Goal: Complete application form

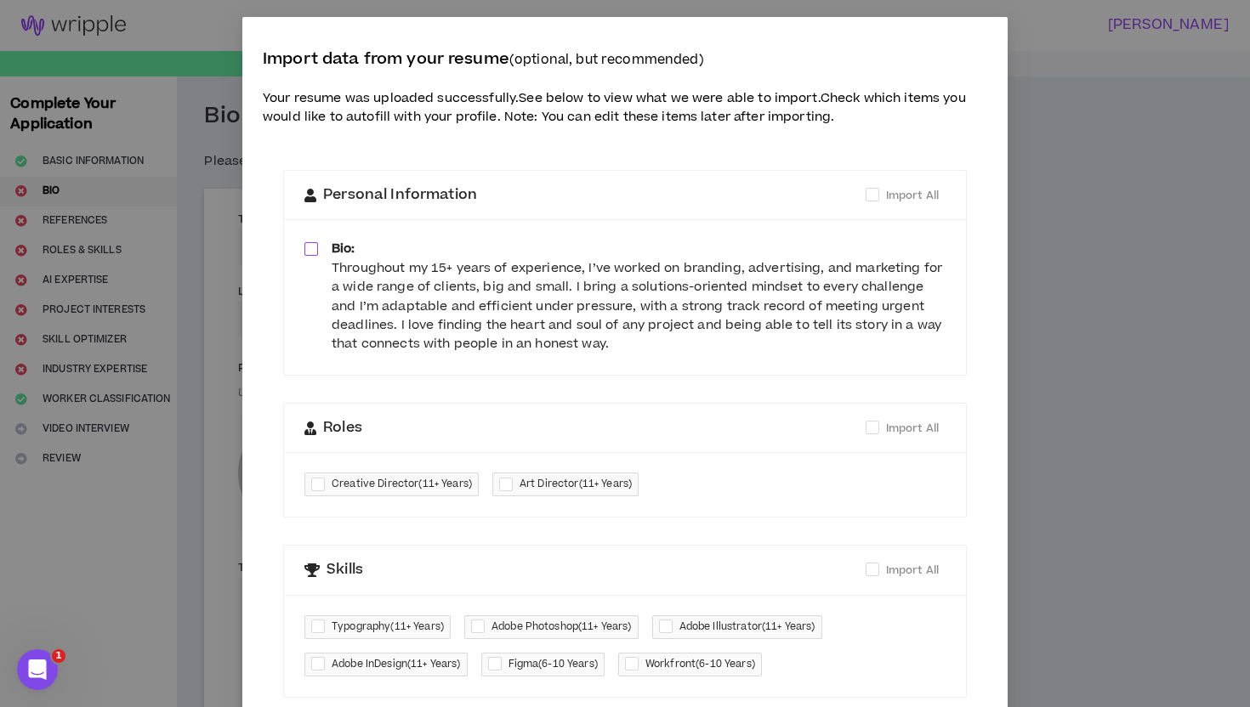
click at [309, 255] on span at bounding box center [311, 249] width 14 height 14
click at [599, 437] on div "Roles Import All" at bounding box center [624, 428] width 641 height 22
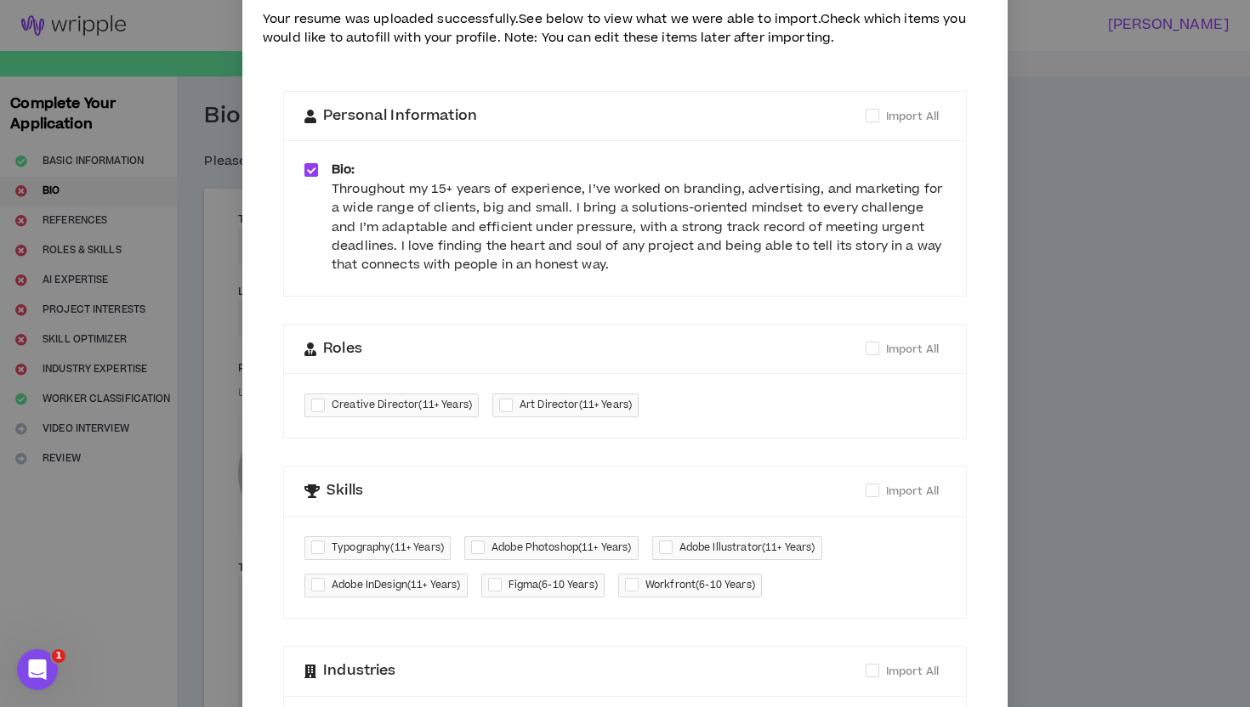
scroll to position [84, 0]
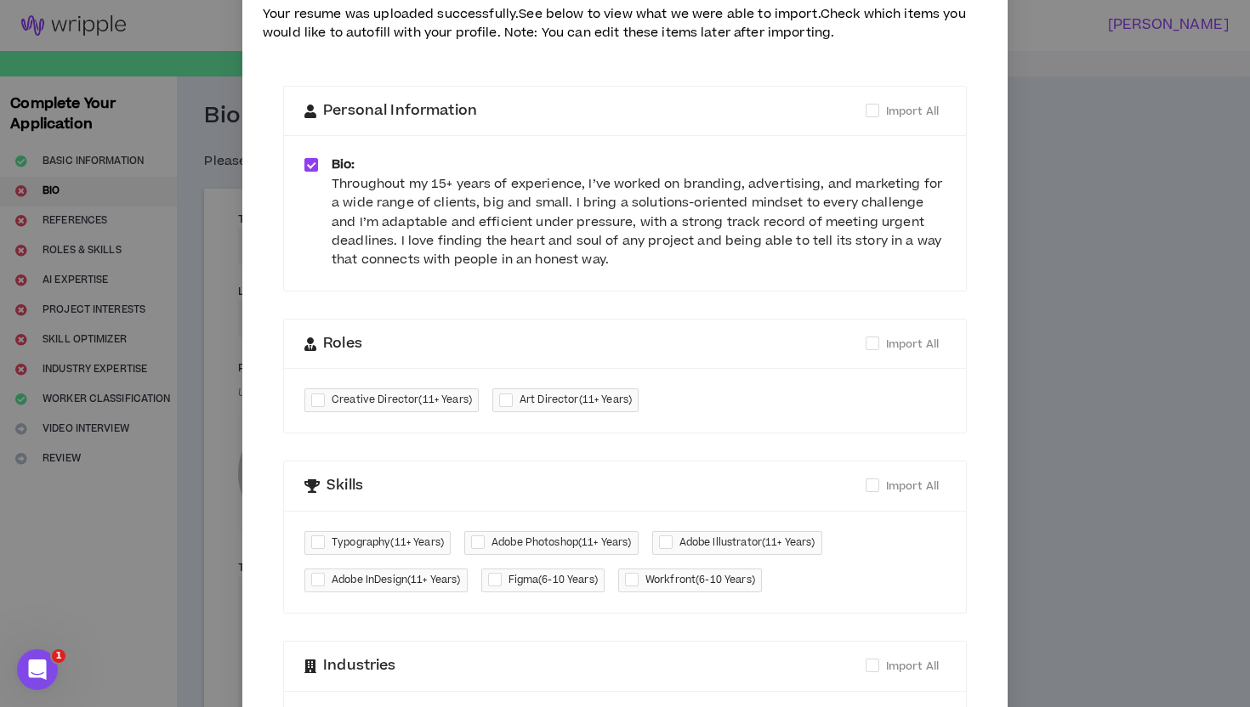
click at [412, 406] on span "Creative Director ( 11+ Years )" at bounding box center [402, 400] width 140 height 17
checkbox input "*****"
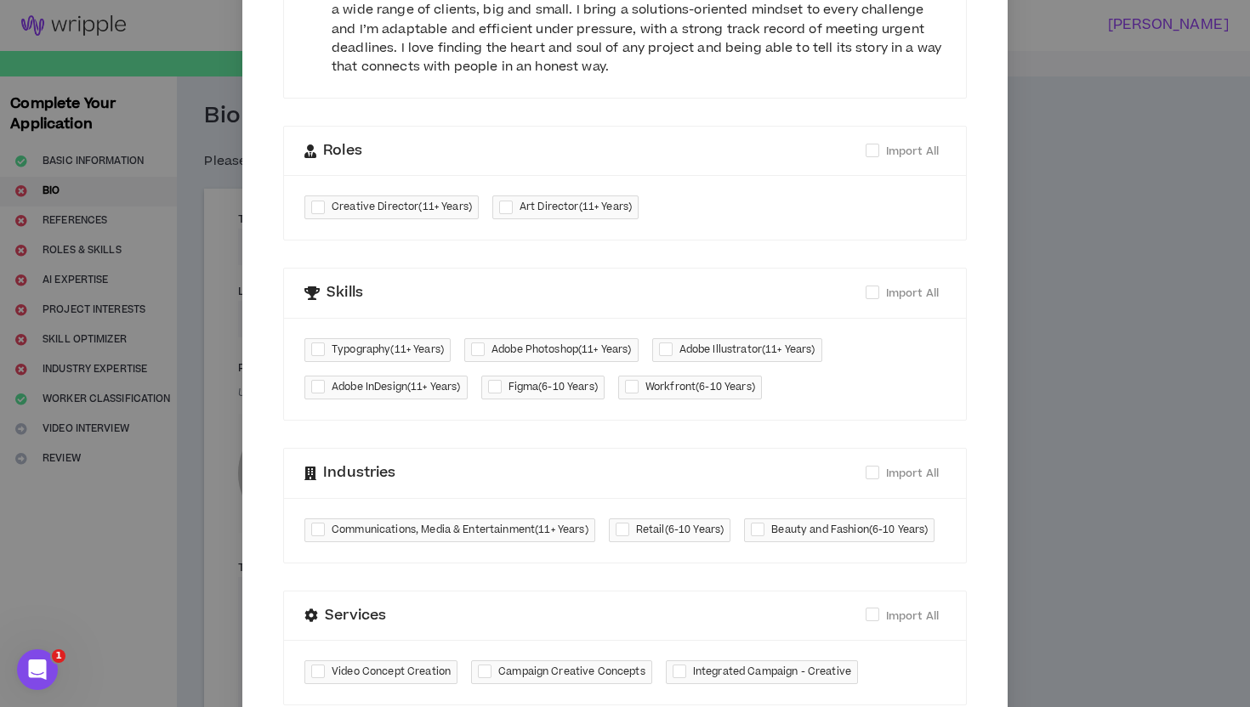
scroll to position [281, 0]
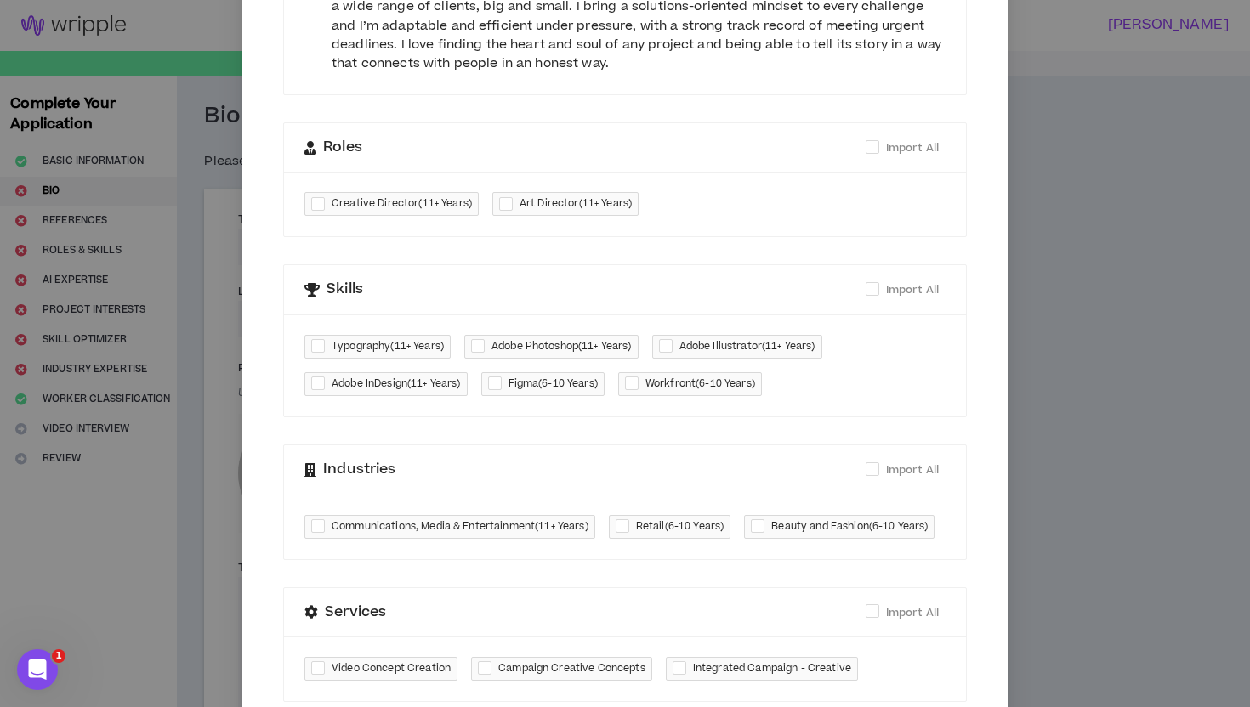
click at [516, 205] on div at bounding box center [509, 205] width 20 height 20
checkbox input "****"
click at [364, 348] on span "Typography ( 11+ Years )" at bounding box center [388, 346] width 112 height 17
checkbox input "****"
click at [510, 344] on span "Adobe Photoshop ( 11+ Years )" at bounding box center [561, 346] width 140 height 17
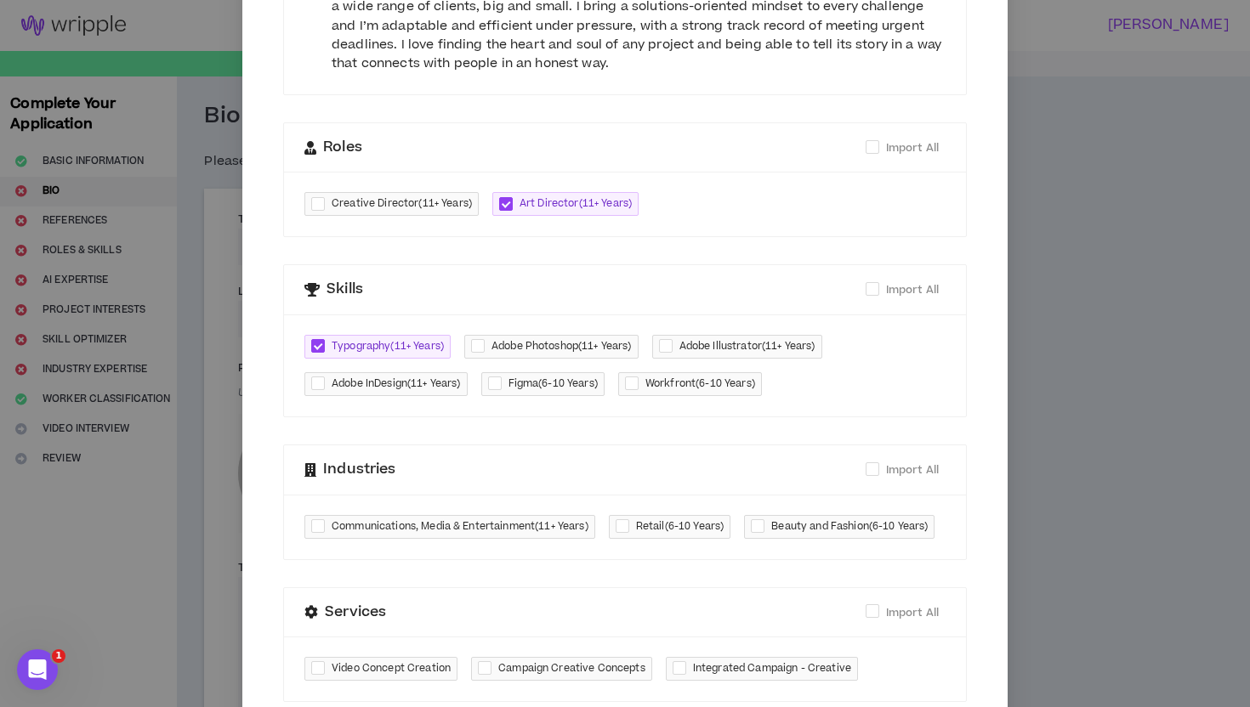
checkbox input "****"
click at [679, 342] on div at bounding box center [669, 347] width 20 height 20
checkbox input "****"
click at [669, 379] on span "Workfront ( 6-10 Years )" at bounding box center [700, 384] width 110 height 17
checkbox input "****"
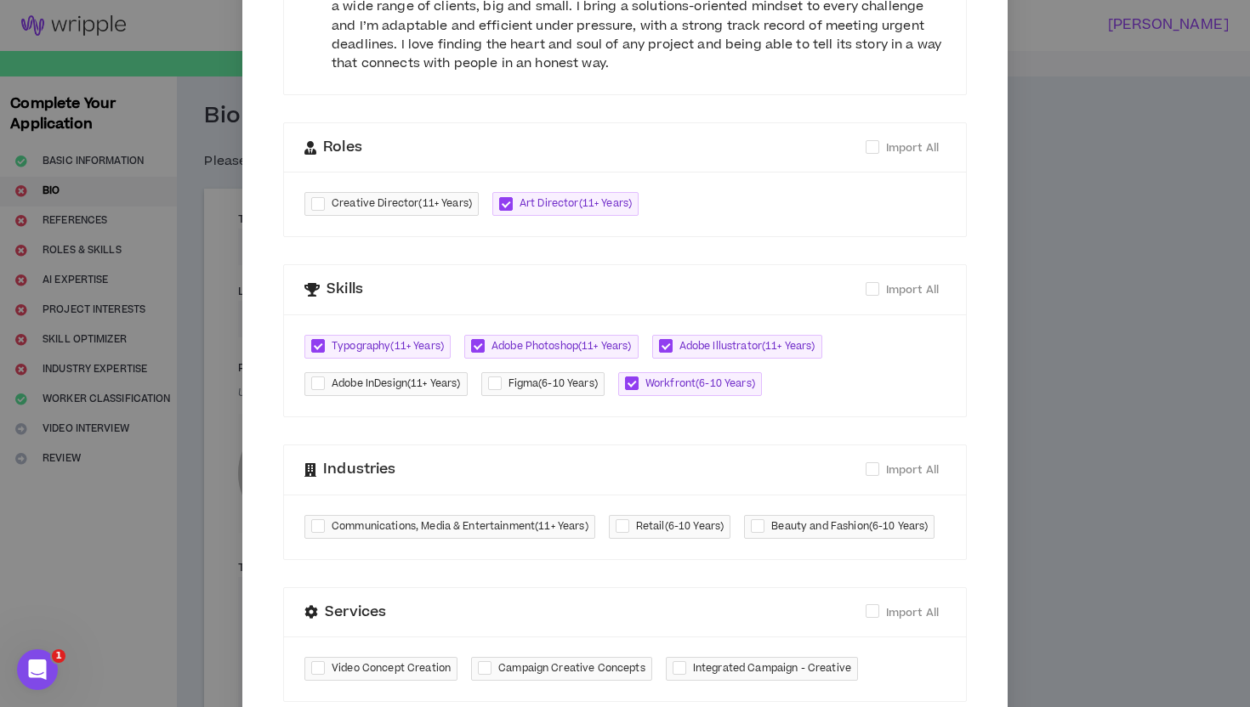
click at [383, 392] on span "Adobe InDesign ( 11+ Years )" at bounding box center [396, 384] width 129 height 17
checkbox input "****"
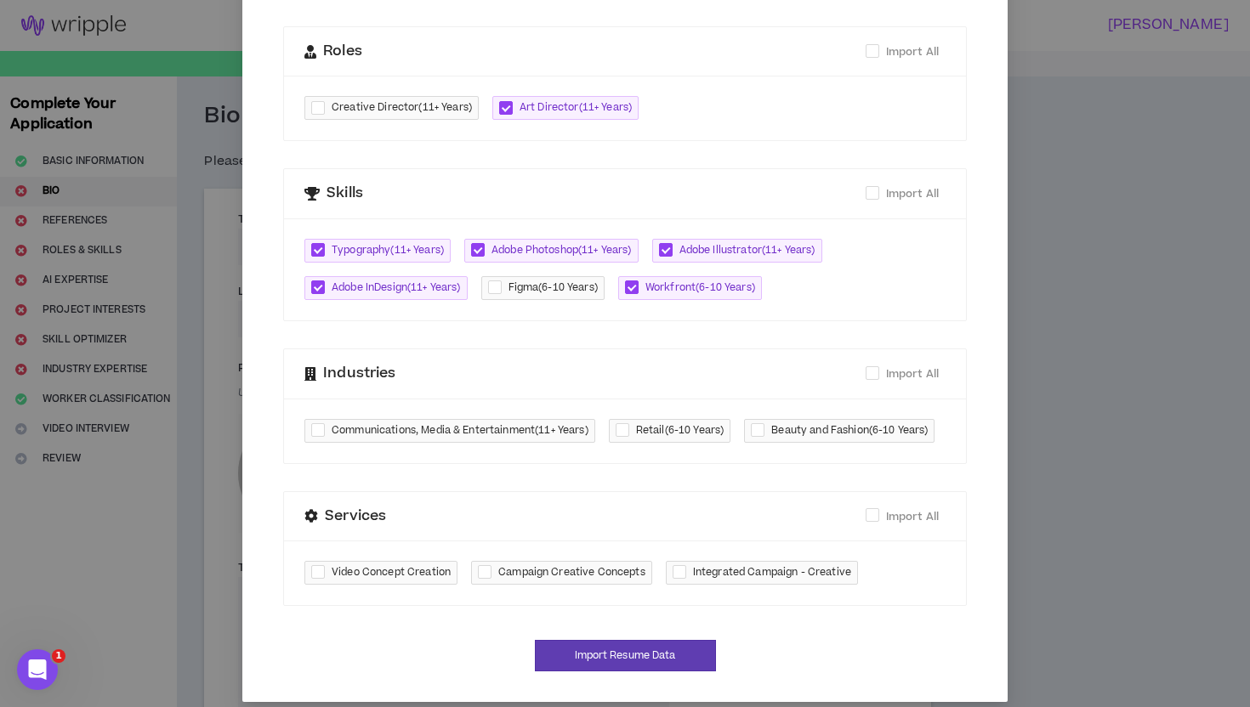
scroll to position [392, 0]
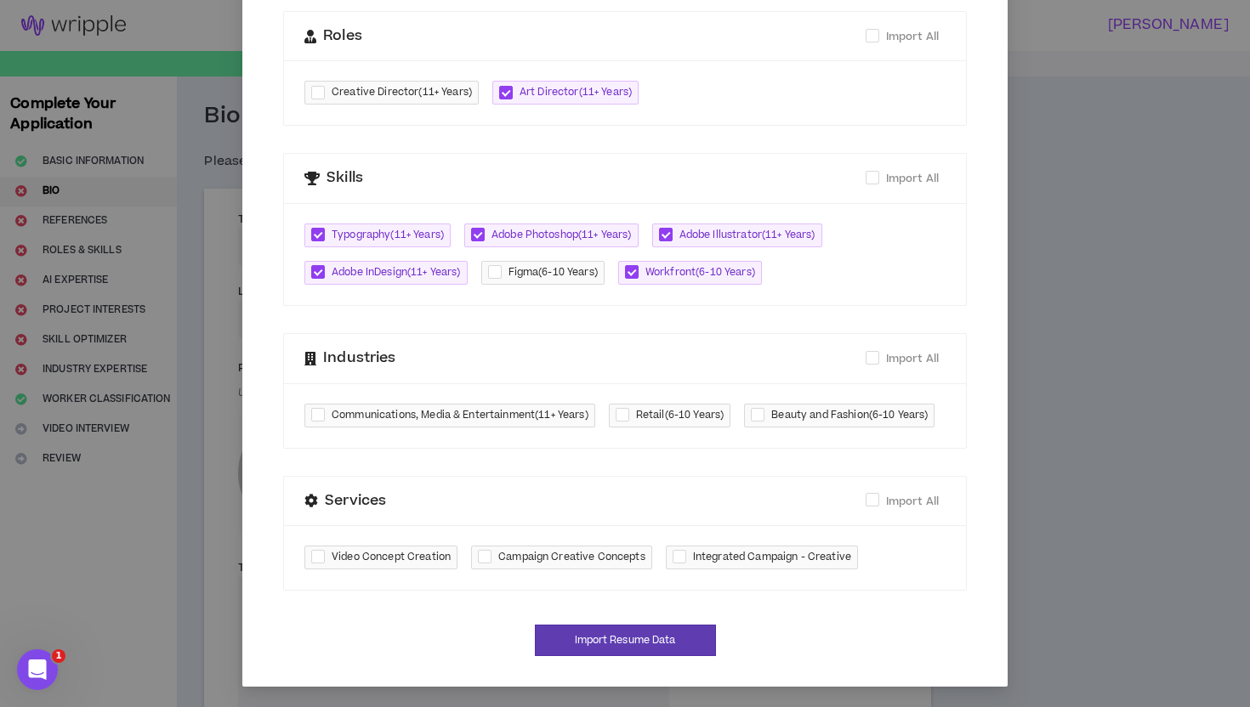
click at [703, 419] on span "Retail ( 6-10 Years )" at bounding box center [680, 415] width 88 height 17
checkbox input "****"
click at [744, 428] on span "Beauty and Fashion ( 6-10 Years )" at bounding box center [839, 416] width 190 height 24
checkbox input "****"
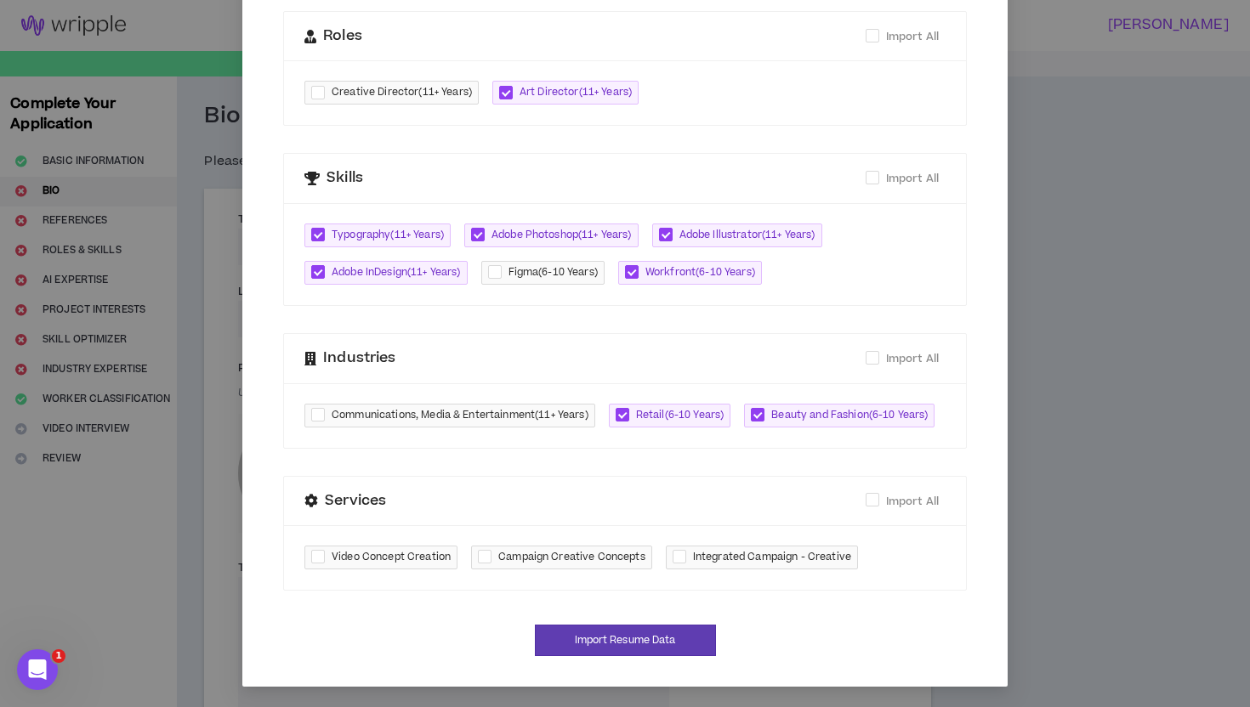
click at [537, 561] on span "Campaign Creative Concepts" at bounding box center [571, 557] width 147 height 17
checkbox input "****"
click at [594, 636] on button "Import Resume Data" at bounding box center [625, 640] width 181 height 31
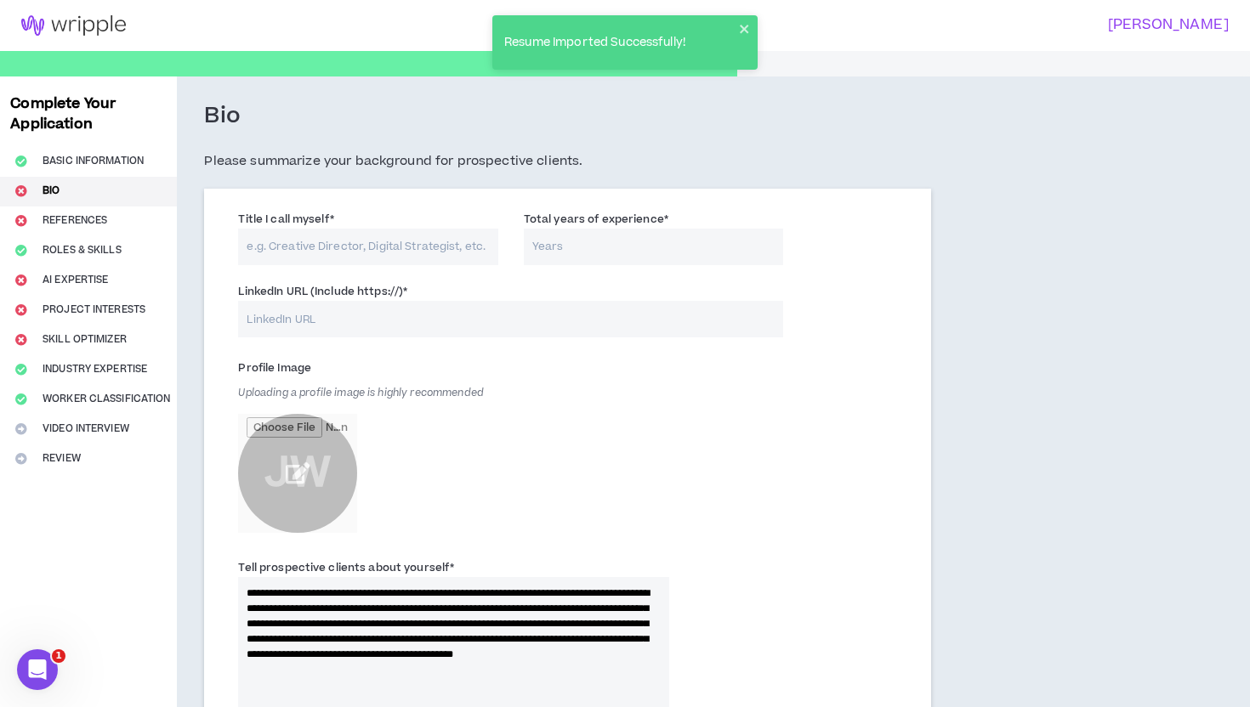
click at [252, 445] on input "file" at bounding box center [297, 473] width 119 height 119
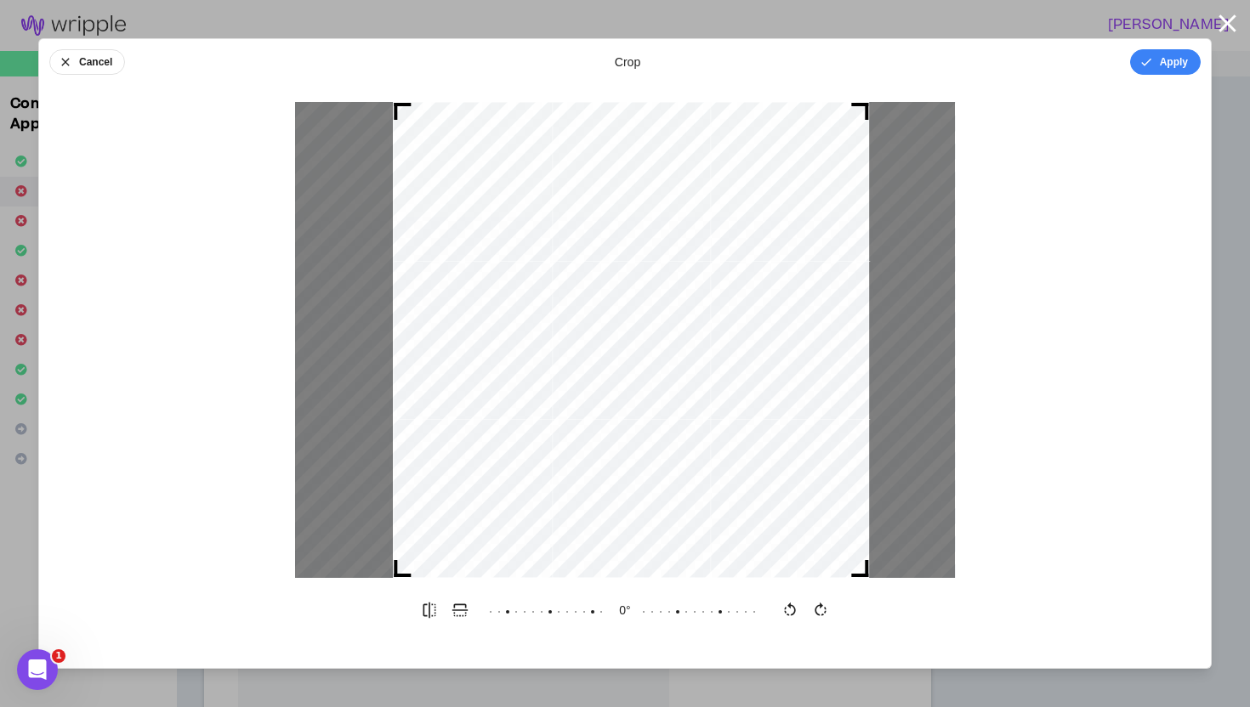
drag, startPoint x: 739, startPoint y: 226, endPoint x: 744, endPoint y: 239, distance: 13.7
click at [744, 239] on div at bounding box center [631, 340] width 476 height 476
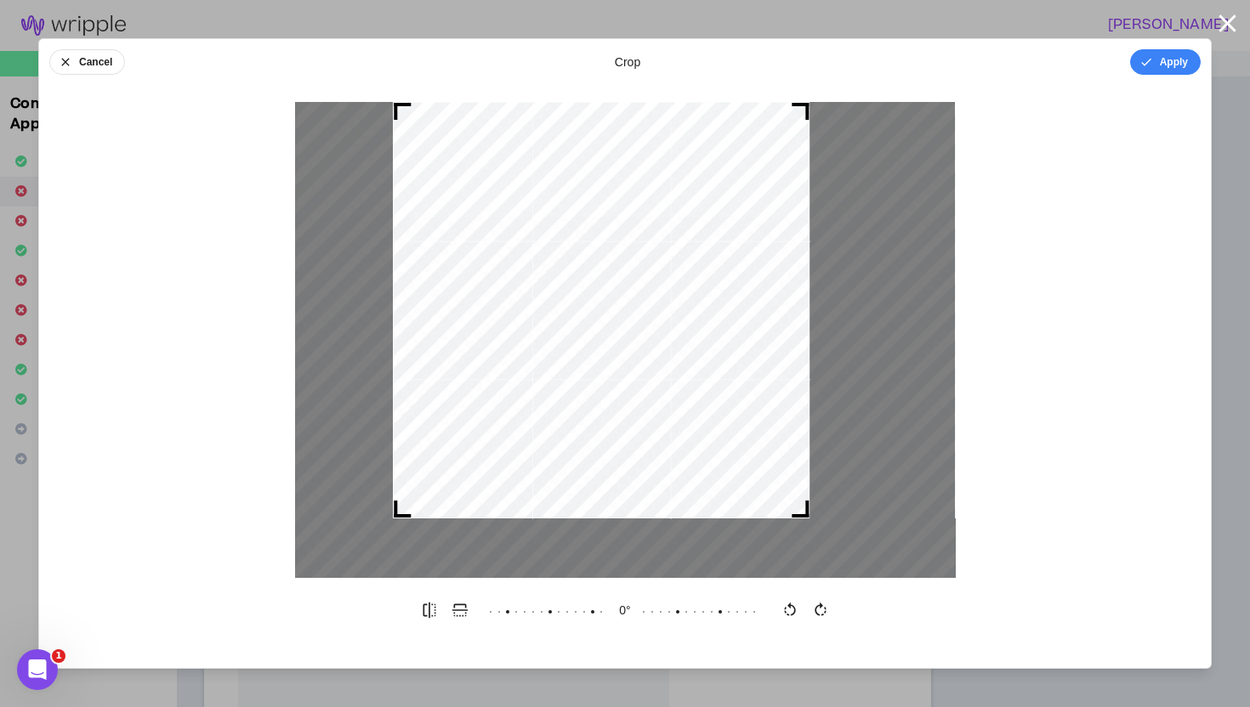
drag, startPoint x: 864, startPoint y: 570, endPoint x: 809, endPoint y: 462, distance: 120.9
click at [809, 462] on div at bounding box center [625, 340] width 661 height 476
click at [791, 610] on icon "button" at bounding box center [789, 610] width 17 height 17
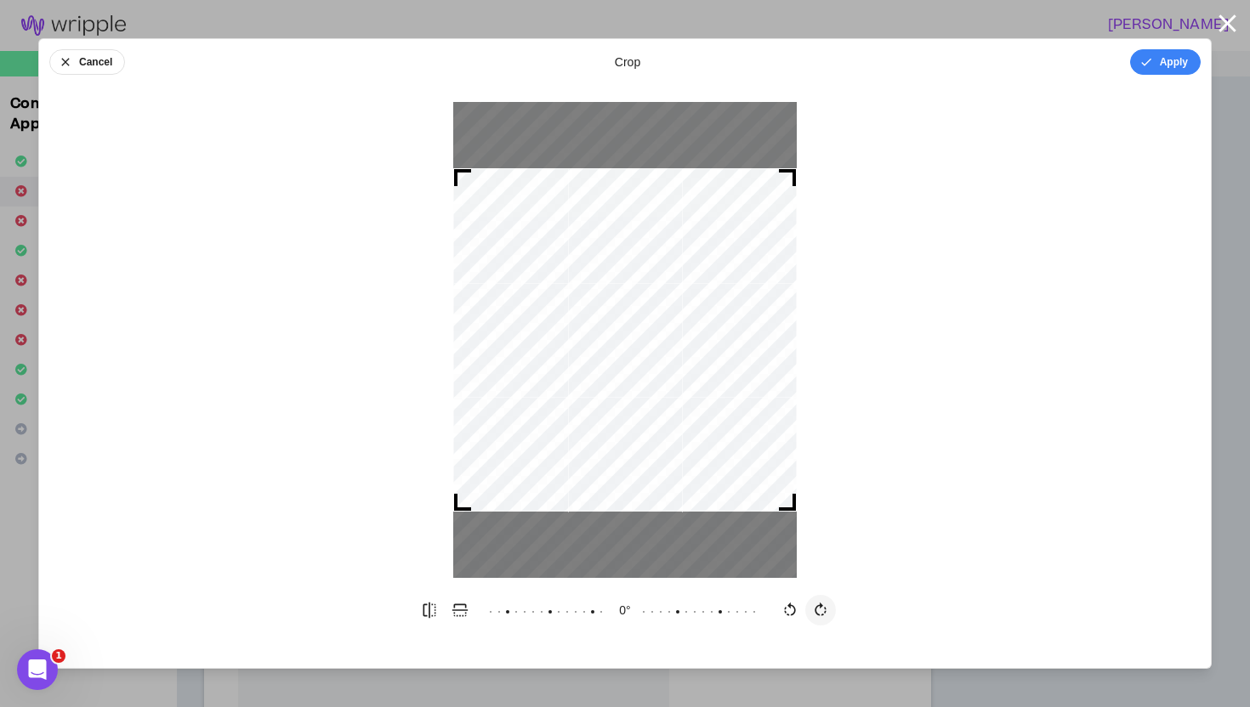
click at [818, 610] on icon "button" at bounding box center [820, 610] width 17 height 17
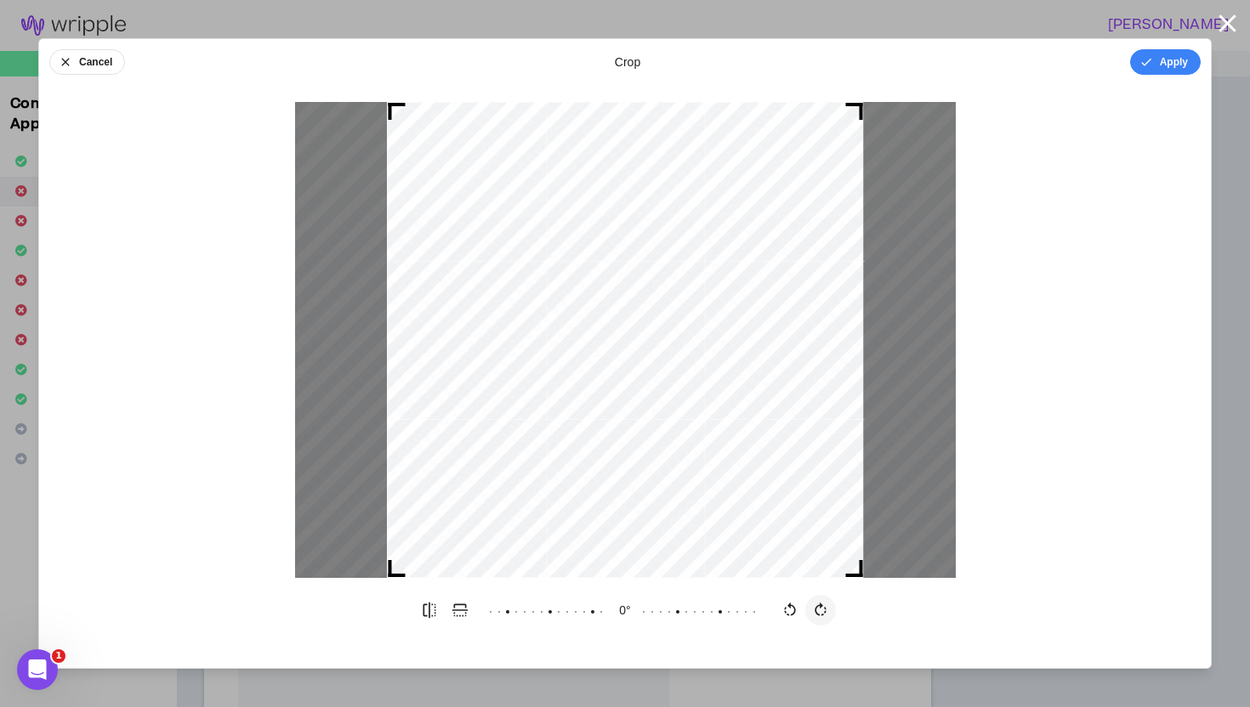
click at [818, 610] on icon "button" at bounding box center [820, 610] width 17 height 17
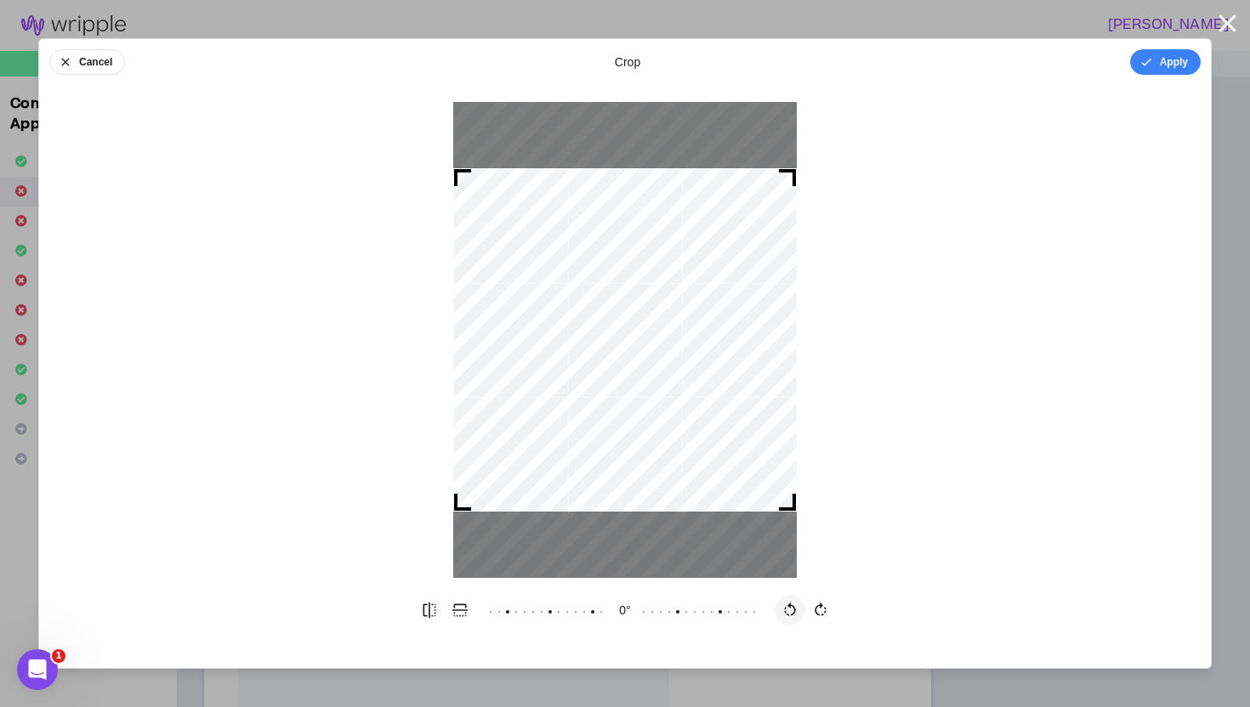
click at [791, 609] on icon "button" at bounding box center [789, 610] width 17 height 17
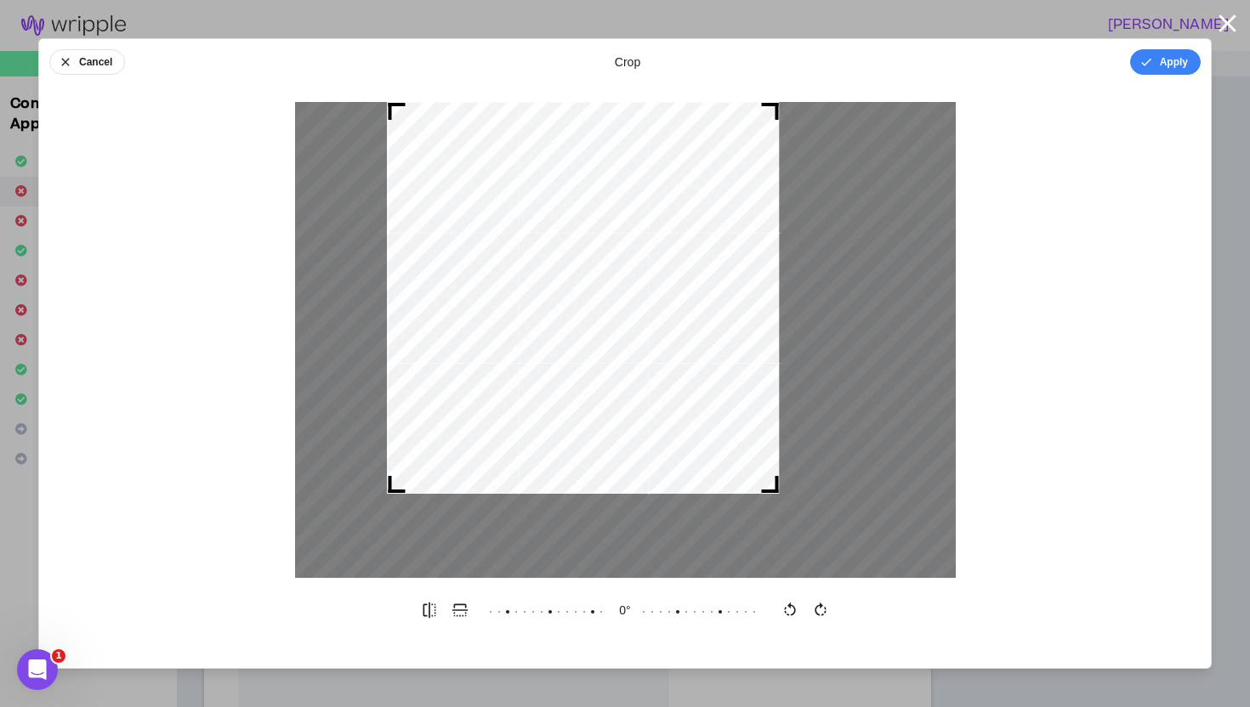
drag, startPoint x: 857, startPoint y: 568, endPoint x: 796, endPoint y: 461, distance: 123.4
click at [796, 461] on div at bounding box center [625, 340] width 661 height 476
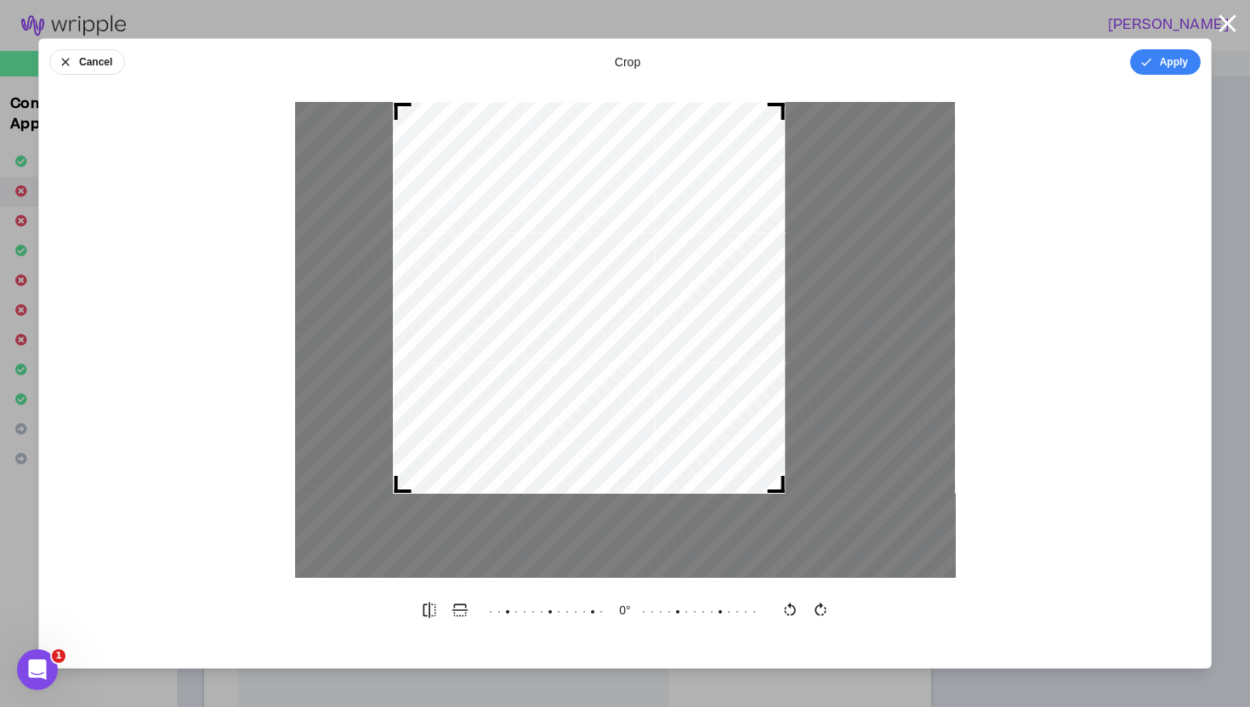
drag, startPoint x: 726, startPoint y: 380, endPoint x: 732, endPoint y: 368, distance: 13.3
click at [732, 368] on div at bounding box center [589, 298] width 392 height 392
click at [1165, 57] on button "Apply" at bounding box center [1165, 62] width 71 height 26
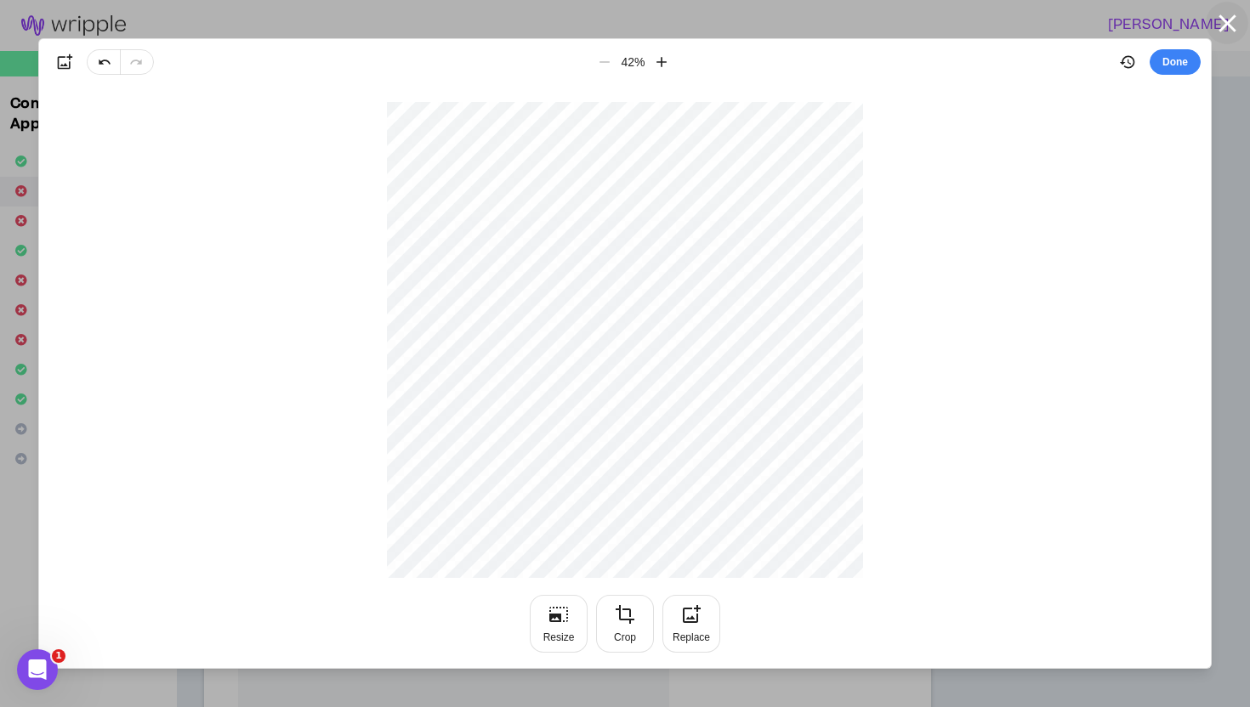
click at [1235, 15] on icon "button" at bounding box center [1227, 24] width 30 height 30
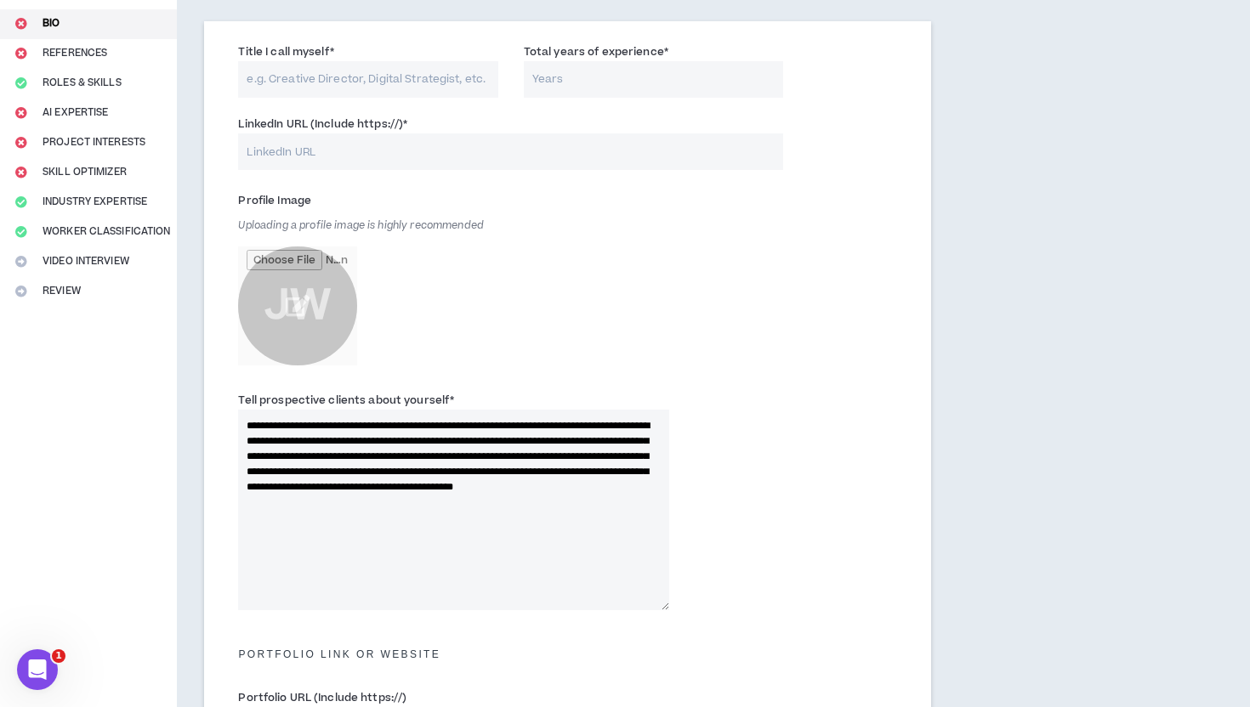
scroll to position [160, 0]
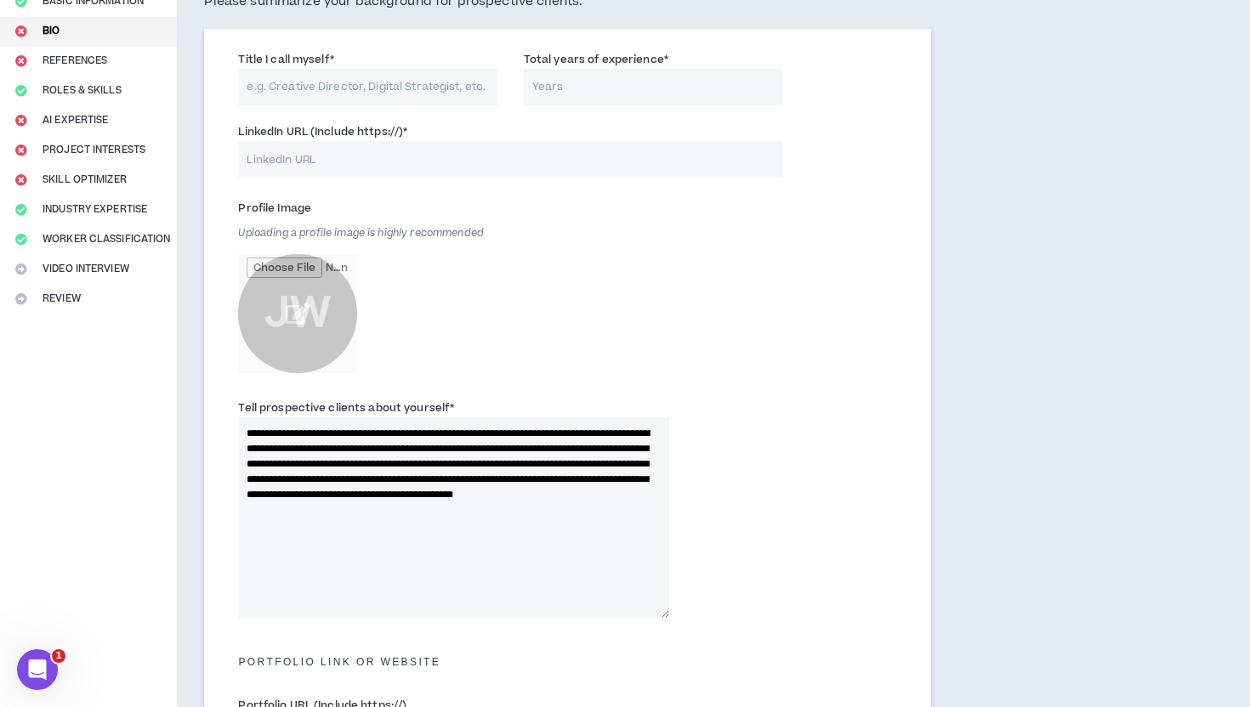
click at [286, 172] on input "LinkedIn URL (Include https://) *" at bounding box center [510, 159] width 545 height 37
paste input "[URL][DOMAIN_NAME]"
type input "[URL][DOMAIN_NAME]"
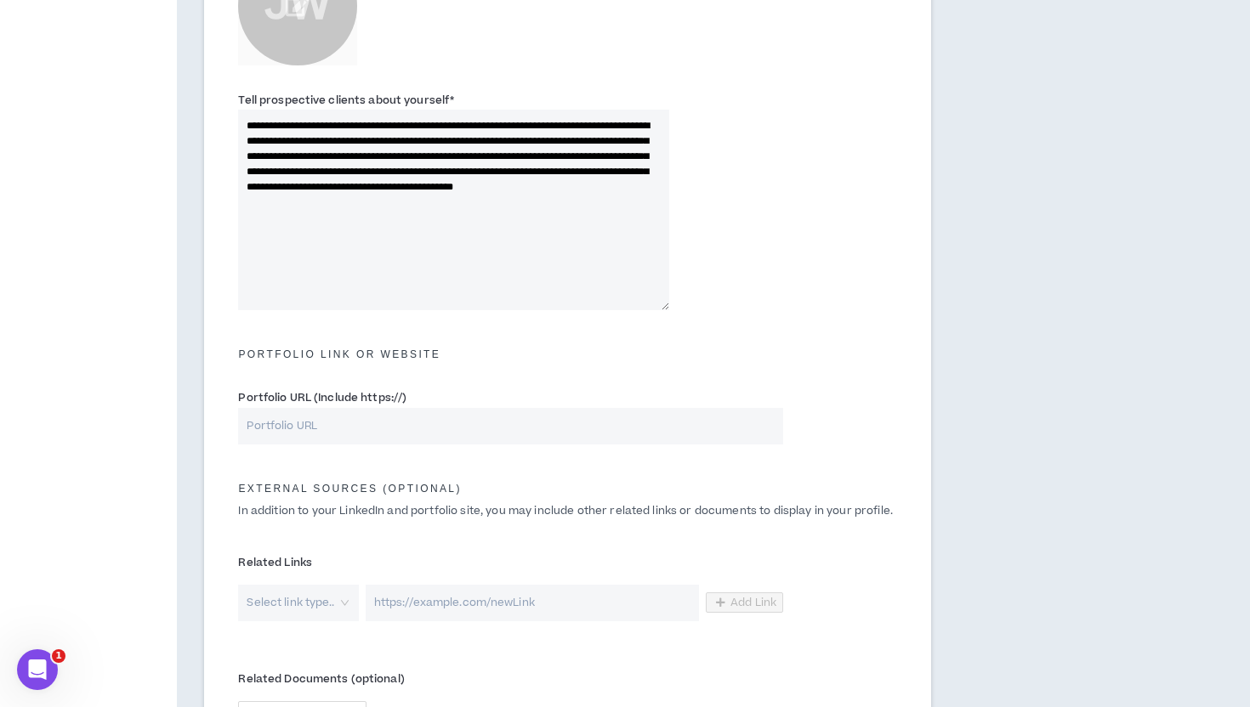
scroll to position [685, 0]
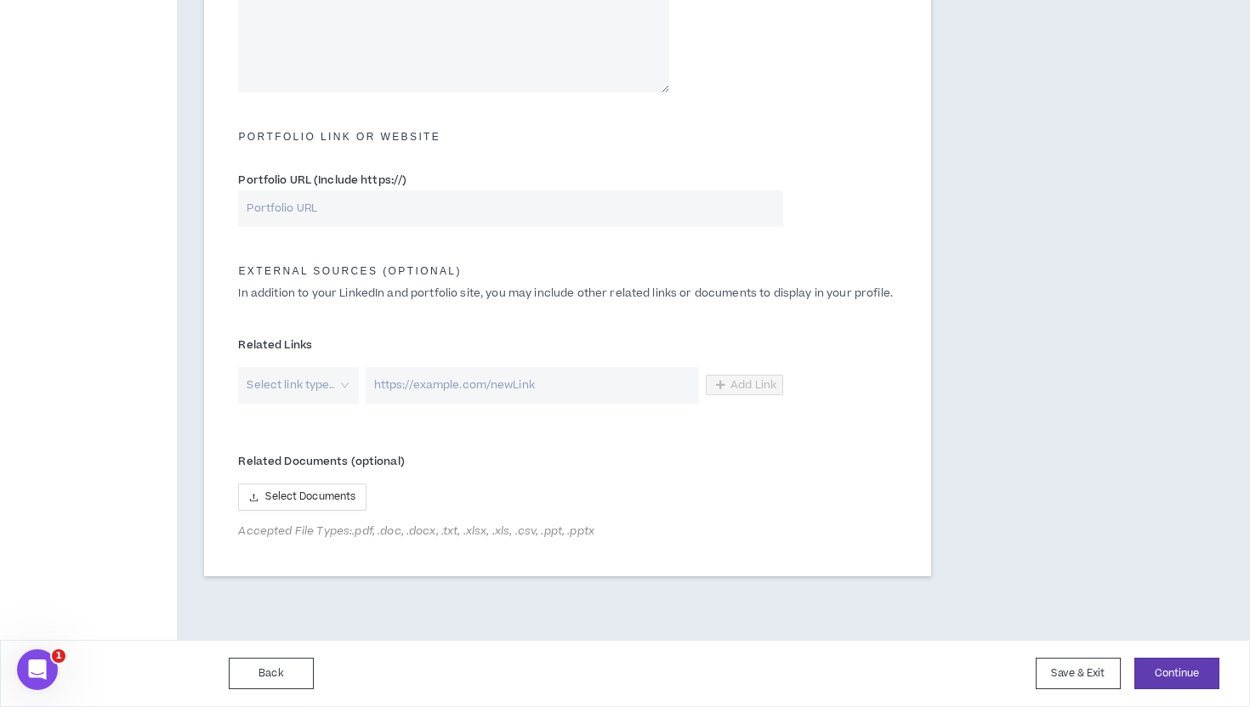
click at [432, 211] on input "Portfolio URL (Include https://)" at bounding box center [510, 208] width 545 height 37
paste input "[URL][DOMAIN_NAME]"
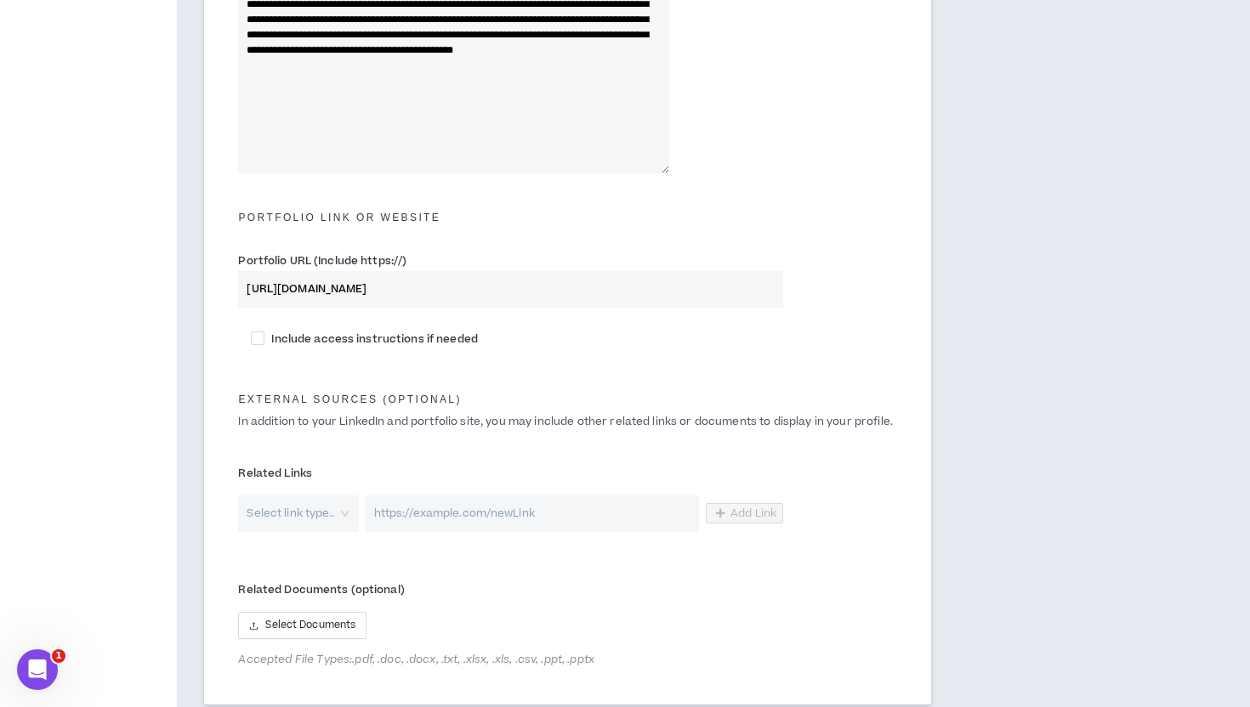
scroll to position [733, 0]
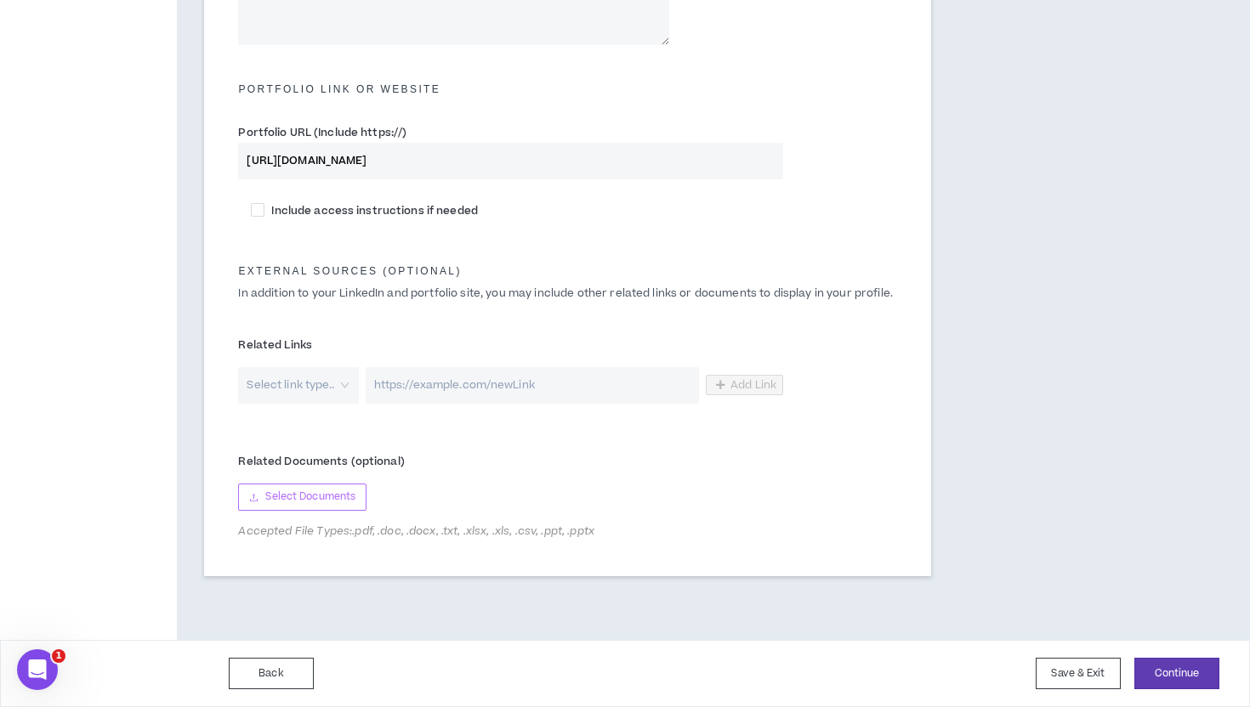
type input "[URL][DOMAIN_NAME]"
click at [301, 493] on span "Select Documents" at bounding box center [310, 497] width 90 height 16
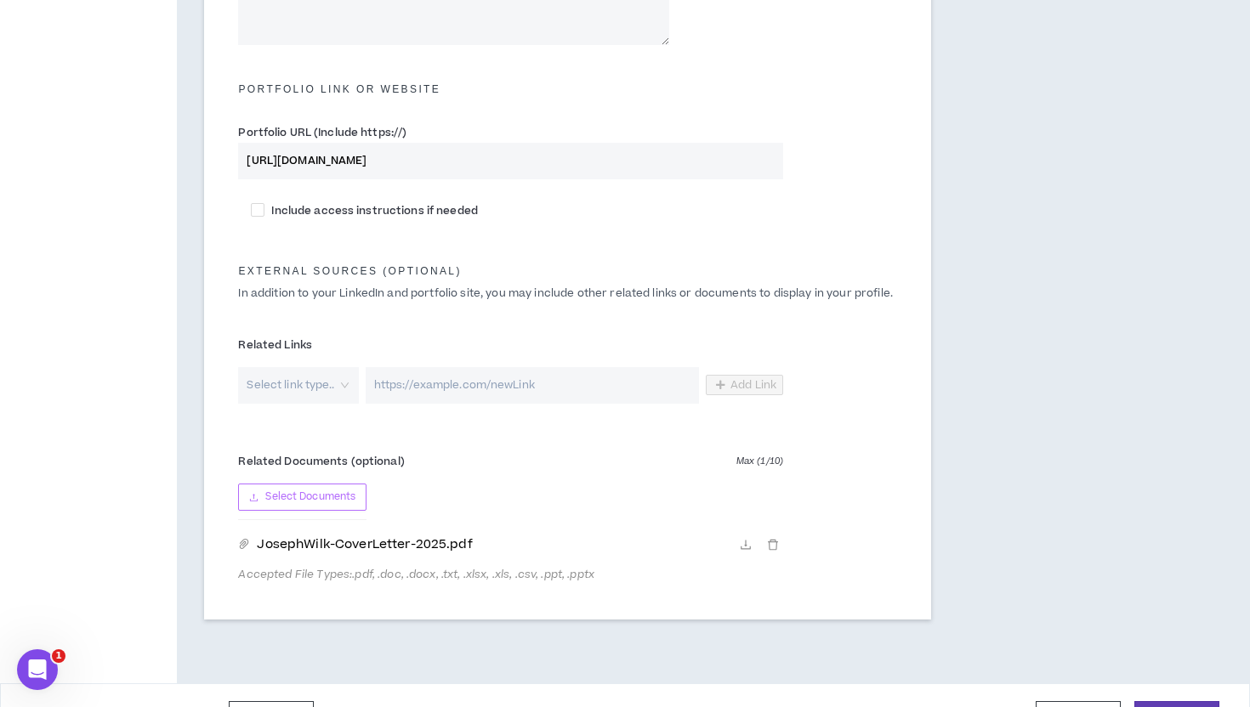
scroll to position [777, 0]
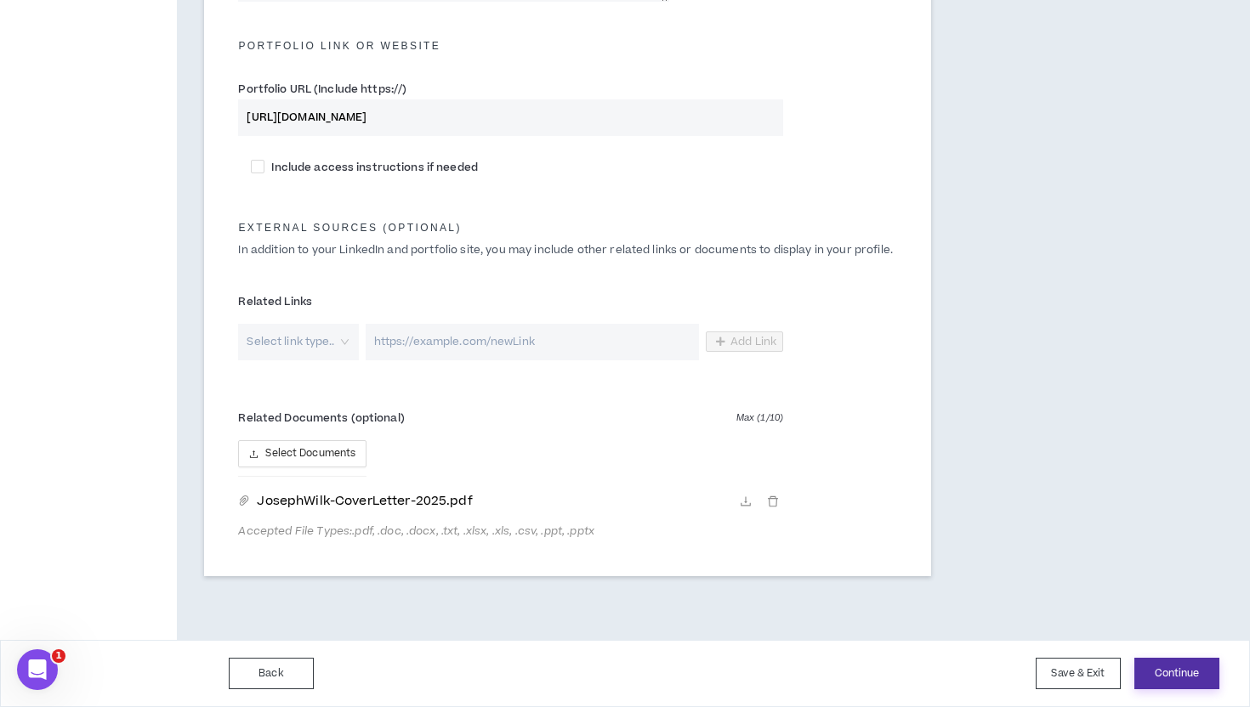
click at [1166, 678] on button "Continue" at bounding box center [1176, 673] width 85 height 31
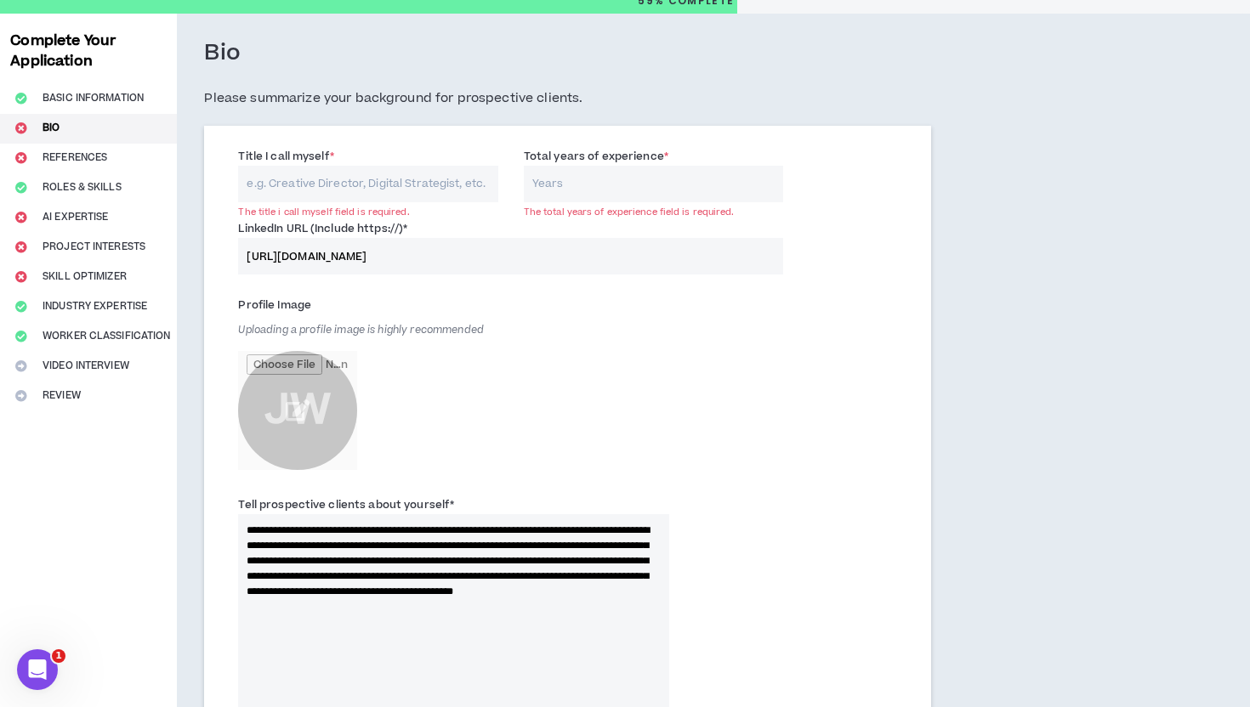
scroll to position [0, 0]
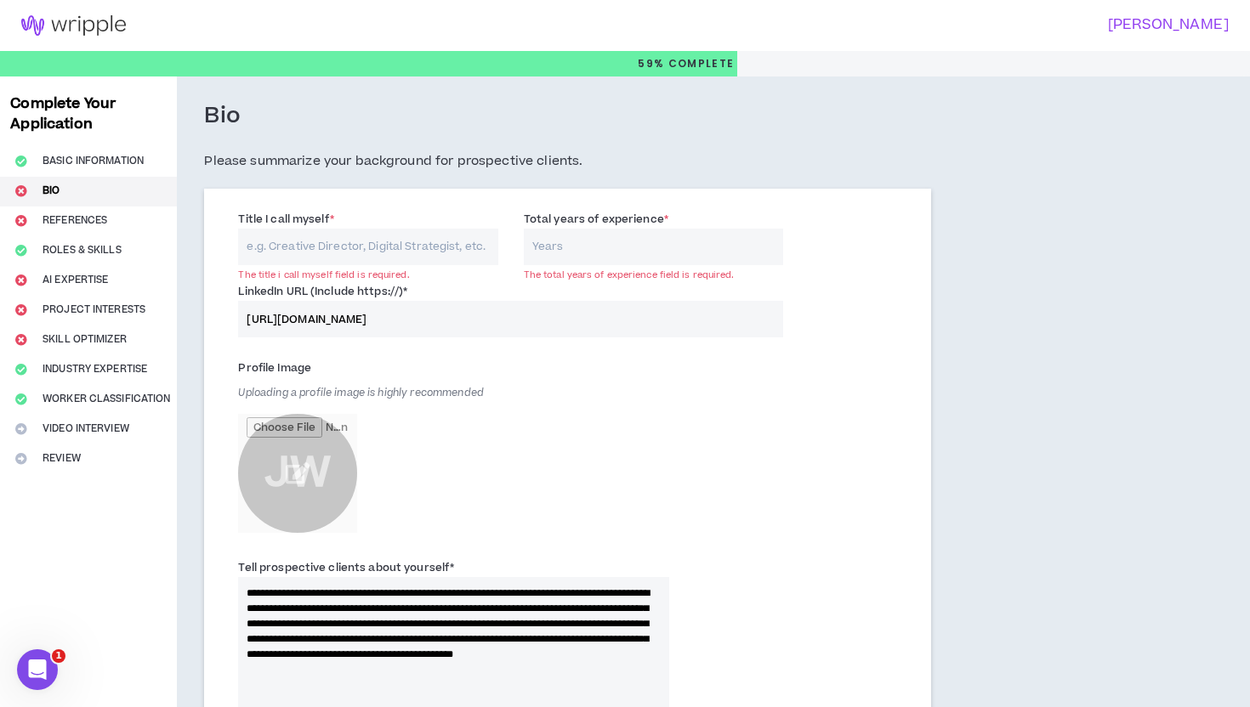
click at [298, 257] on input "Title I call myself *" at bounding box center [367, 247] width 259 height 37
type input "Art Director"
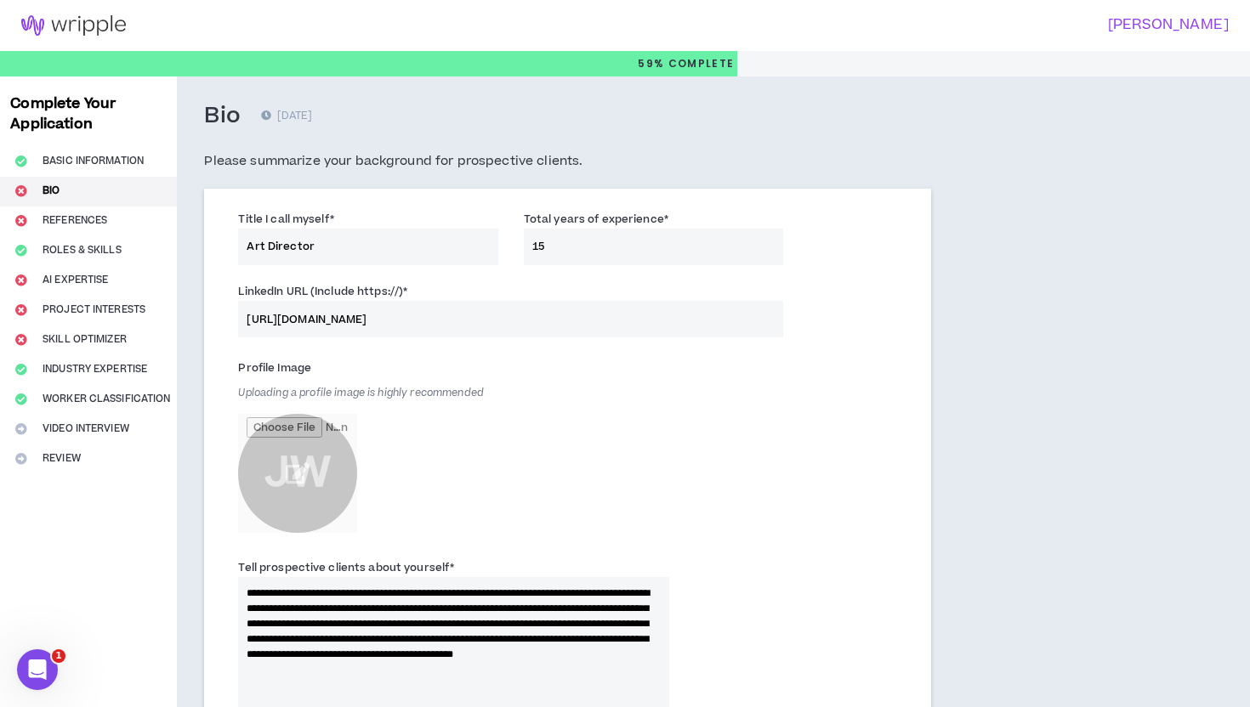
type input "1"
type input "15"
click at [820, 327] on div "LinkedIn URL (Include https://) * [URL][DOMAIN_NAME]" at bounding box center [567, 314] width 684 height 72
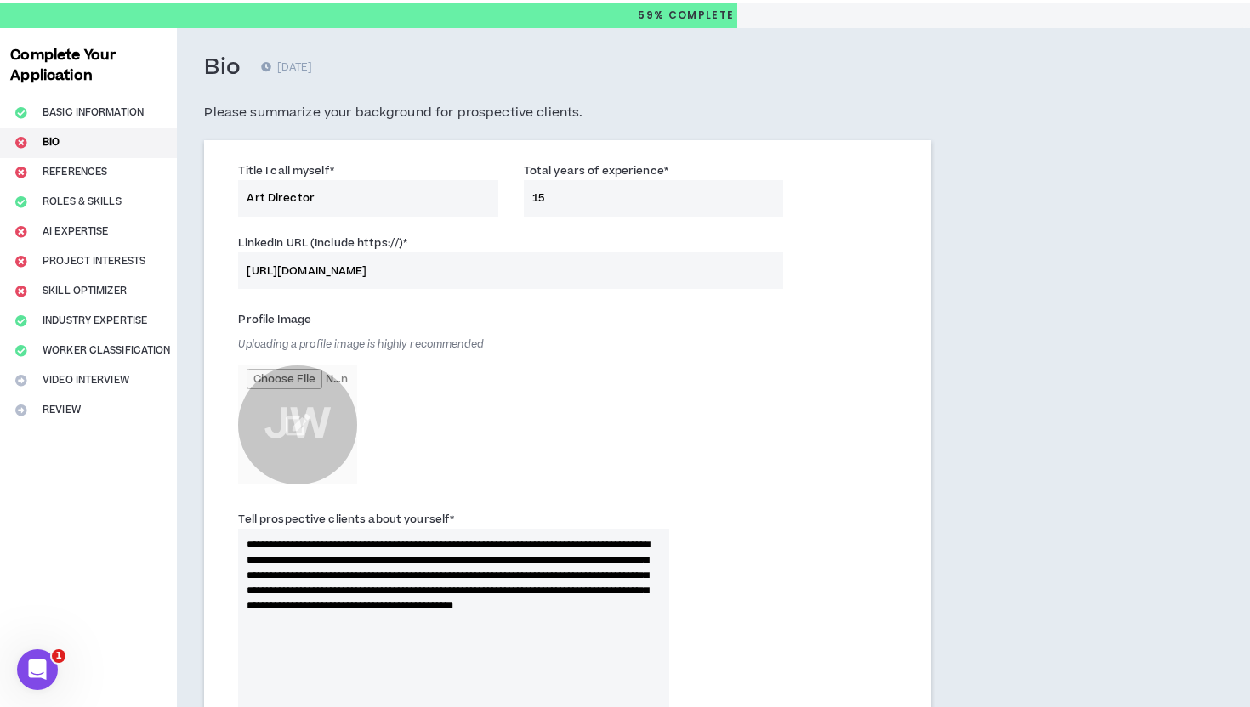
scroll to position [49, 0]
click at [894, 286] on div "LinkedIn URL (Include https://) * [URL][DOMAIN_NAME]" at bounding box center [567, 265] width 684 height 72
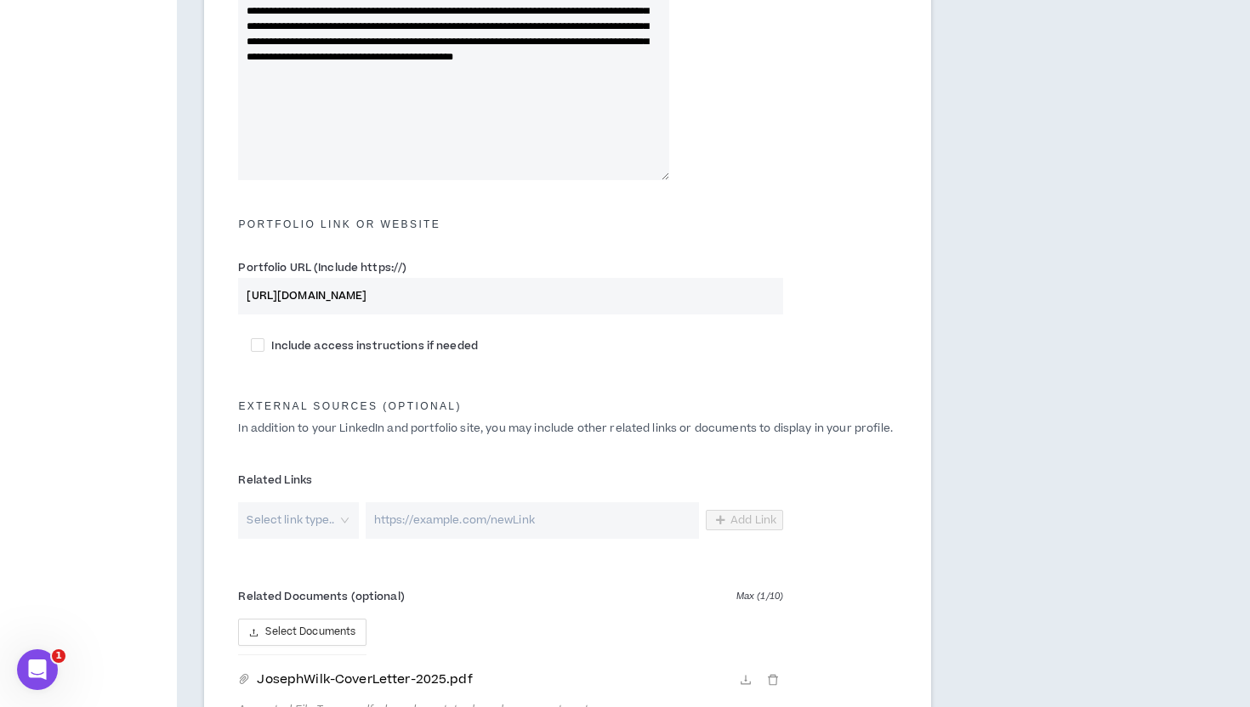
scroll to position [777, 0]
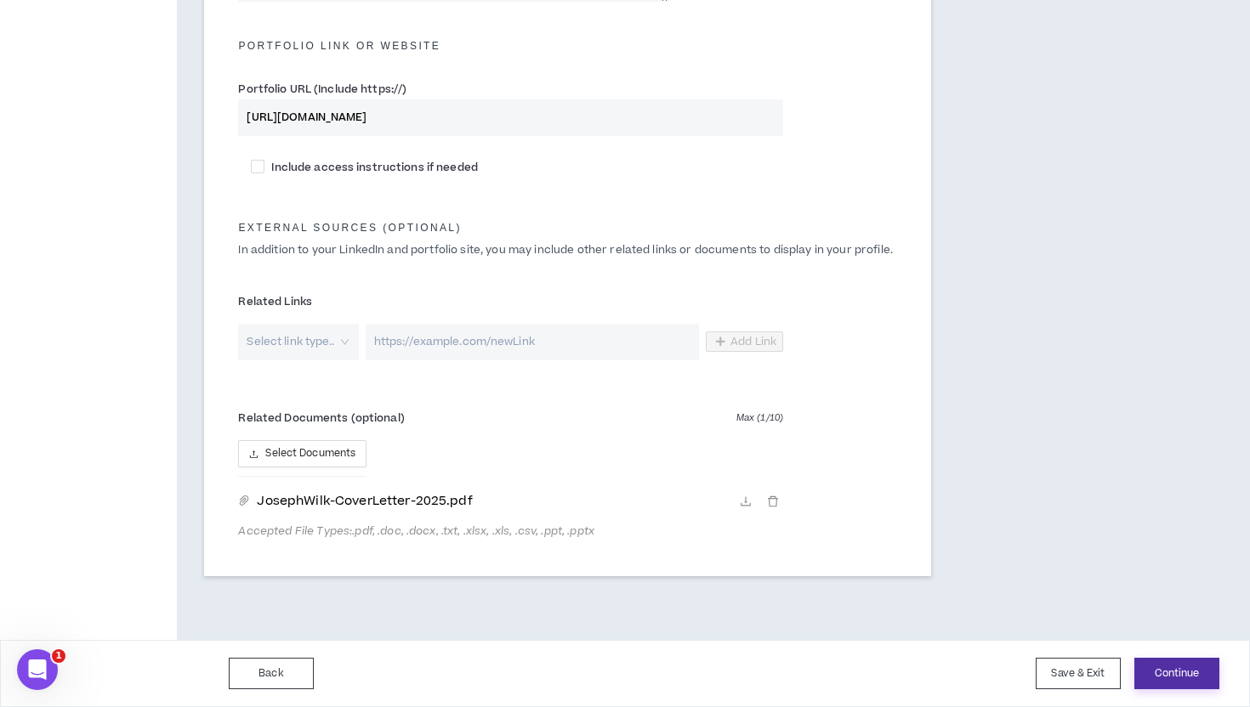
click at [1172, 671] on button "Continue" at bounding box center [1176, 673] width 85 height 31
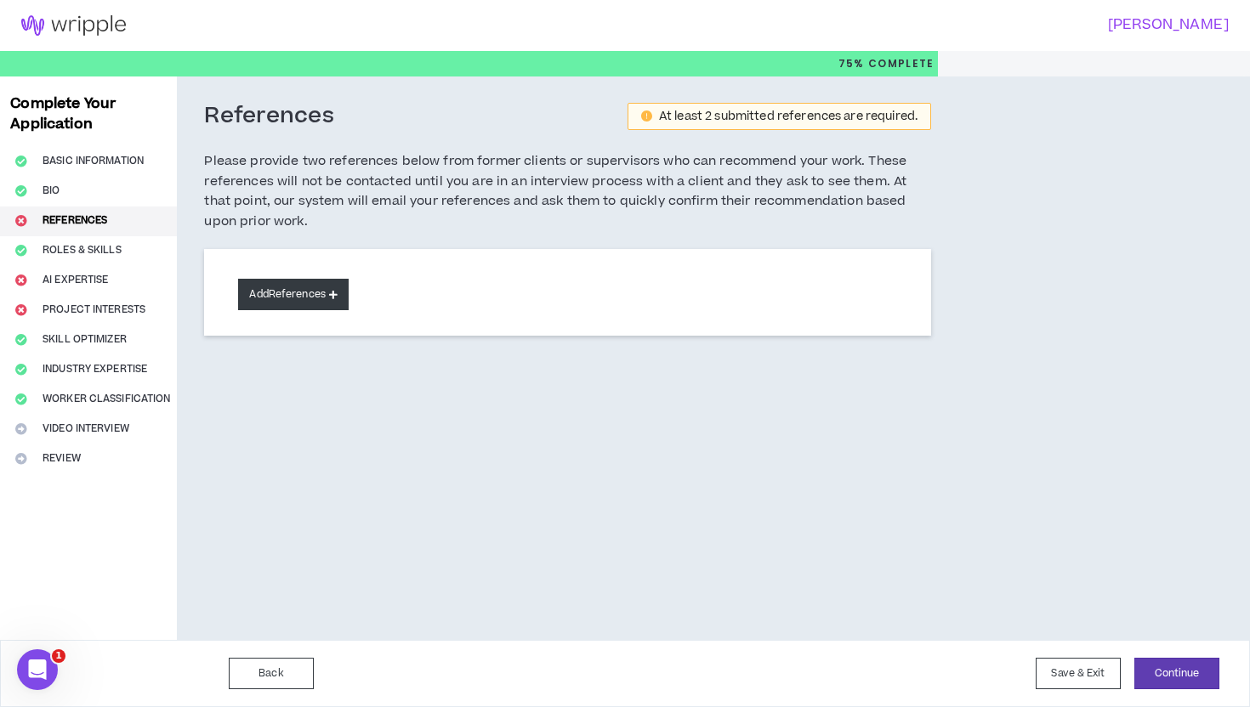
click at [334, 289] on button "Add References" at bounding box center [293, 294] width 111 height 31
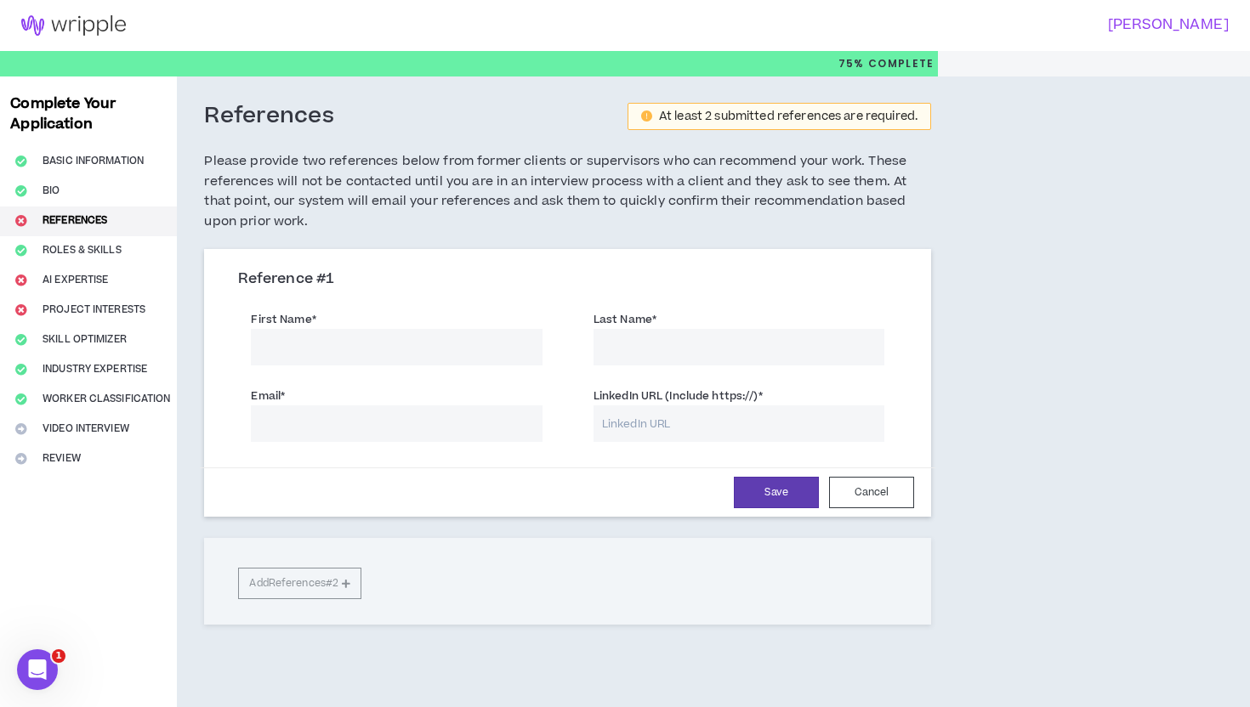
click at [333, 355] on input "First Name *" at bounding box center [396, 347] width 291 height 37
type input "N"
click at [345, 354] on input "[PERSON_NAME]" at bounding box center [396, 347] width 291 height 37
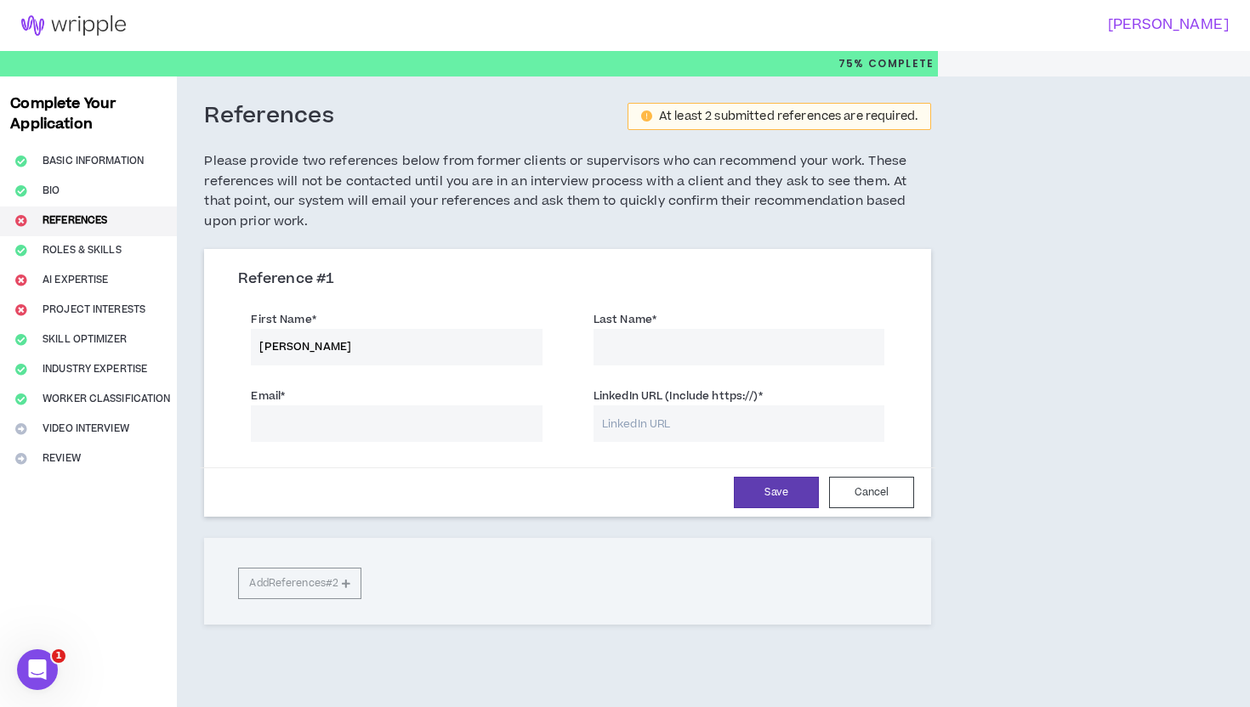
click at [434, 260] on div "Reference # 1 First Name * [PERSON_NAME] Last Name * Email * LinkedIn URL (Incl…" at bounding box center [567, 385] width 727 height 264
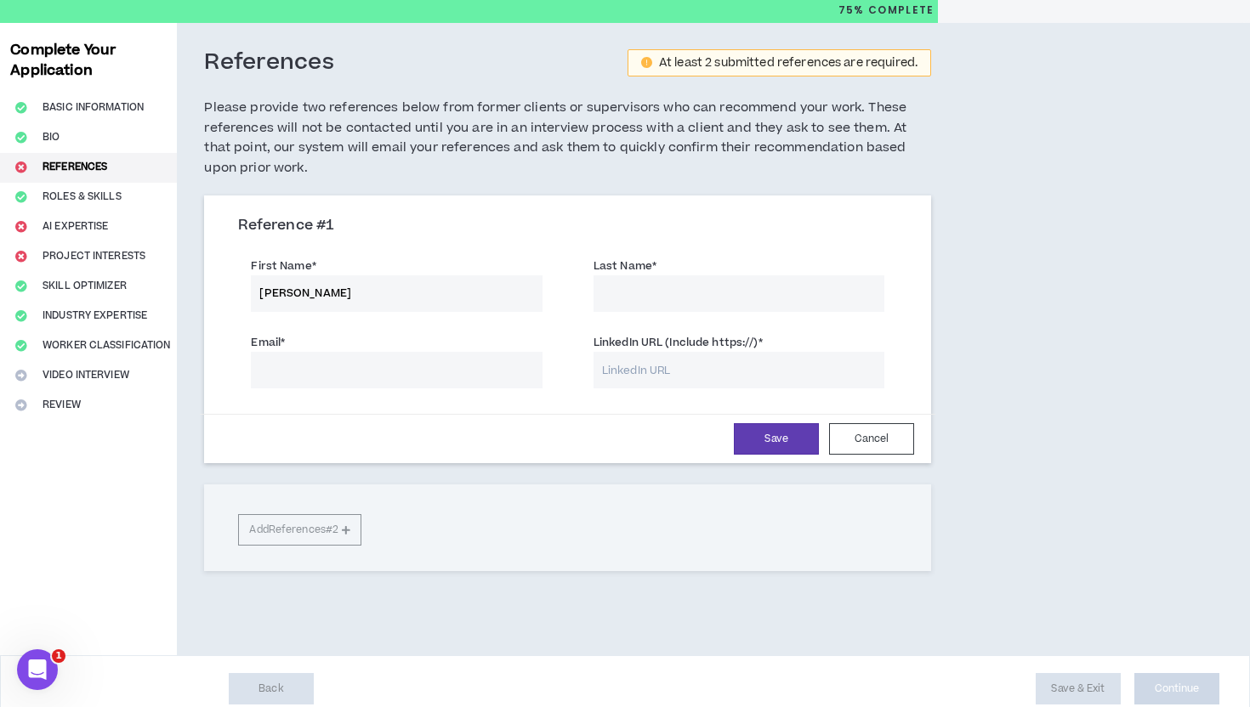
scroll to position [63, 0]
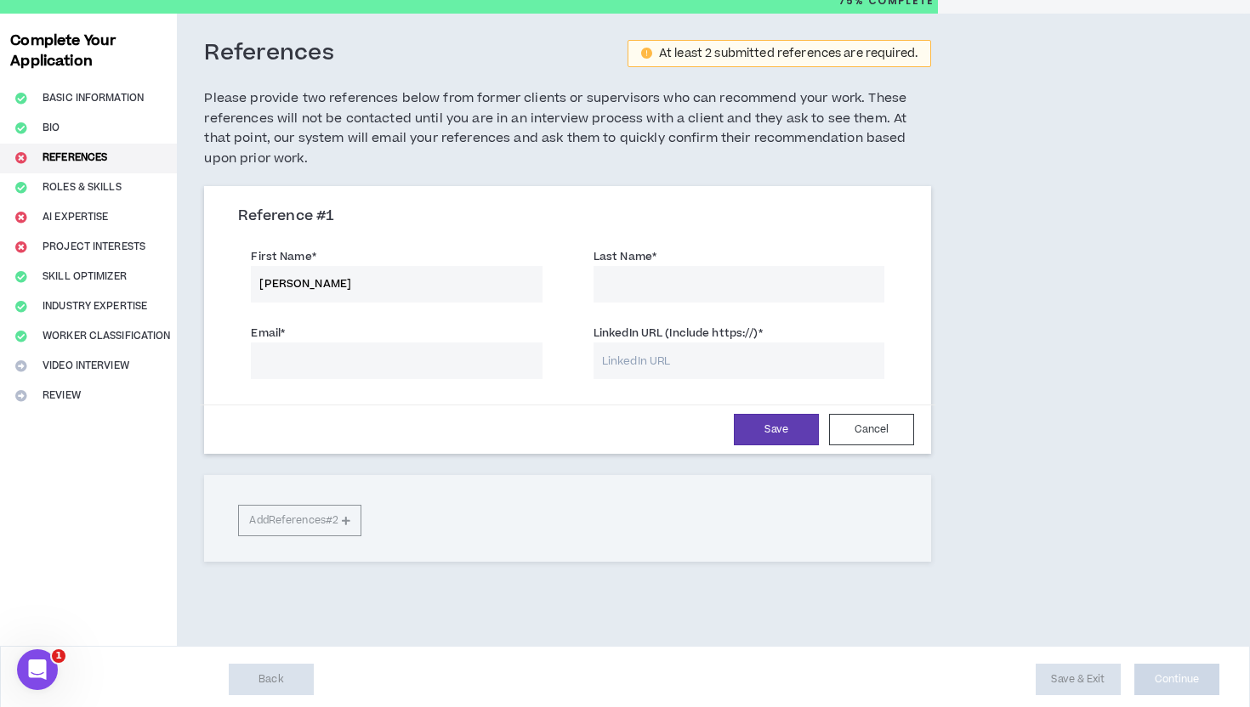
click at [359, 524] on div "Reference # 1 First Name * [PERSON_NAME] Last Name * Email * LinkedIn URL (Incl…" at bounding box center [567, 374] width 727 height 376
click at [347, 521] on div "Reference # 1 First Name * [PERSON_NAME] Last Name * Email * LinkedIn URL (Incl…" at bounding box center [567, 374] width 727 height 376
click at [343, 295] on input "[PERSON_NAME]" at bounding box center [396, 284] width 291 height 37
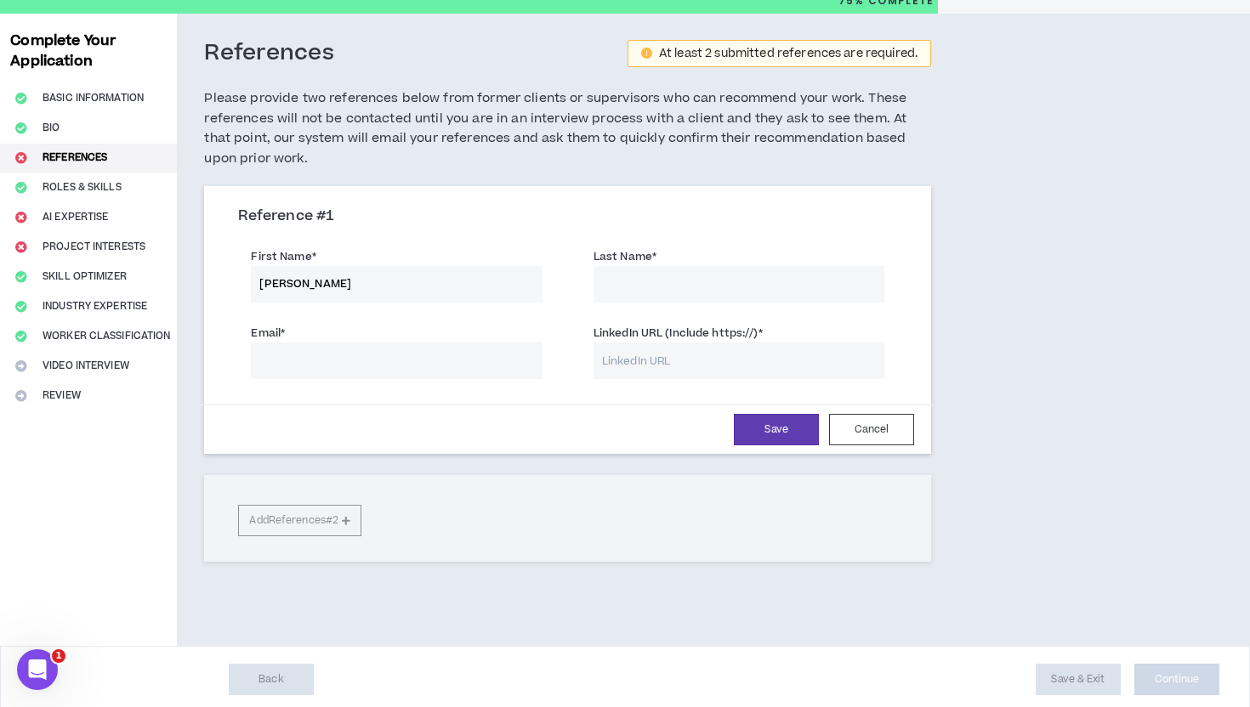
type input "[PERSON_NAME]"
click at [381, 355] on input "Email *" at bounding box center [396, 361] width 291 height 37
type input "[EMAIL_ADDRESS][DOMAIN_NAME]"
click at [928, 310] on div "Reference # 1 First Name * [PERSON_NAME] Last Name * [PERSON_NAME] Email * [EMA…" at bounding box center [567, 322] width 727 height 264
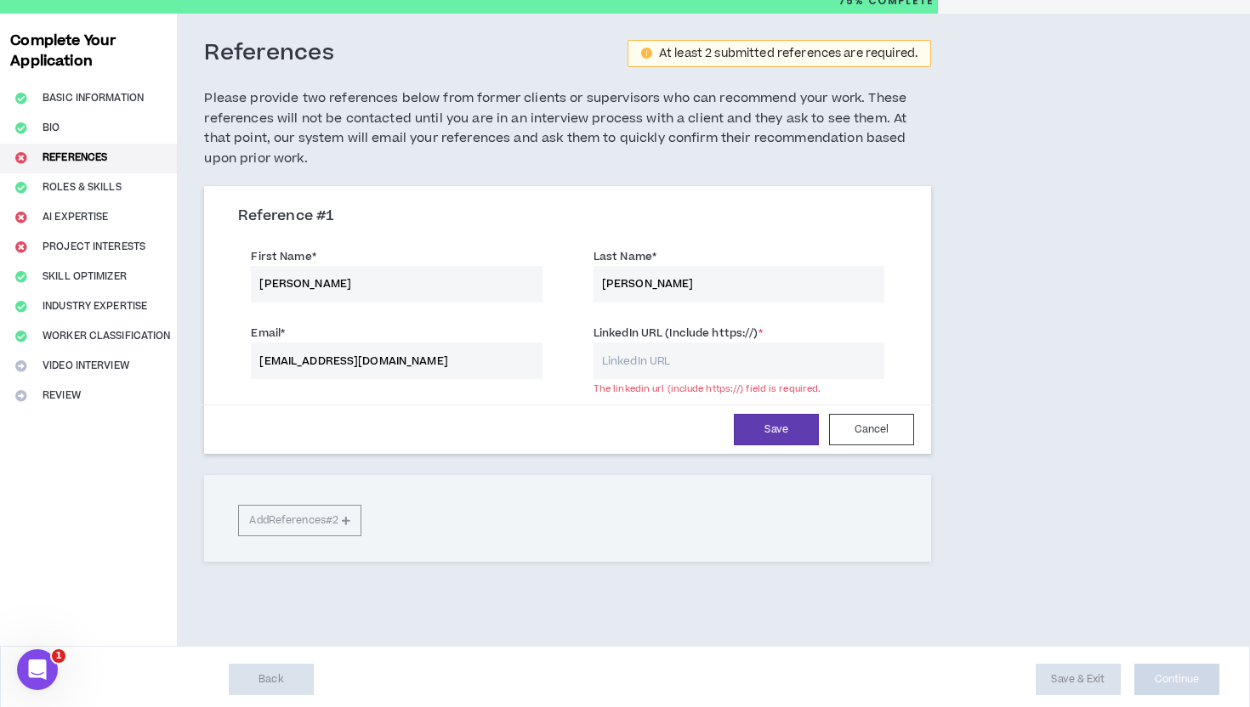
click at [682, 355] on input "LinkedIn URL (Include https://) *" at bounding box center [738, 361] width 291 height 37
paste input "[URL][DOMAIN_NAME][PERSON_NAME]"
type input "[URL][DOMAIN_NAME][PERSON_NAME]"
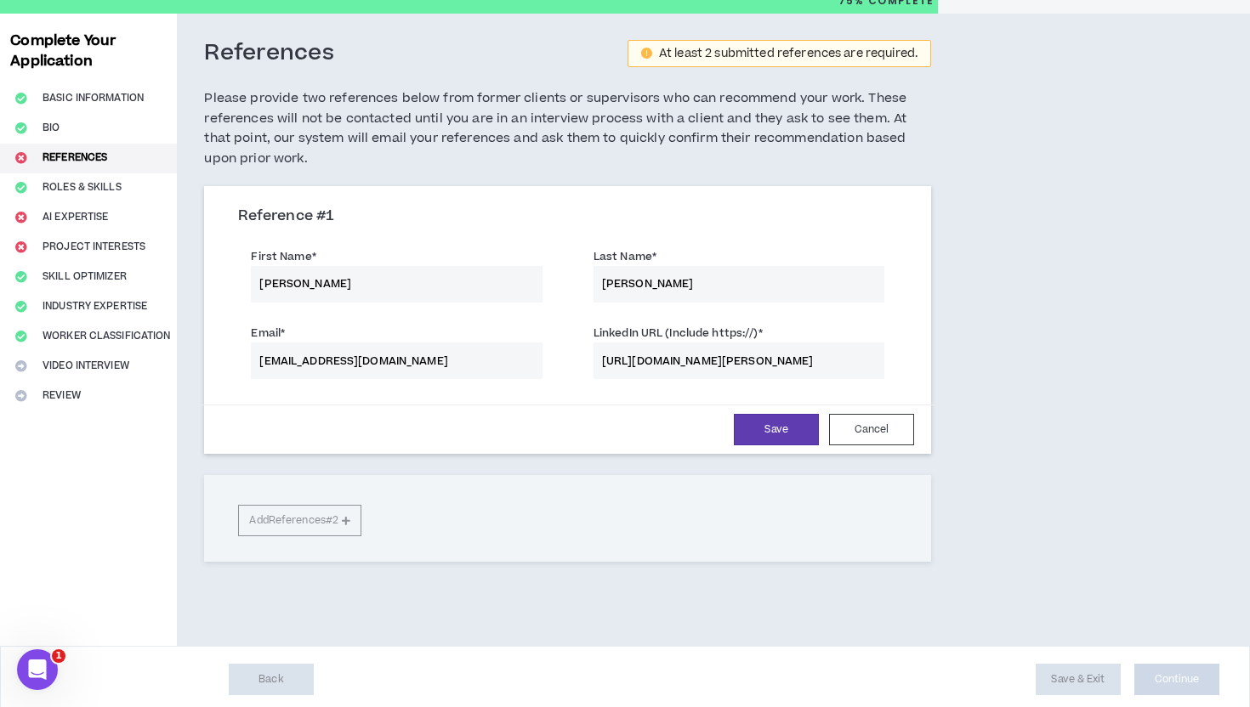
click at [952, 333] on div "References At least 2 submitted references are required. Please provide two ref…" at bounding box center [567, 330] width 781 height 633
click at [777, 432] on button "Save" at bounding box center [776, 429] width 85 height 31
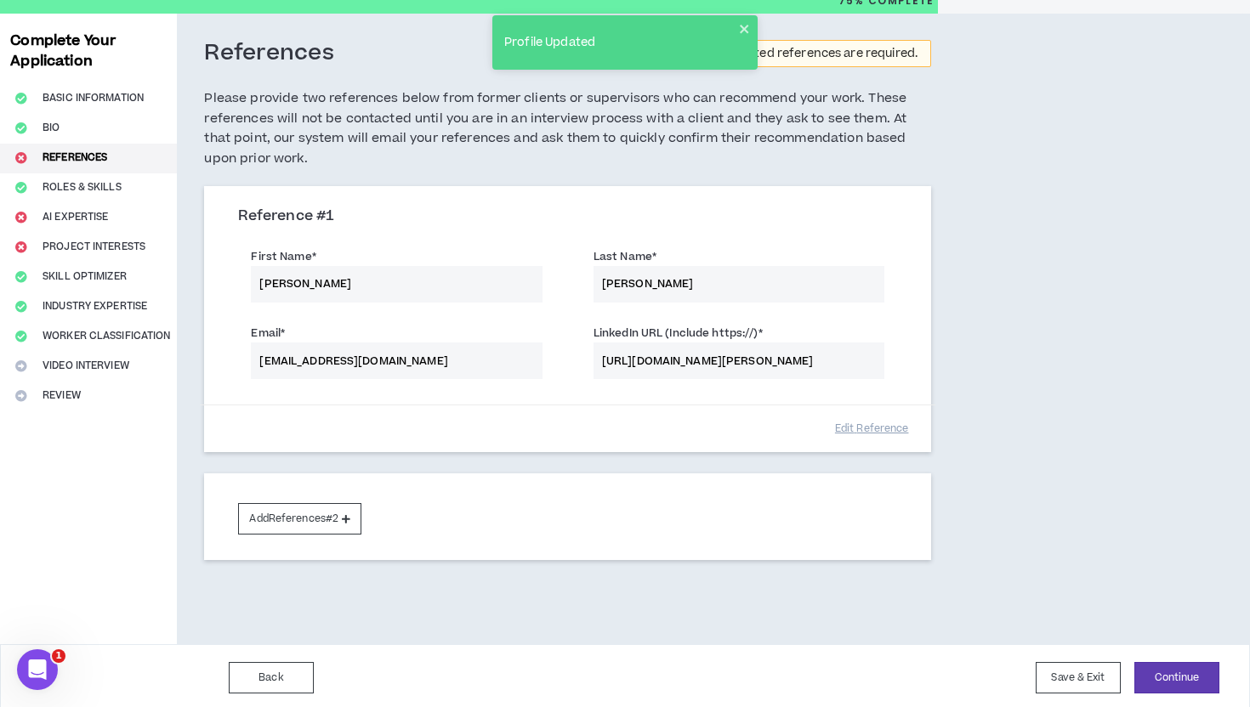
scroll to position [67, 0]
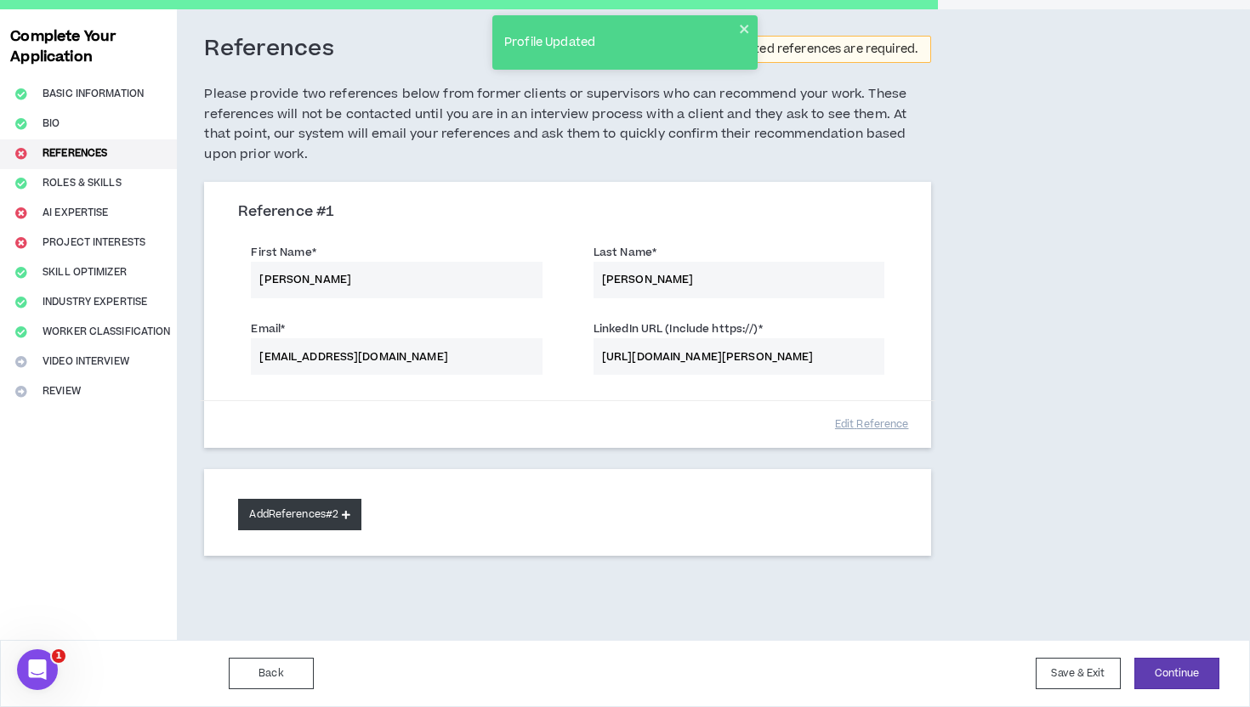
click at [342, 519] on button "Add References #2" at bounding box center [299, 514] width 123 height 31
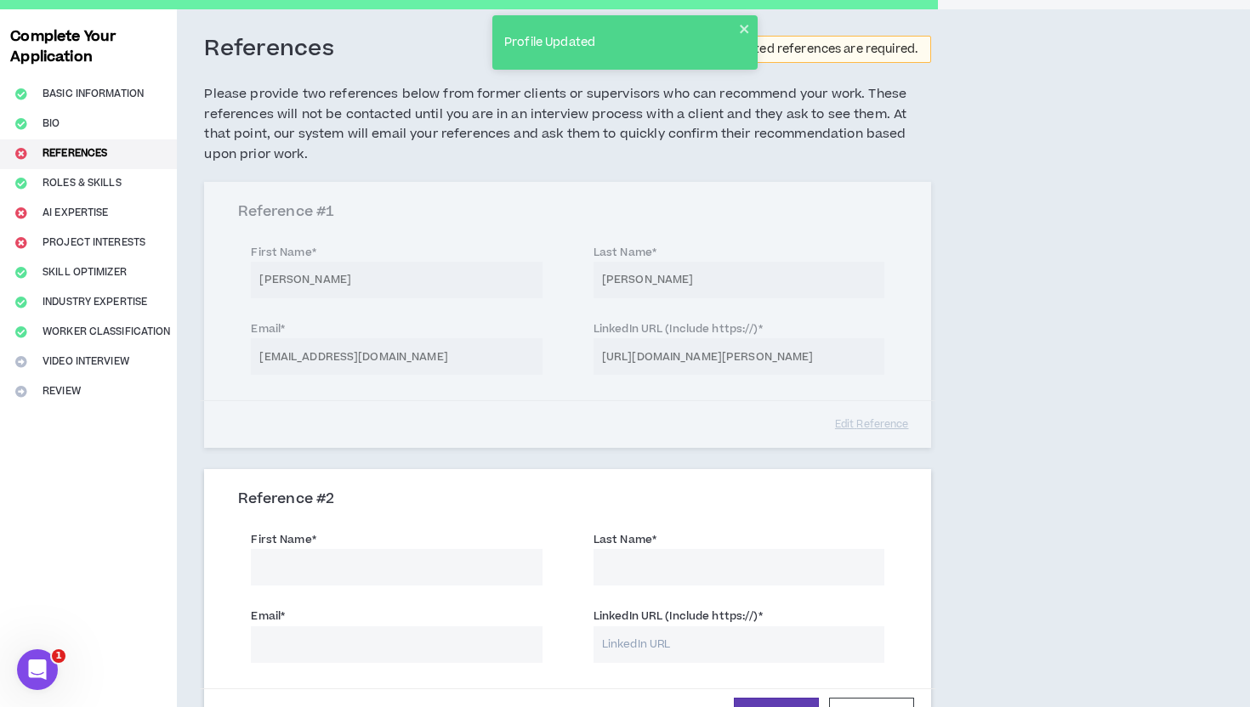
scroll to position [294, 0]
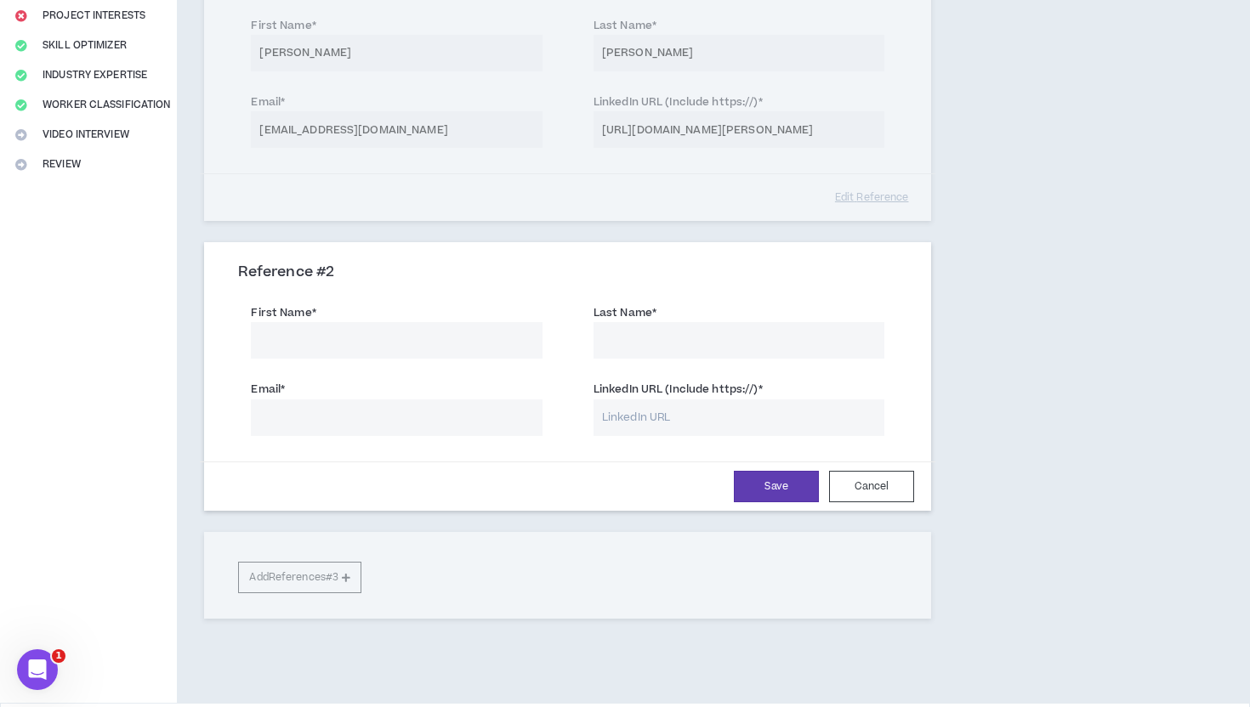
click at [408, 333] on input "First Name *" at bounding box center [396, 340] width 291 height 37
type input "[PERSON_NAME]"
type input "Rorem"
paste input "[URL][DOMAIN_NAME]"
type input "[URL][DOMAIN_NAME]"
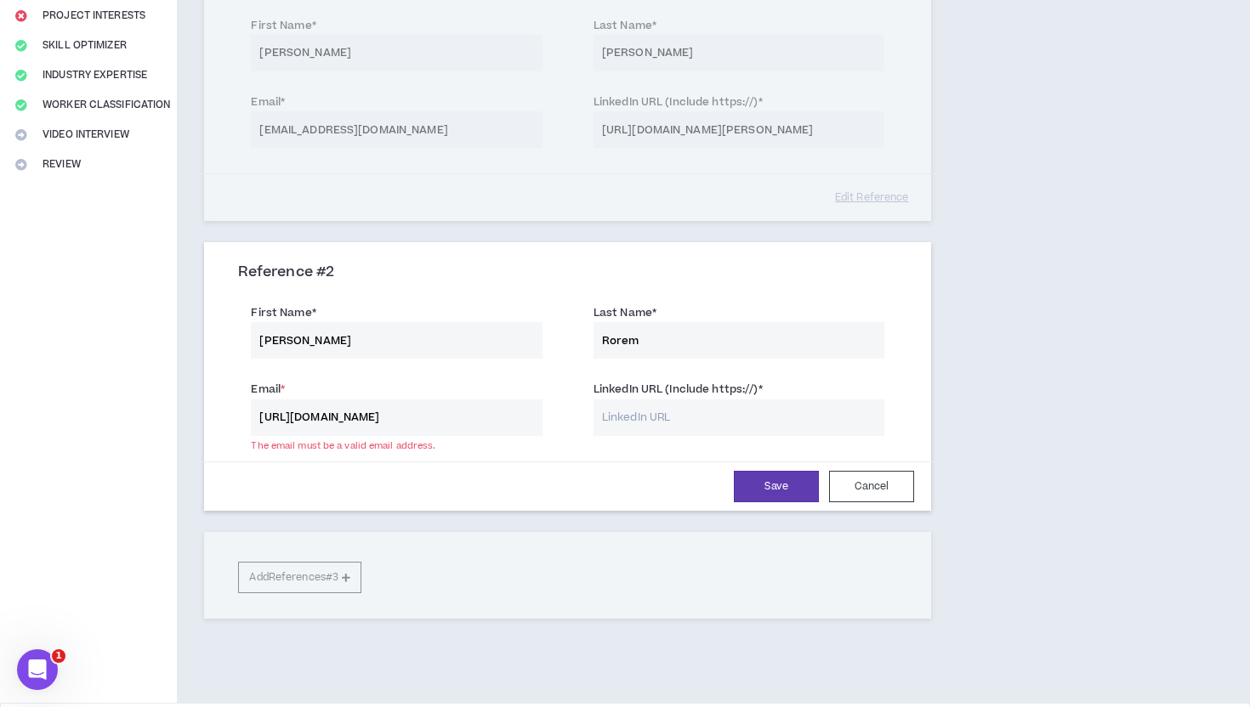
click at [665, 409] on input "LinkedIn URL (Include https://) *" at bounding box center [738, 418] width 291 height 37
paste input "[URL][DOMAIN_NAME]"
type input "[URL][DOMAIN_NAME]"
click at [470, 427] on input "[URL][DOMAIN_NAME]" at bounding box center [396, 418] width 291 height 37
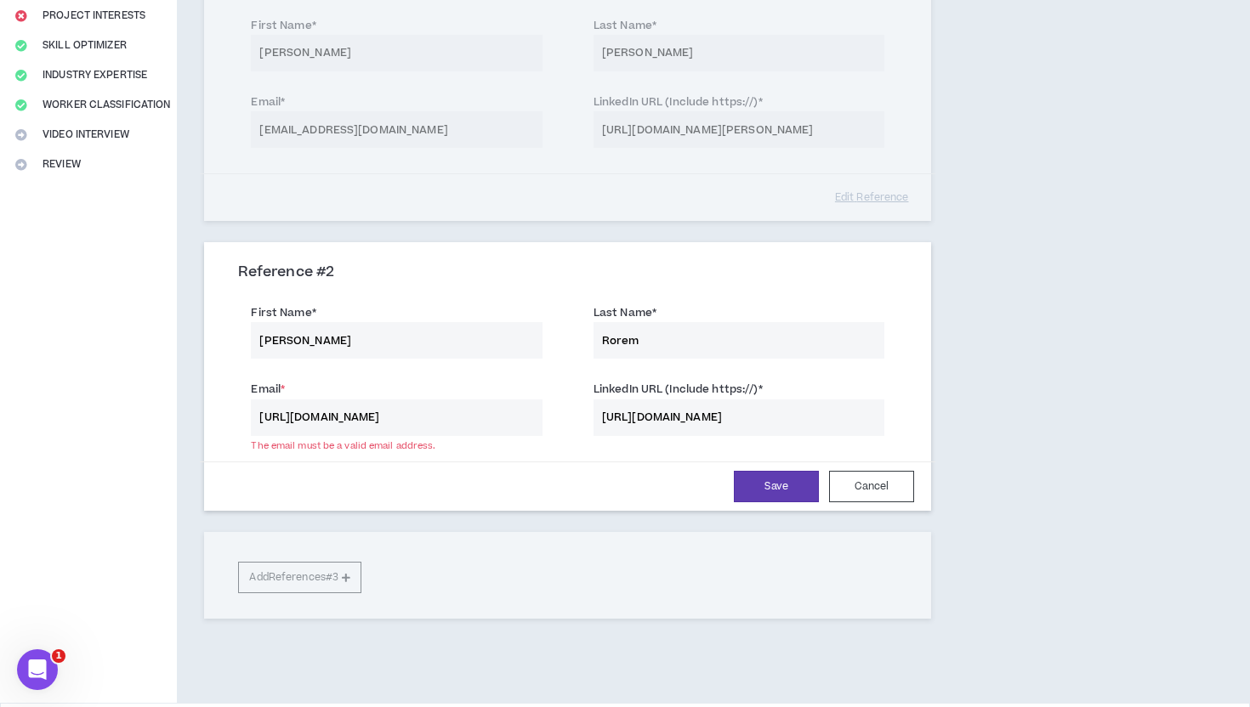
click at [470, 427] on input "[URL][DOMAIN_NAME]" at bounding box center [396, 418] width 291 height 37
click at [304, 403] on input "[PERSON_NAME]" at bounding box center [396, 418] width 291 height 37
type input "I"
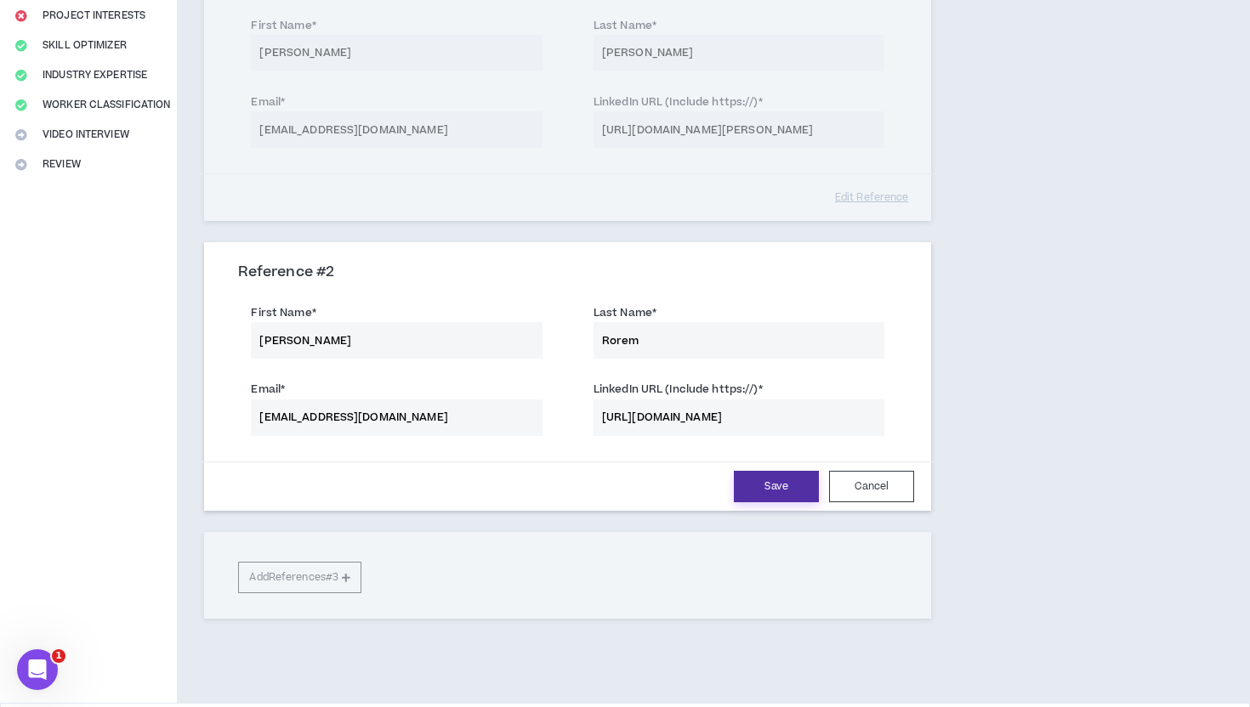
type input "[EMAIL_ADDRESS][DOMAIN_NAME]"
click at [752, 485] on button "Save" at bounding box center [776, 486] width 85 height 31
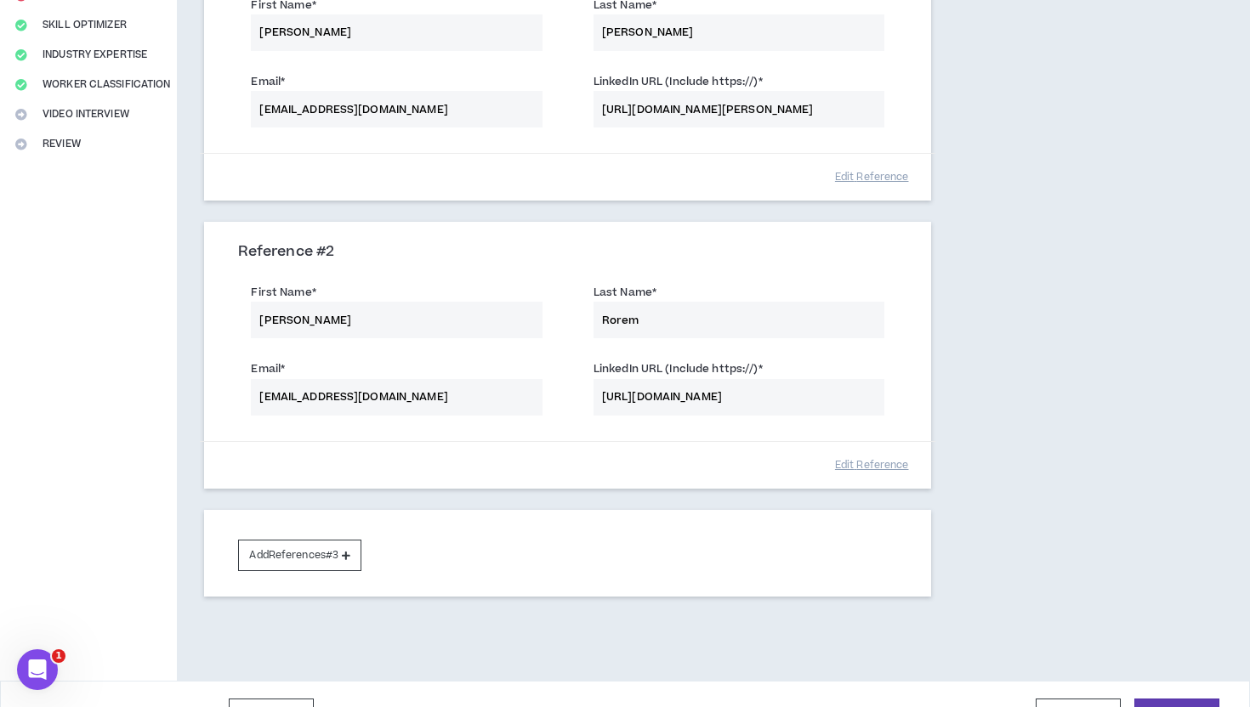
scroll to position [355, 0]
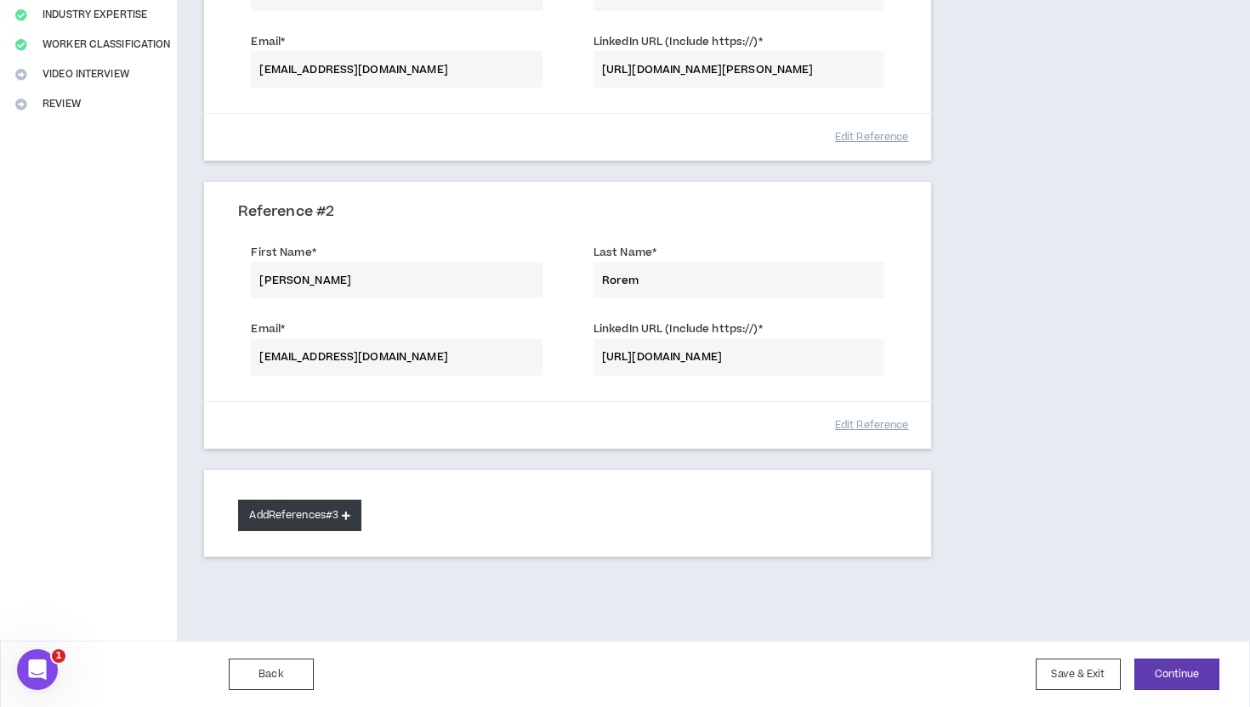
click at [351, 523] on button "Add References #3" at bounding box center [299, 515] width 123 height 31
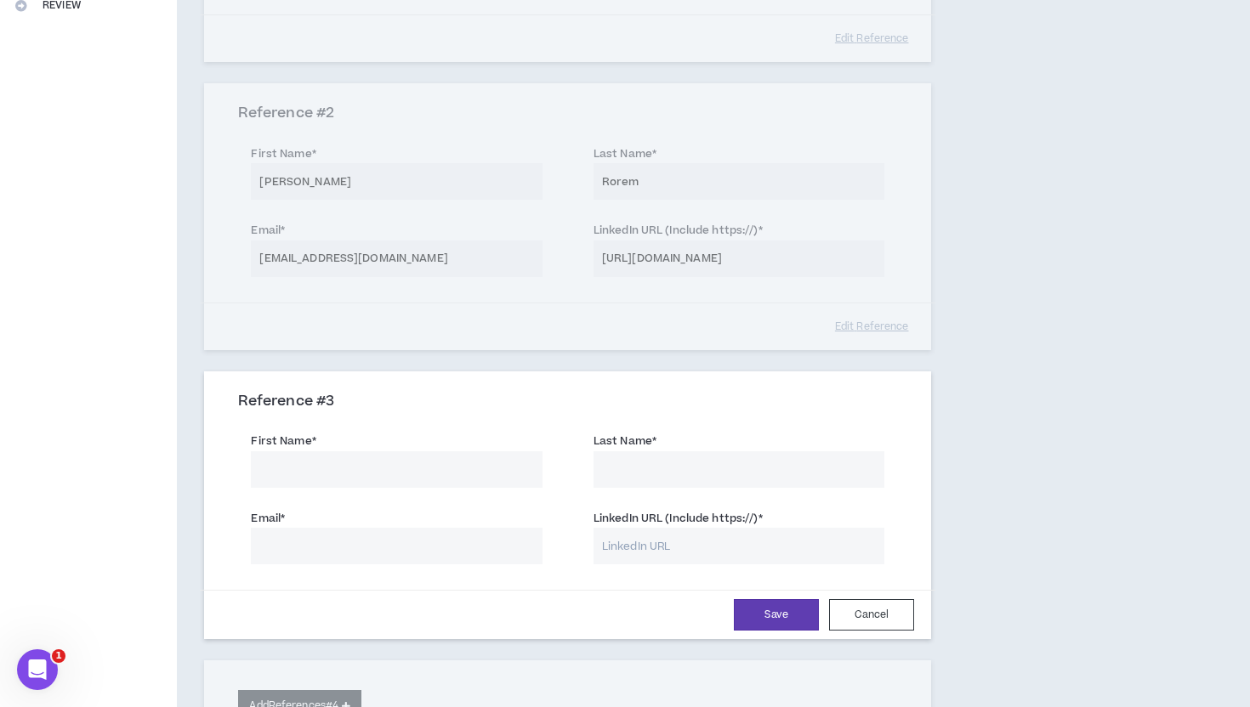
scroll to position [623, 0]
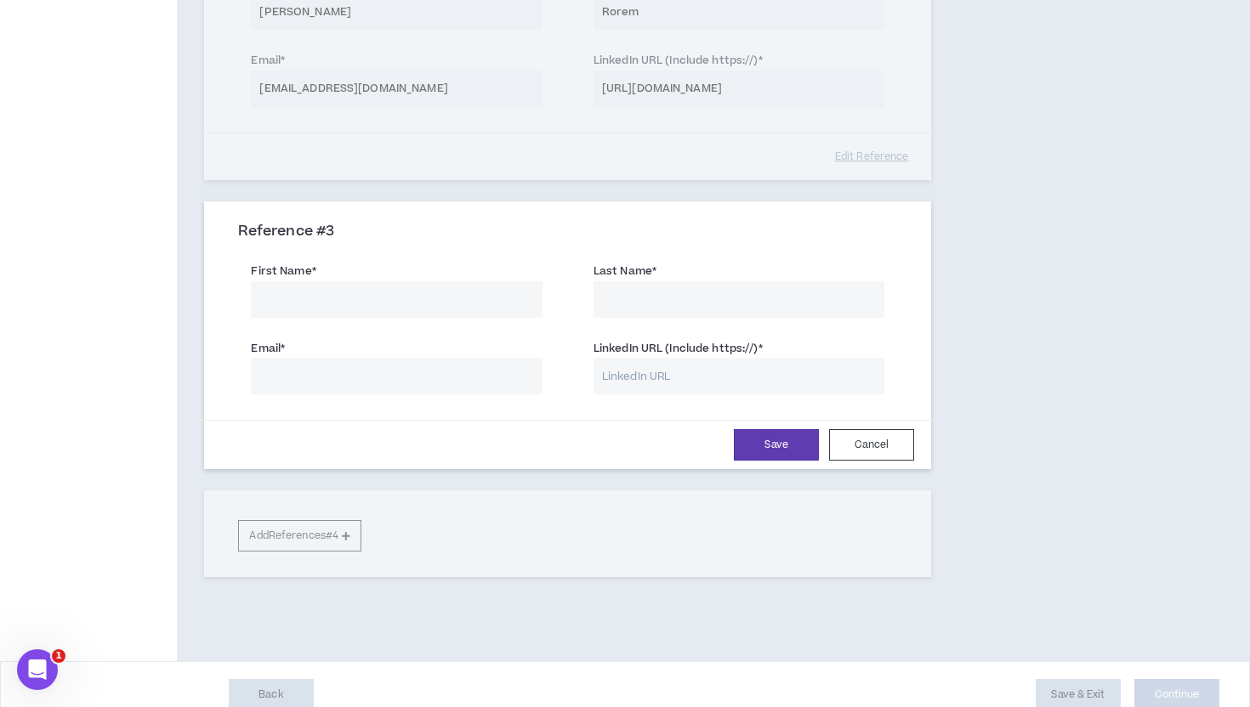
click at [374, 298] on input "First Name *" at bounding box center [396, 299] width 291 height 37
type input "[PERSON_NAME]"
click at [652, 280] on label "Last Name *" at bounding box center [624, 271] width 63 height 27
click at [627, 292] on input "Last Name *" at bounding box center [738, 299] width 291 height 37
type input "Rice"
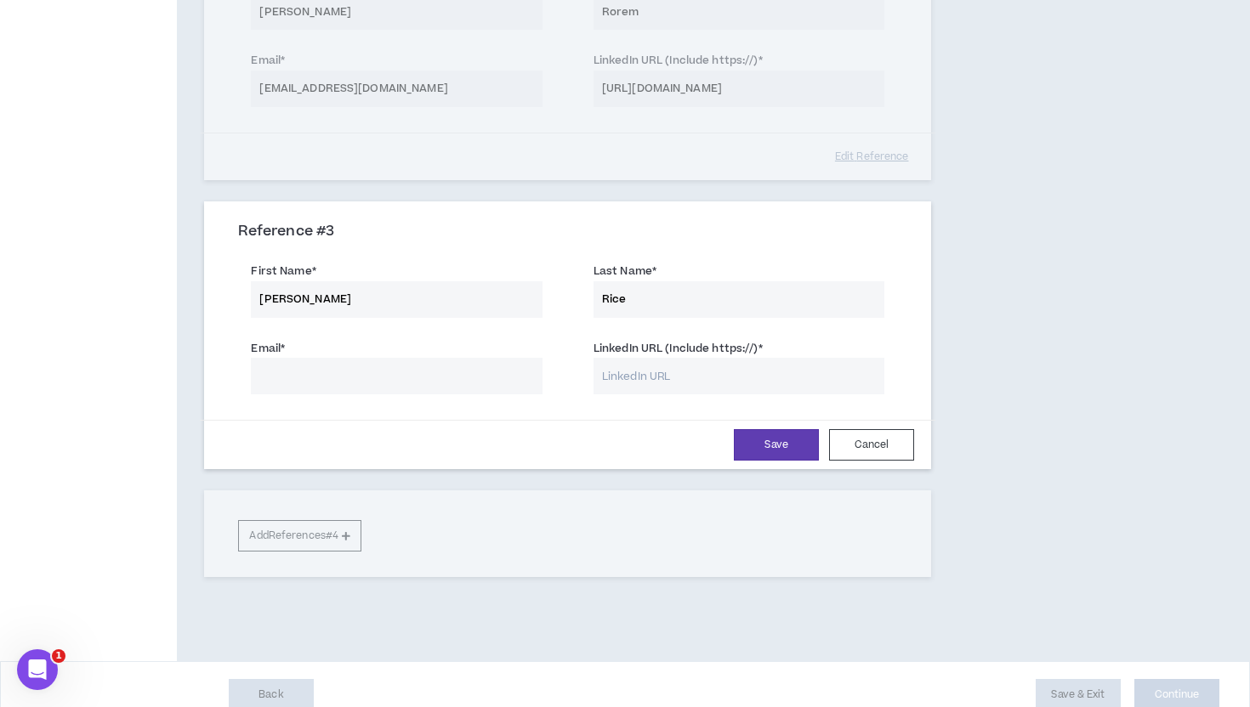
click at [956, 244] on div "References [DATE] At least 2 submitted references are required. Please provide …" at bounding box center [567, 57] width 781 height 1208
click at [320, 364] on input "Email *" at bounding box center [396, 376] width 291 height 37
type input "[EMAIL_ADDRESS][DOMAIN_NAME]"
click at [722, 383] on input "LinkedIn URL (Include https://) *" at bounding box center [738, 376] width 291 height 37
paste input "[URL][DOMAIN_NAME][PERSON_NAME]"
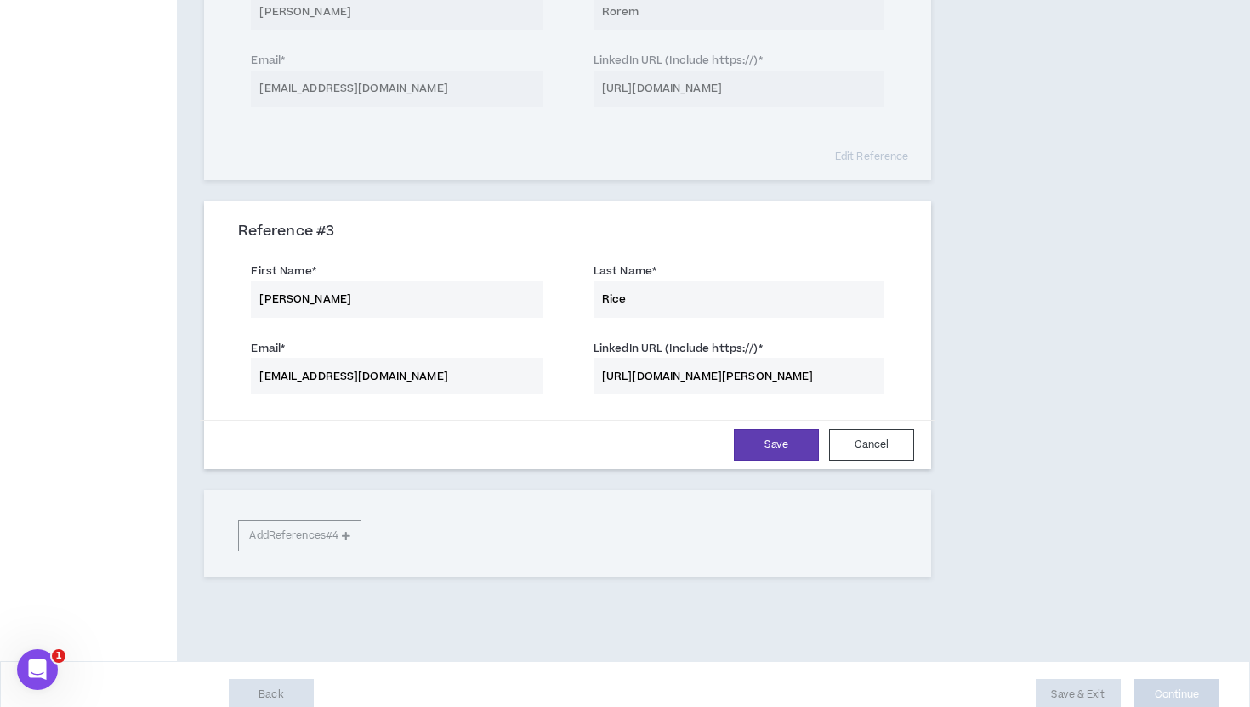
type input "[URL][DOMAIN_NAME][PERSON_NAME]"
click at [955, 338] on div "References [DATE] At least 2 submitted references are required. Please provide …" at bounding box center [567, 57] width 781 height 1208
click at [786, 454] on button "Save" at bounding box center [776, 444] width 85 height 31
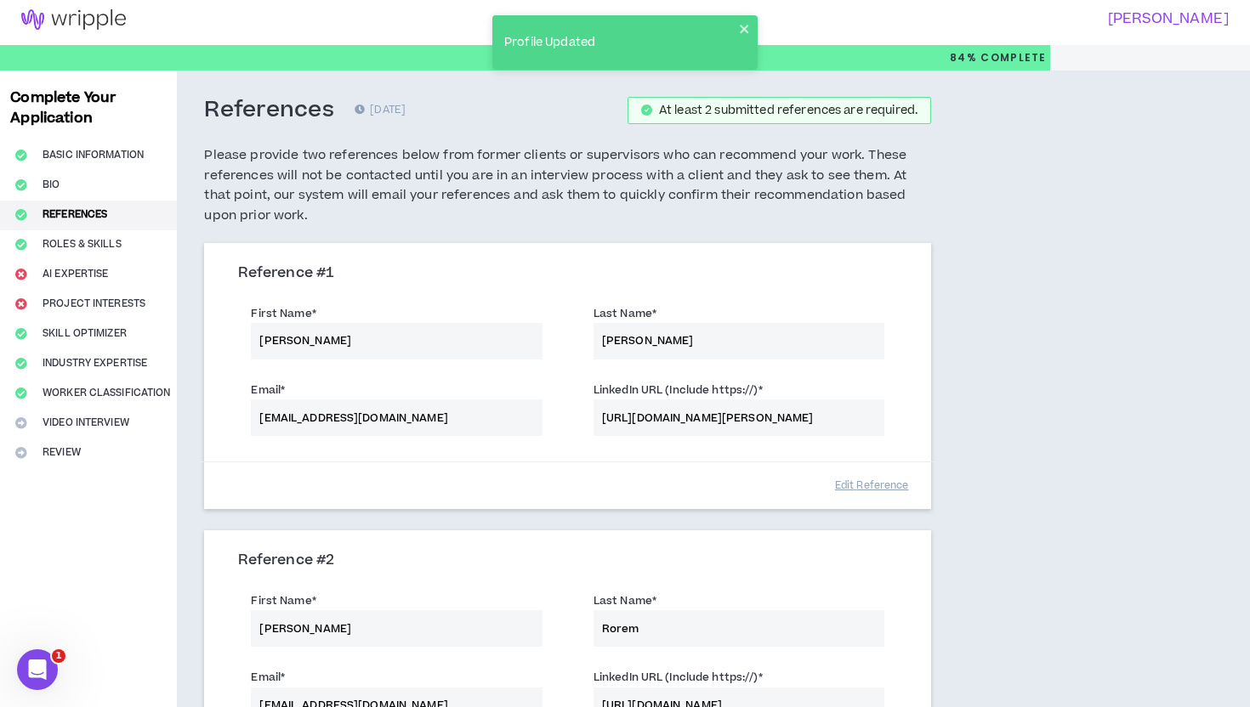
scroll to position [643, 0]
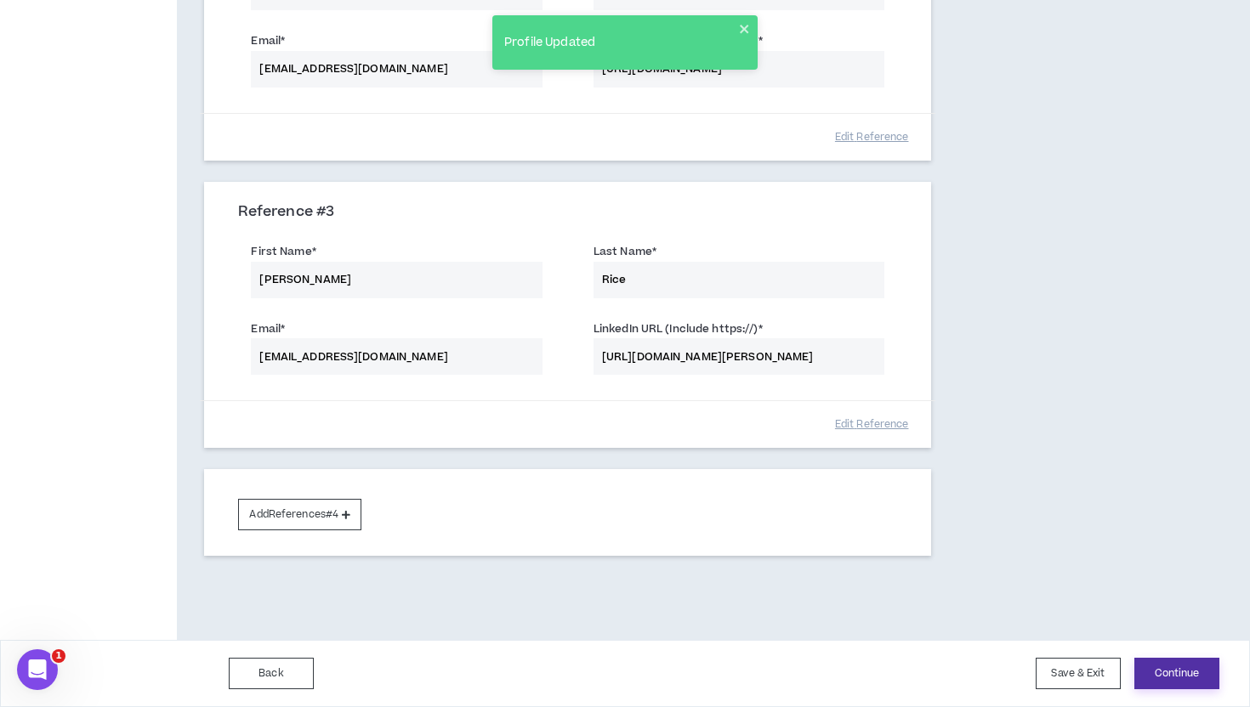
click at [1174, 666] on button "Continue" at bounding box center [1176, 673] width 85 height 31
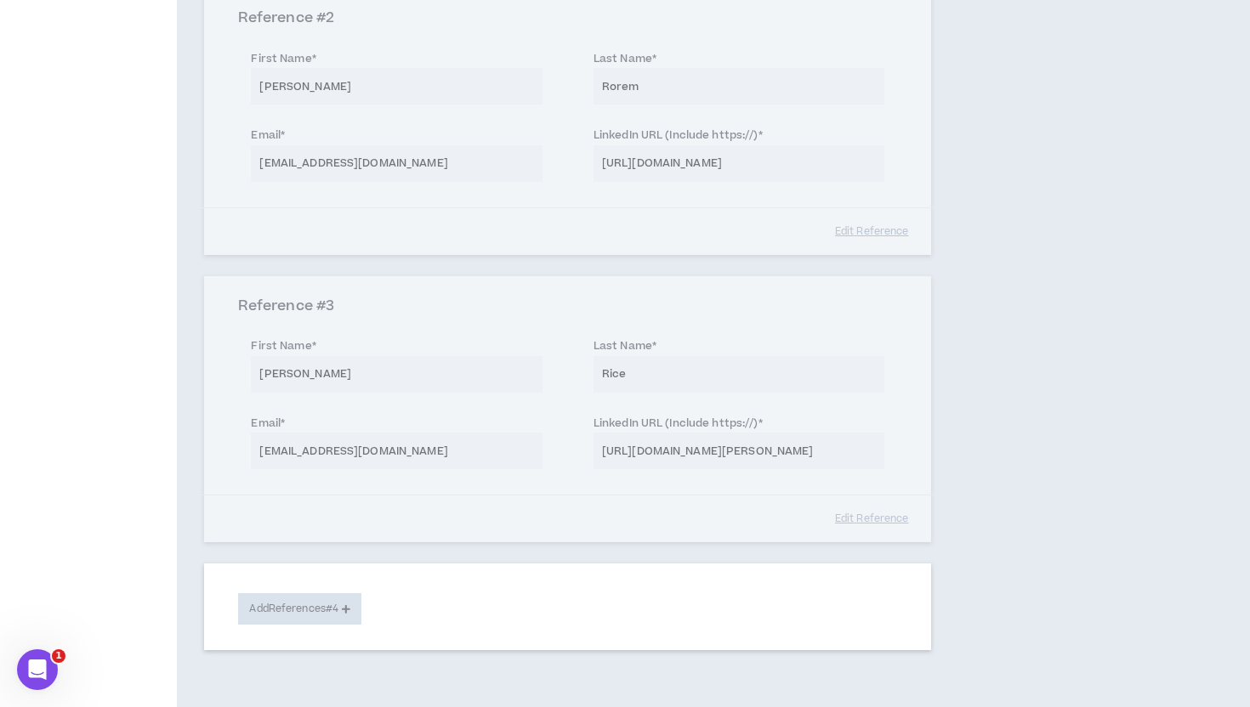
select select "***"
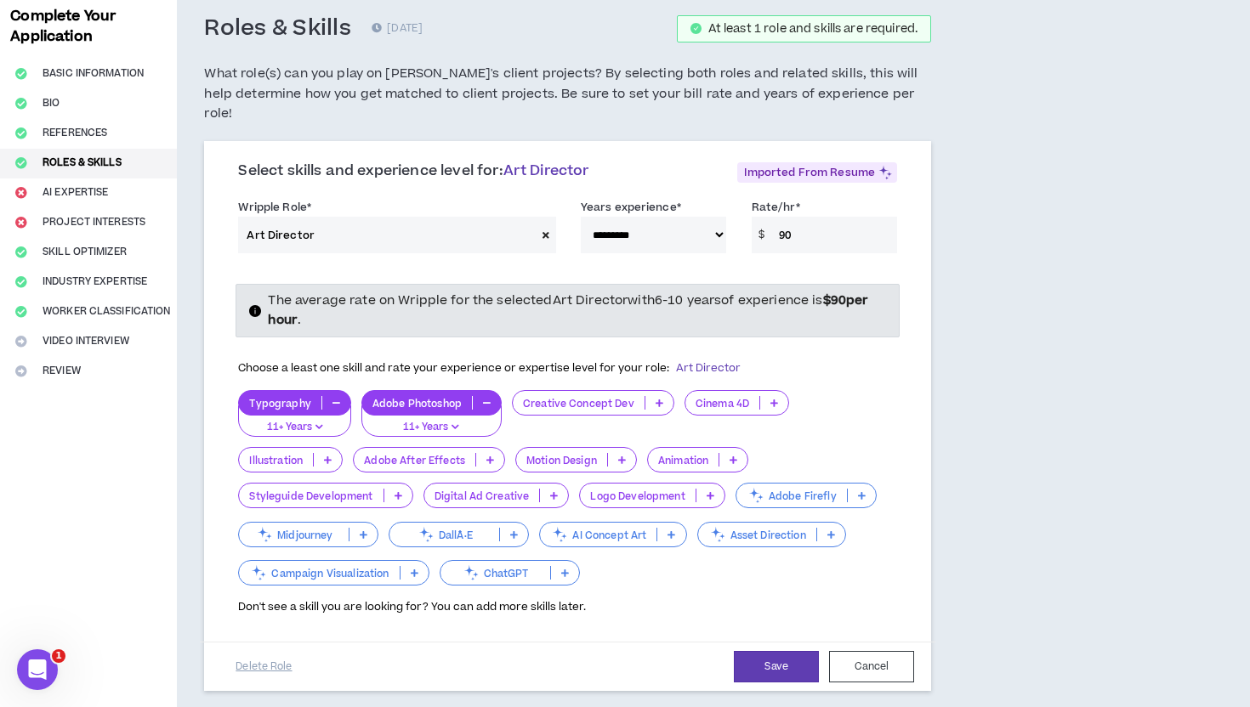
scroll to position [157, 0]
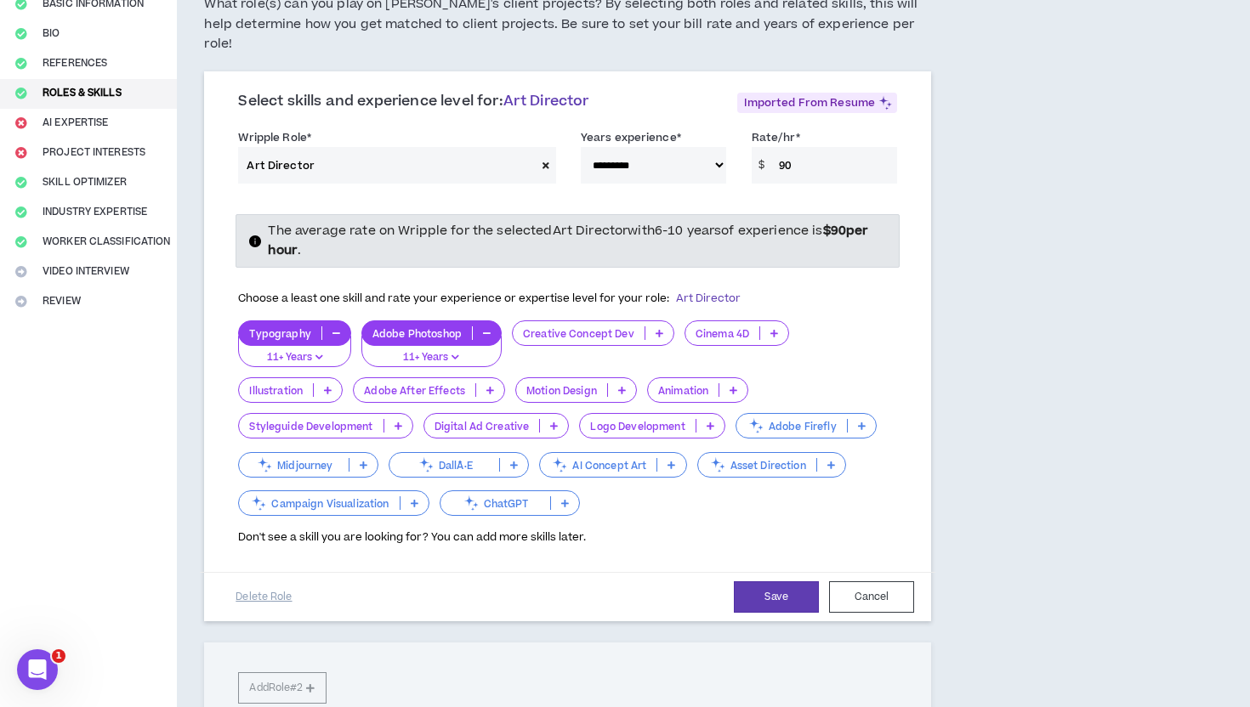
click at [651, 326] on p at bounding box center [659, 333] width 28 height 14
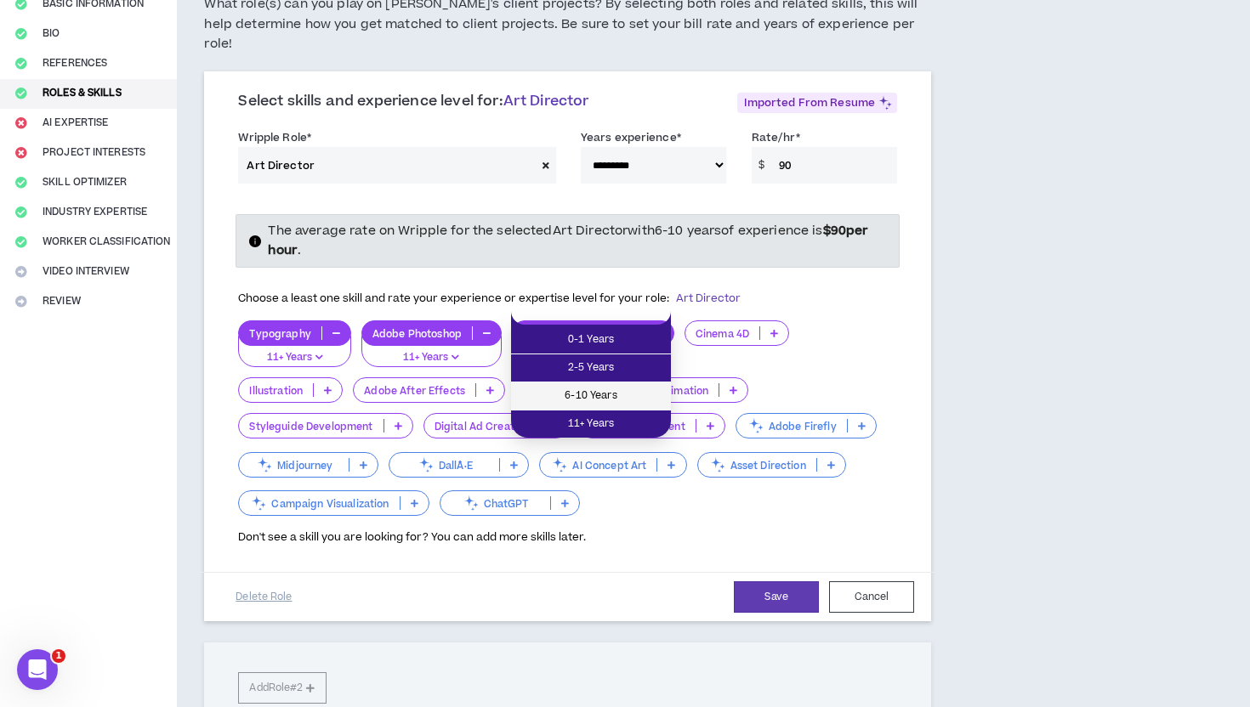
click at [617, 384] on li "6-10 Years" at bounding box center [591, 397] width 160 height 28
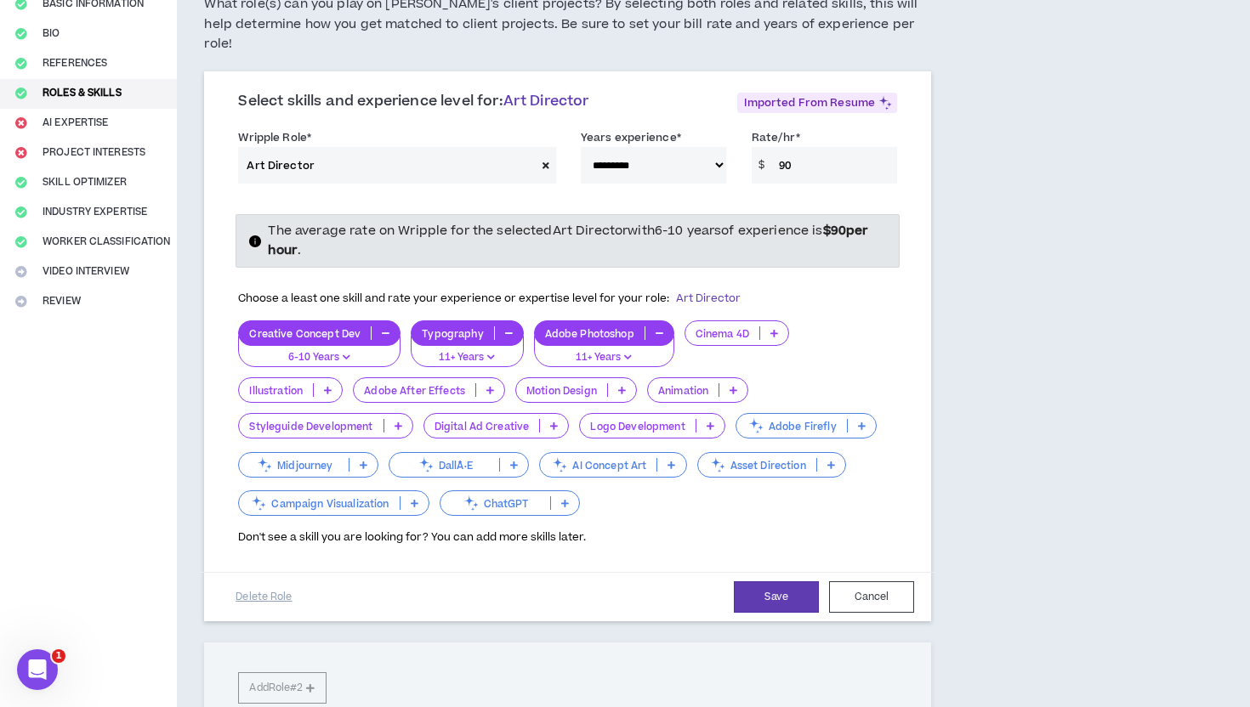
click at [864, 419] on p at bounding box center [862, 426] width 28 height 14
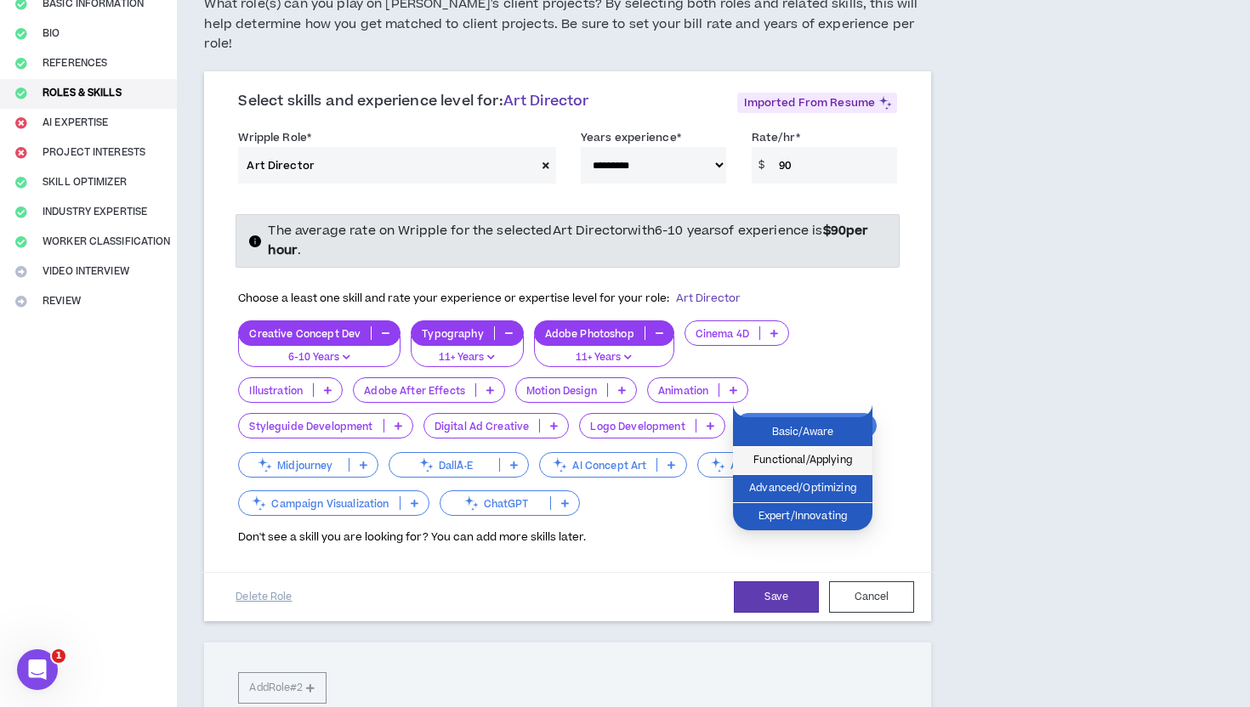
click at [835, 449] on li "Functional/Applying" at bounding box center [802, 461] width 139 height 28
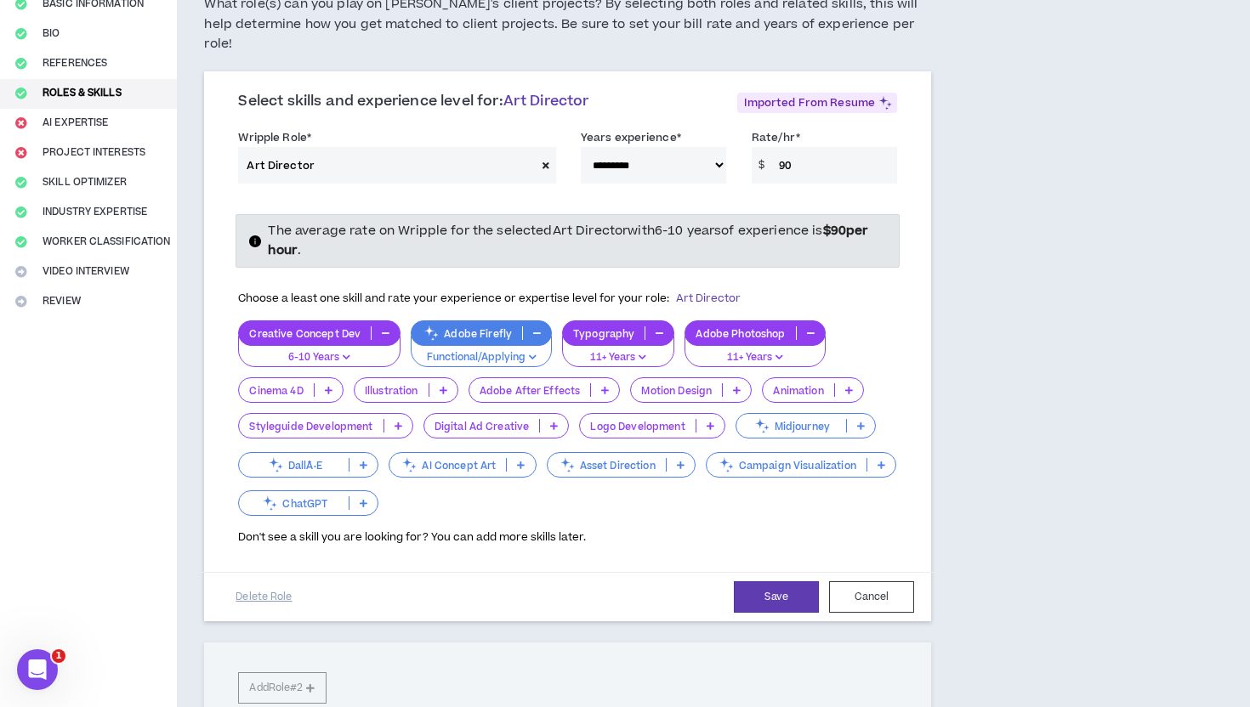
click at [377, 496] on p at bounding box center [363, 503] width 28 height 14
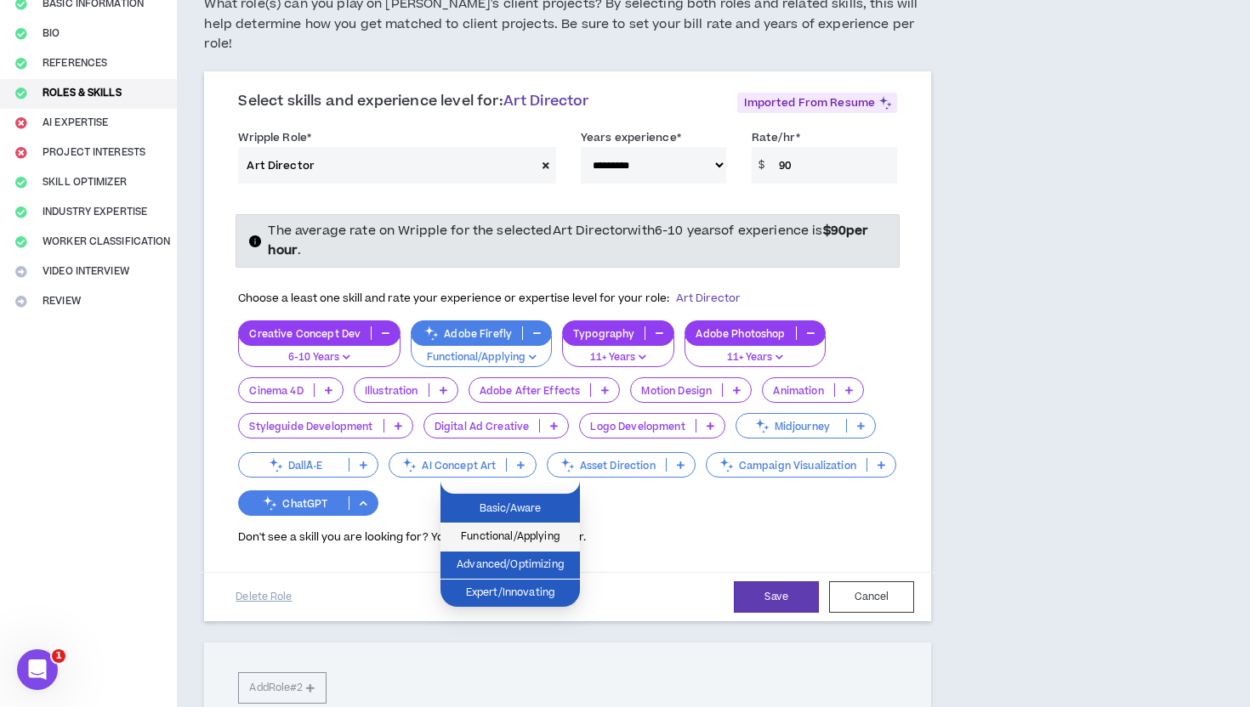
click at [532, 536] on span "Functional/Applying" at bounding box center [510, 537] width 119 height 19
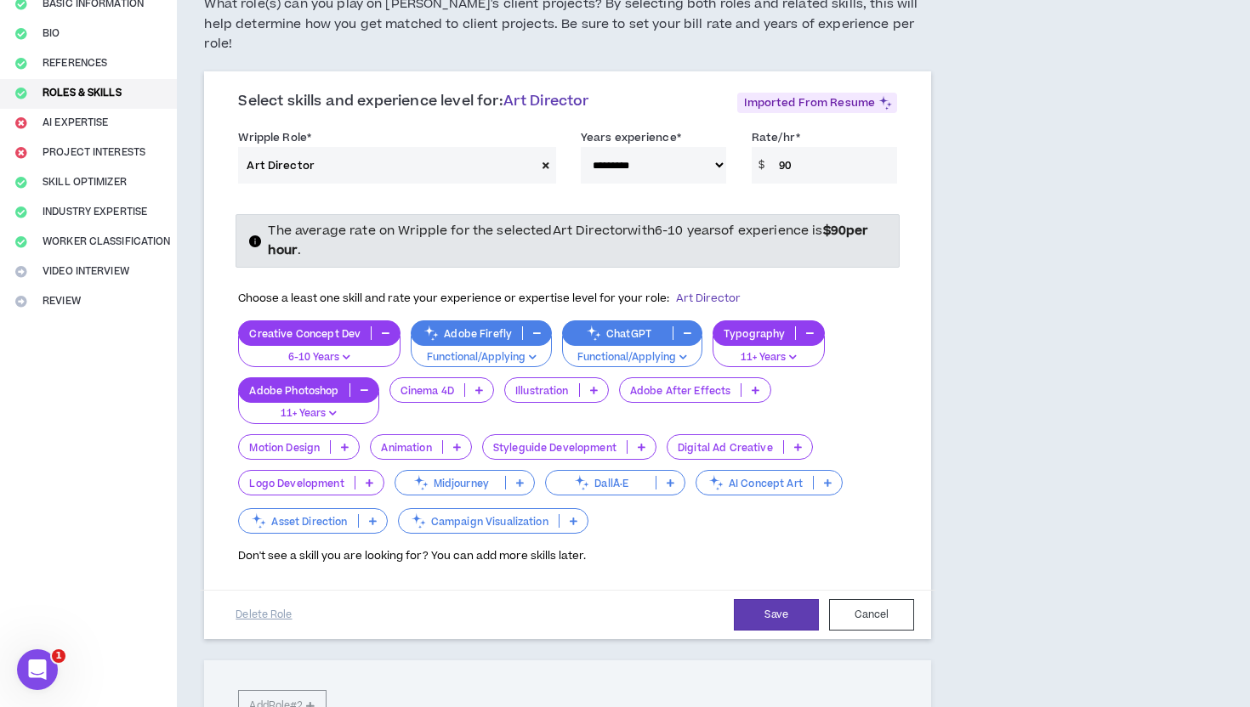
click at [834, 476] on p at bounding box center [828, 483] width 28 height 14
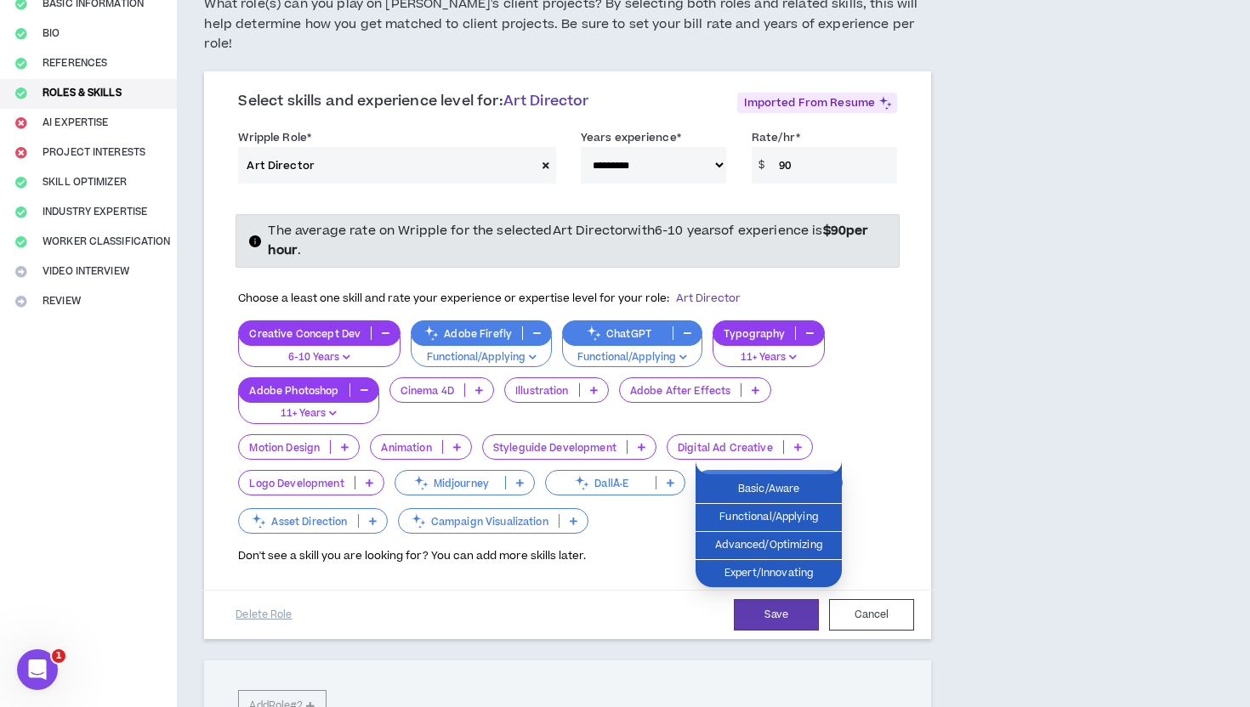
click at [942, 366] on div "**********" at bounding box center [567, 543] width 781 height 1249
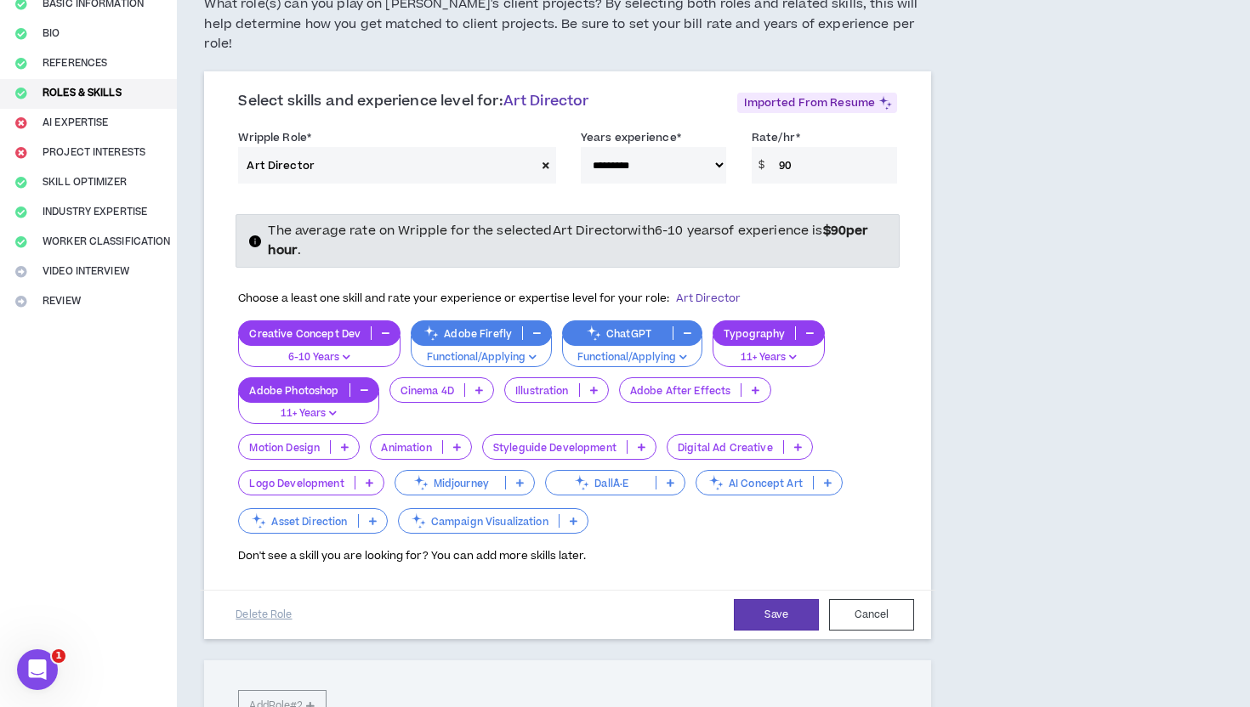
click at [368, 479] on icon at bounding box center [370, 483] width 8 height 9
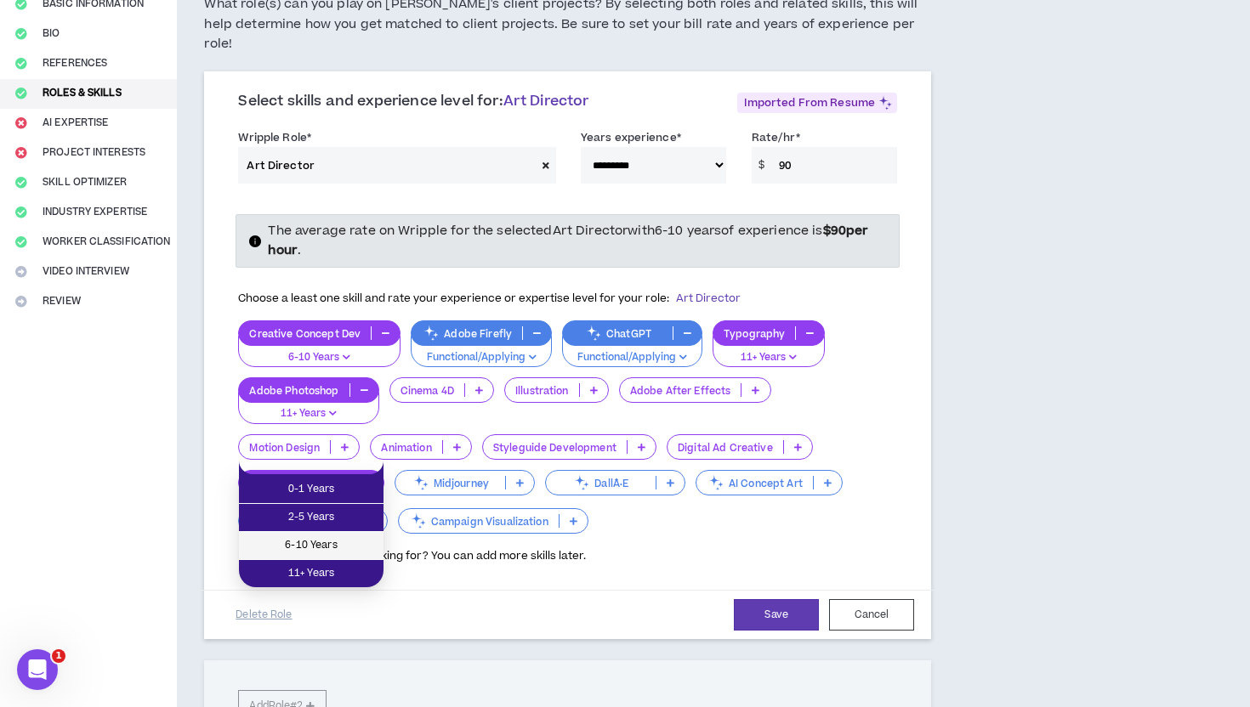
click at [324, 539] on span "6-10 Years" at bounding box center [311, 545] width 124 height 19
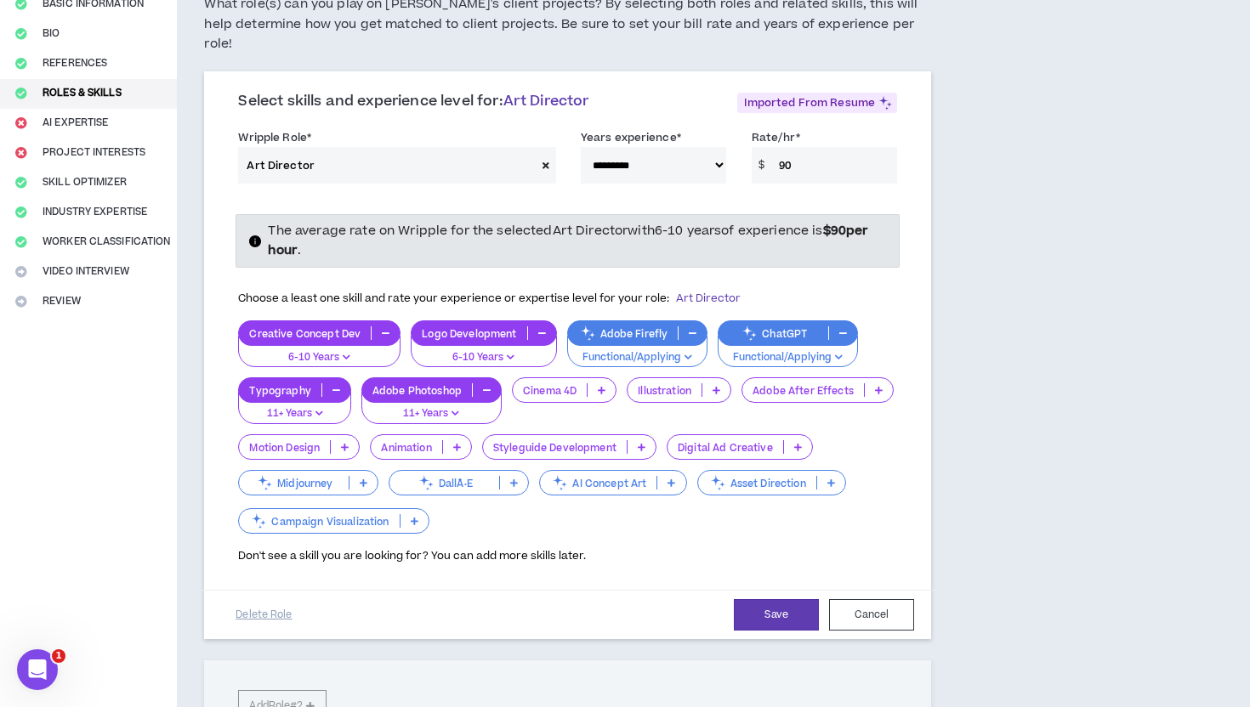
click at [645, 443] on icon at bounding box center [642, 447] width 8 height 9
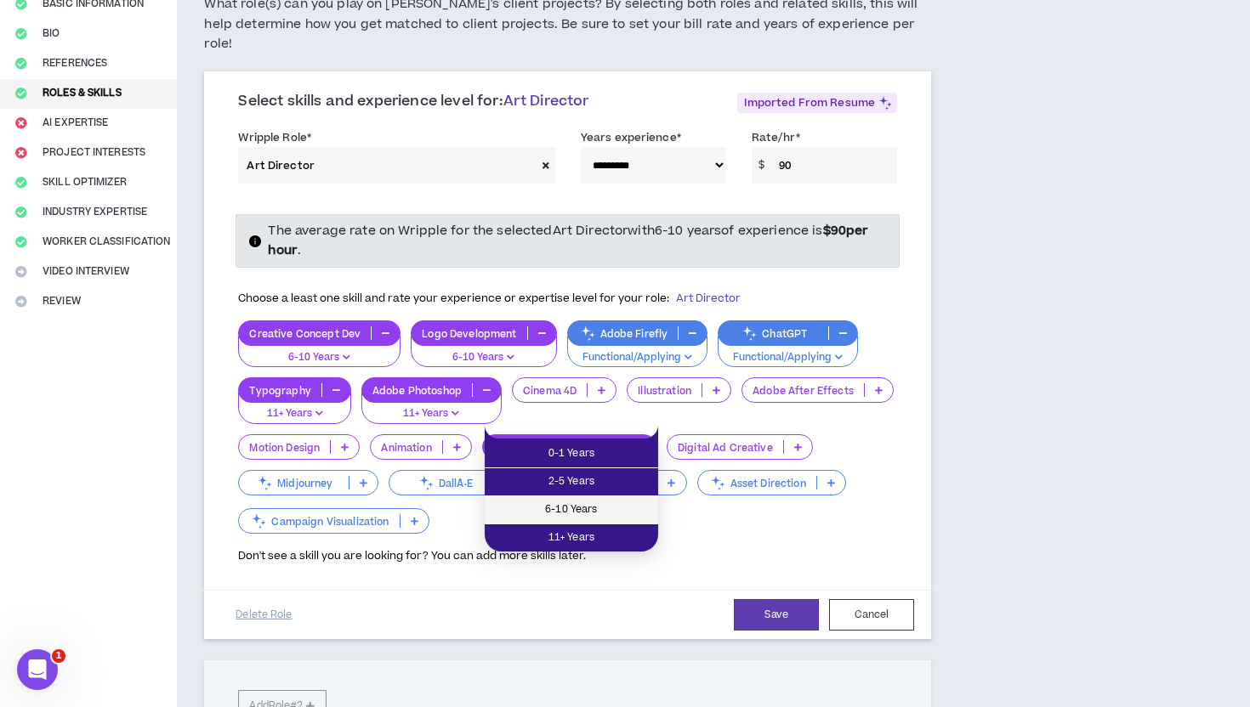
click at [610, 511] on span "6-10 Years" at bounding box center [571, 510] width 153 height 19
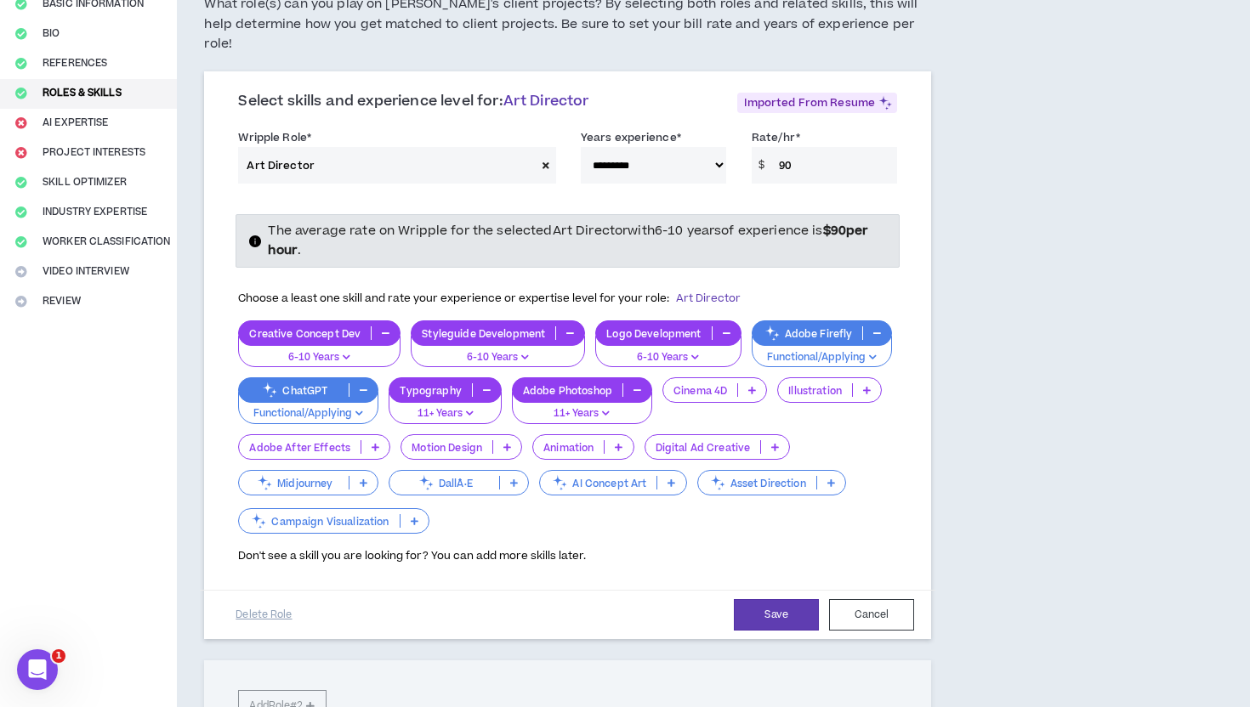
click at [572, 326] on button "button" at bounding box center [570, 333] width 28 height 14
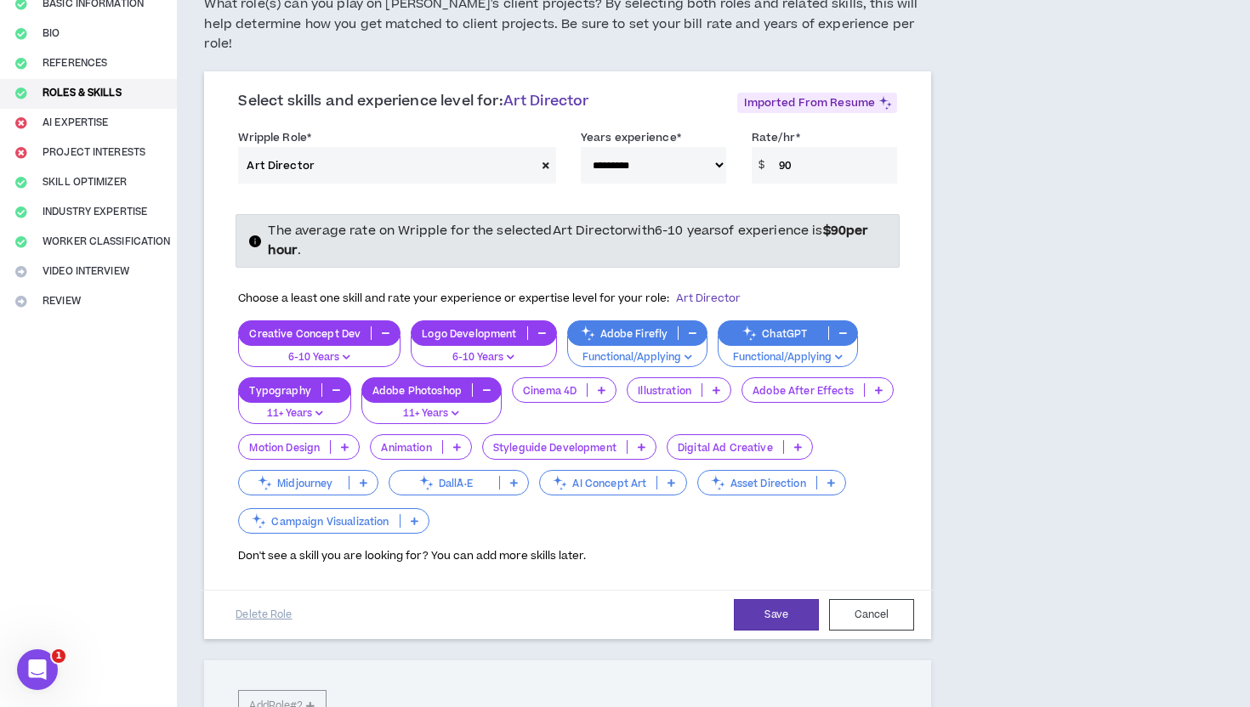
click at [641, 443] on icon at bounding box center [642, 447] width 8 height 9
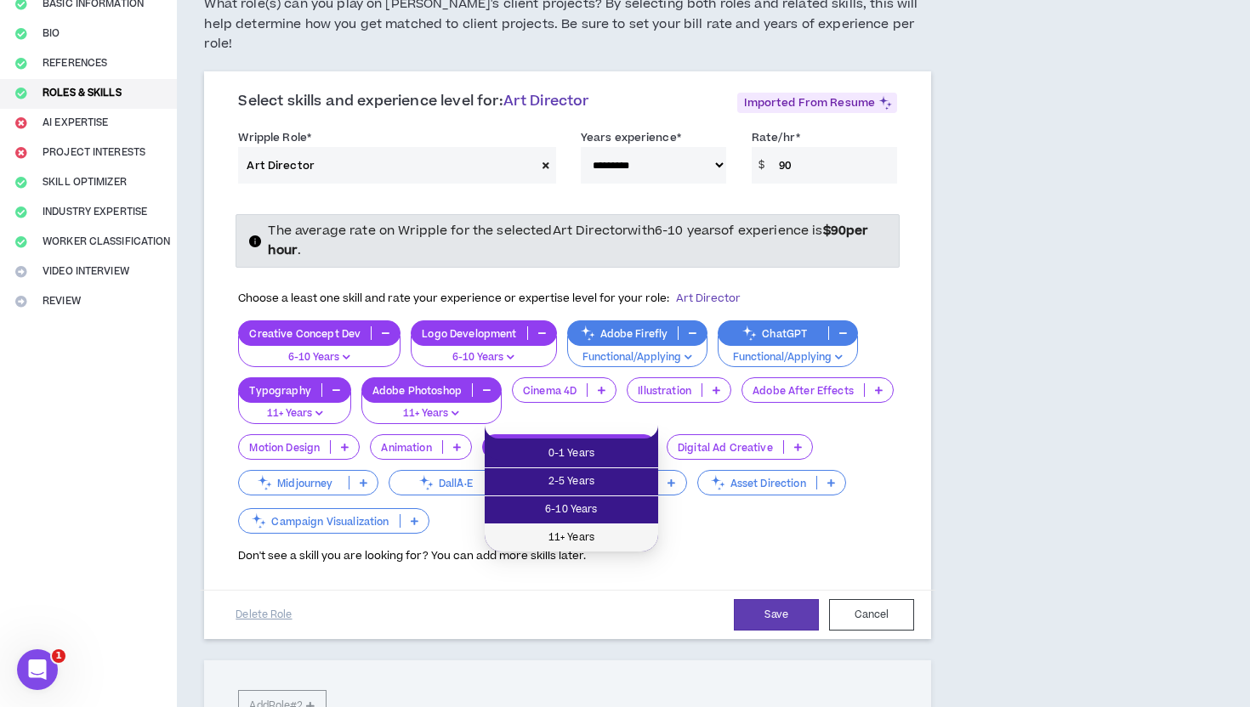
click at [587, 534] on span "11+ Years" at bounding box center [571, 538] width 153 height 19
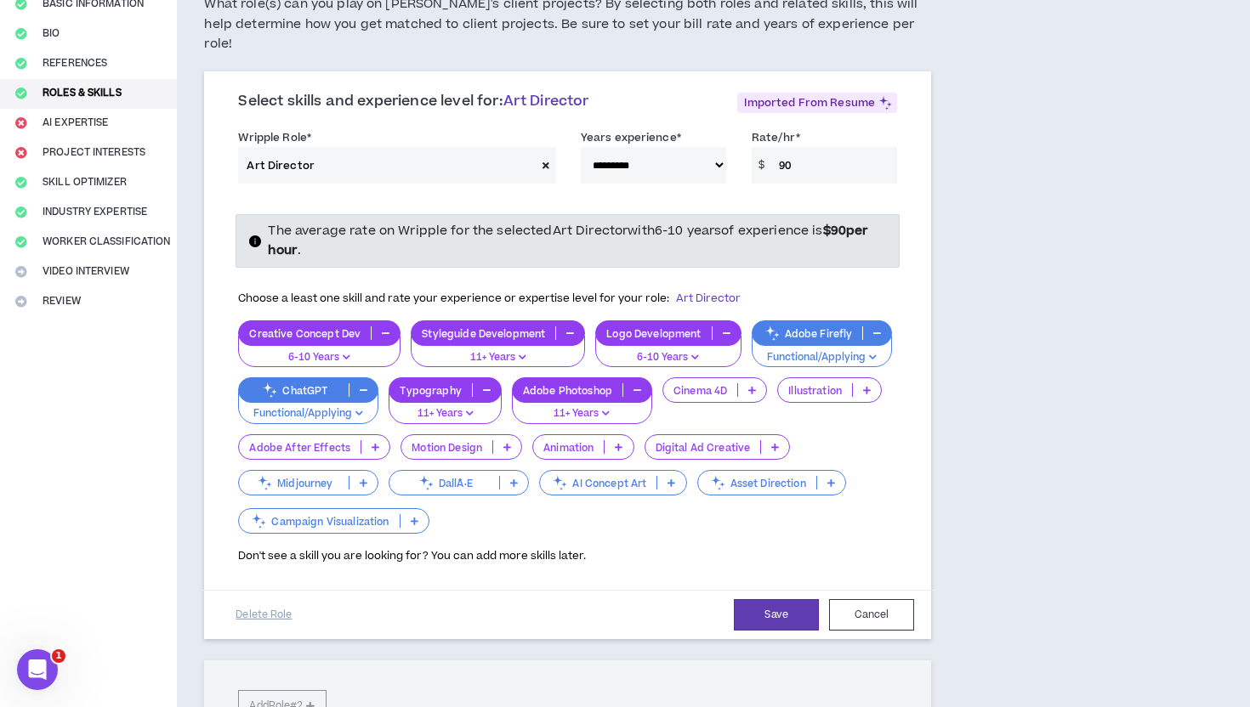
click at [638, 386] on icon "button" at bounding box center [637, 390] width 8 height 9
click at [745, 383] on p at bounding box center [752, 390] width 28 height 14
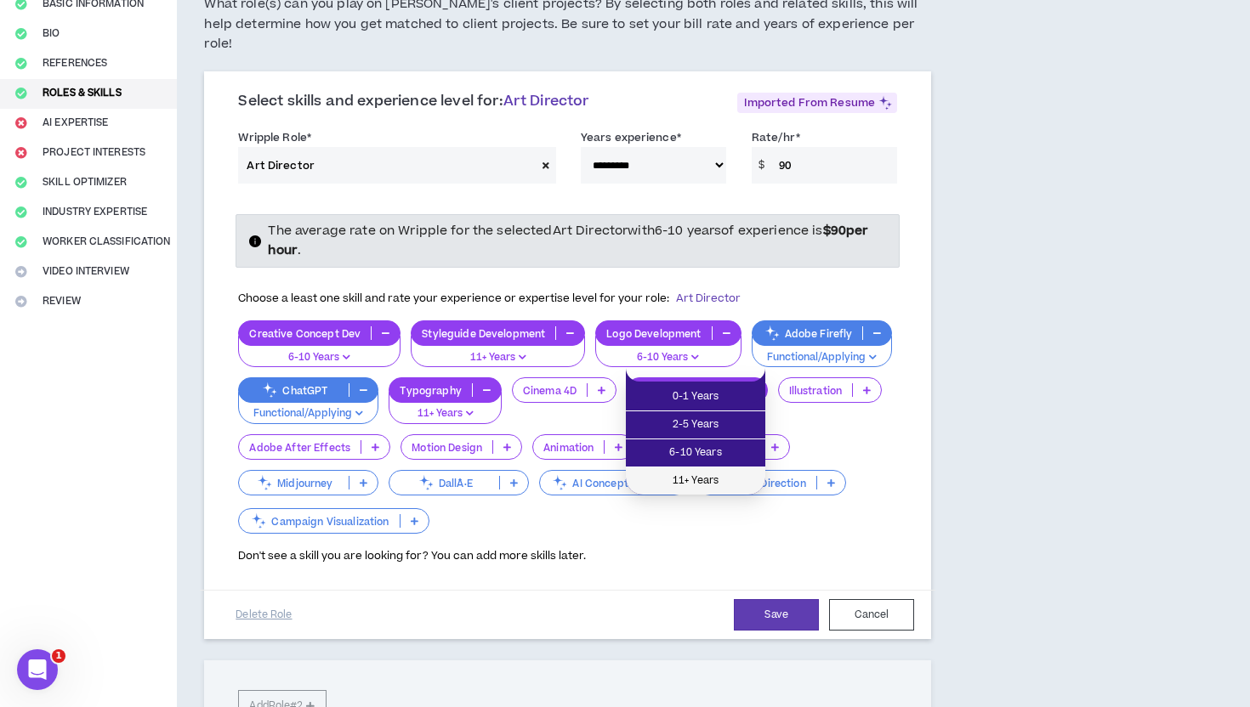
click at [694, 482] on span "11+ Years" at bounding box center [695, 481] width 119 height 19
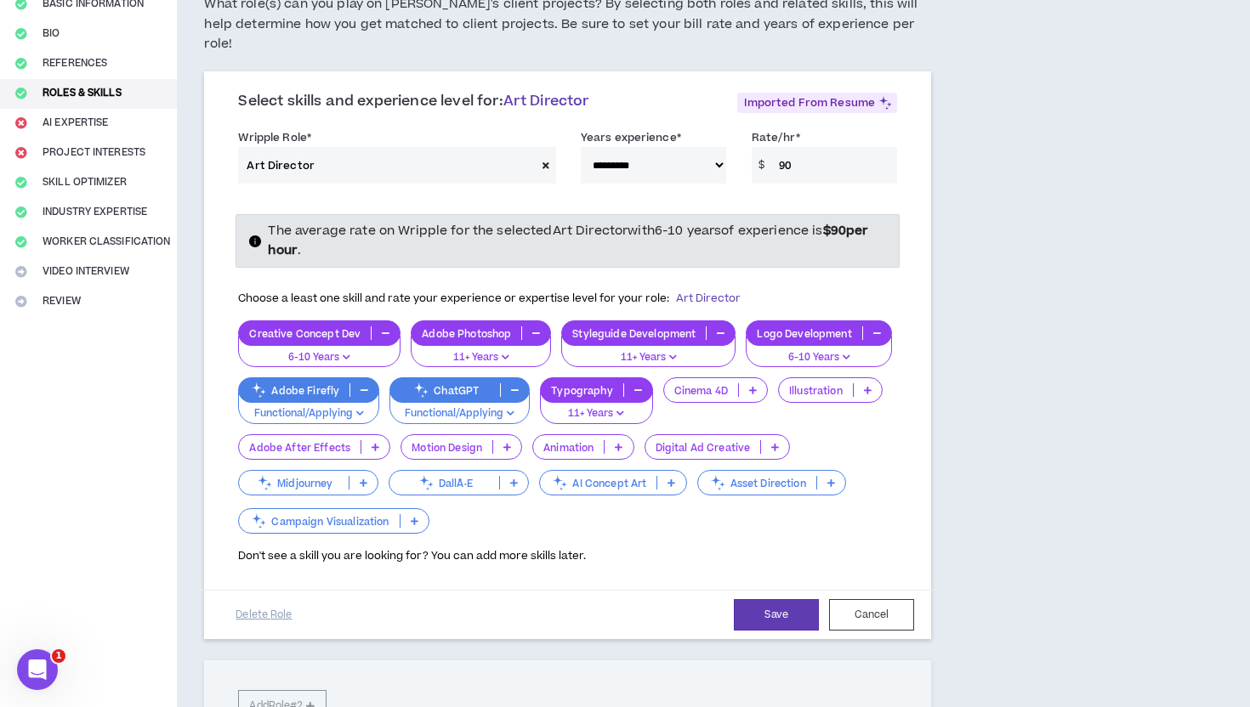
click at [627, 406] on p "11+ Years" at bounding box center [596, 413] width 90 height 15
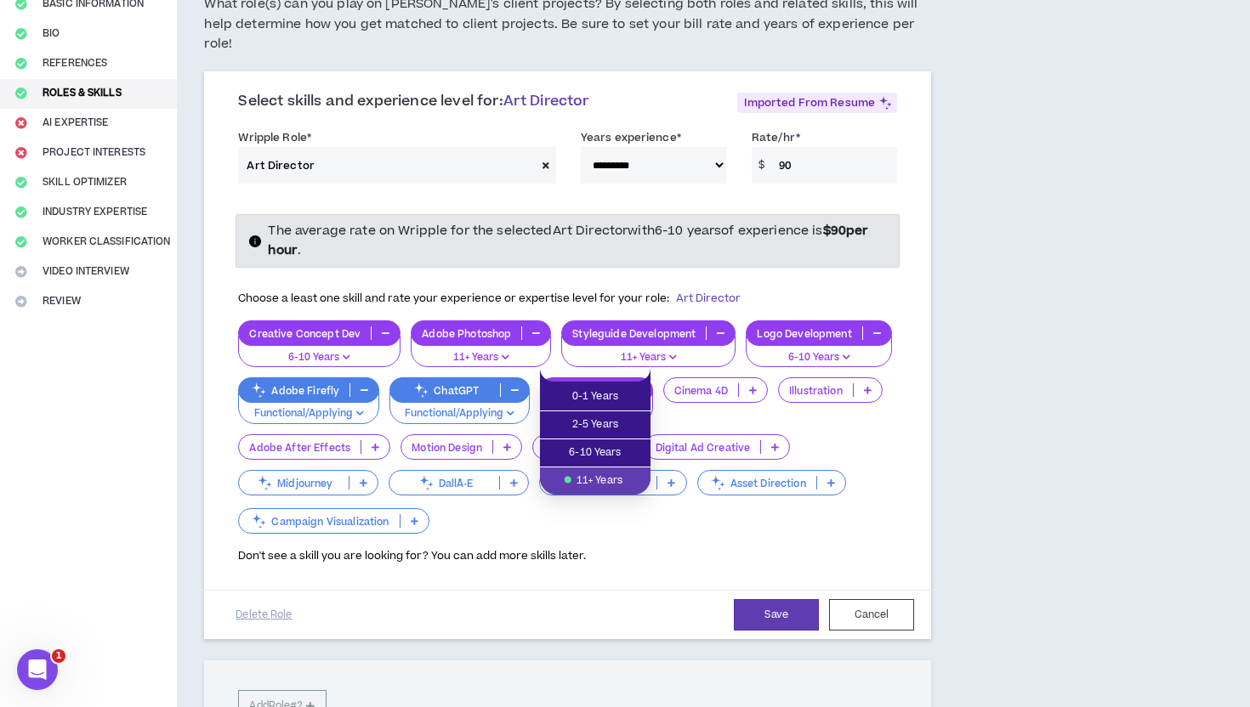
click at [596, 484] on span "11+ Years" at bounding box center [595, 481] width 90 height 19
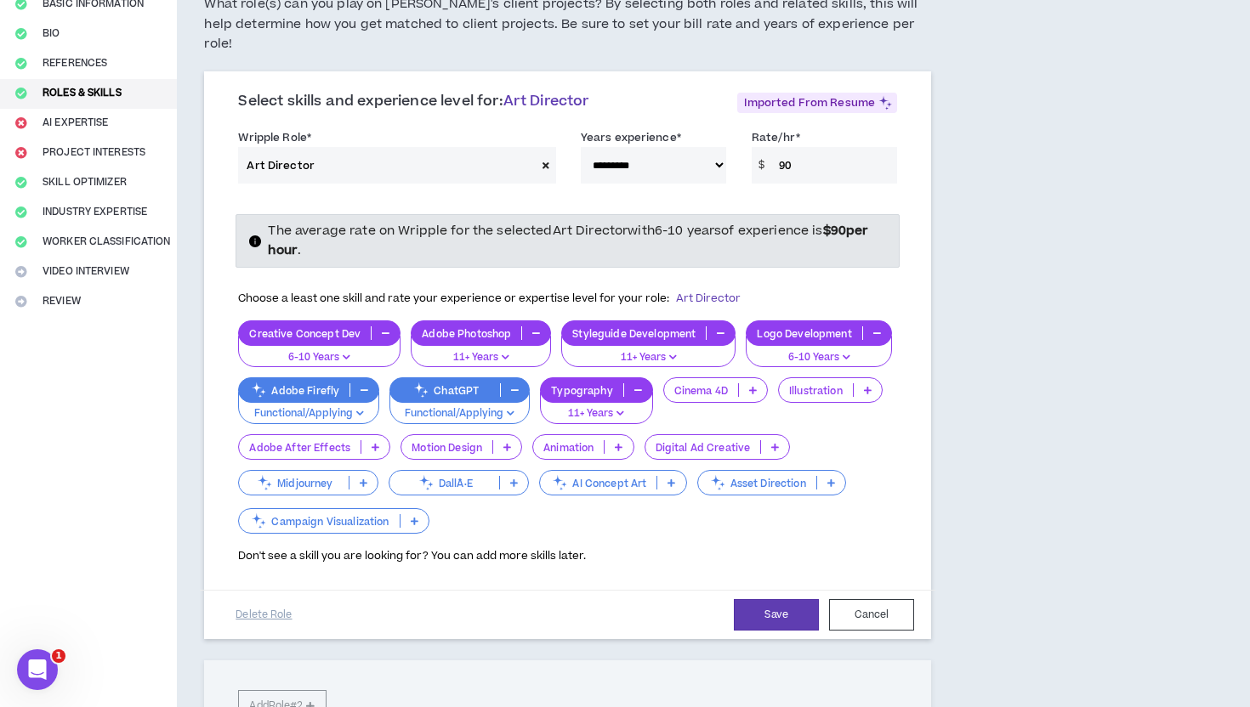
click at [865, 386] on icon at bounding box center [868, 390] width 8 height 9
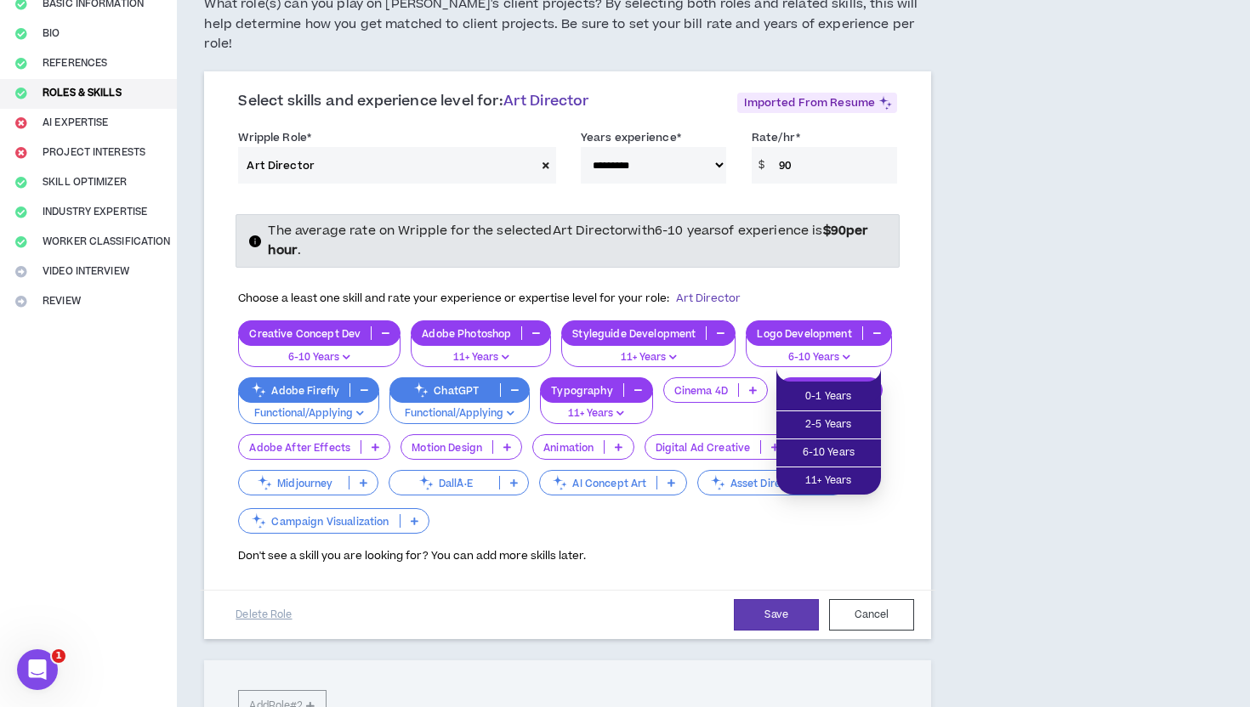
click at [928, 394] on div "**********" at bounding box center [567, 358] width 727 height 564
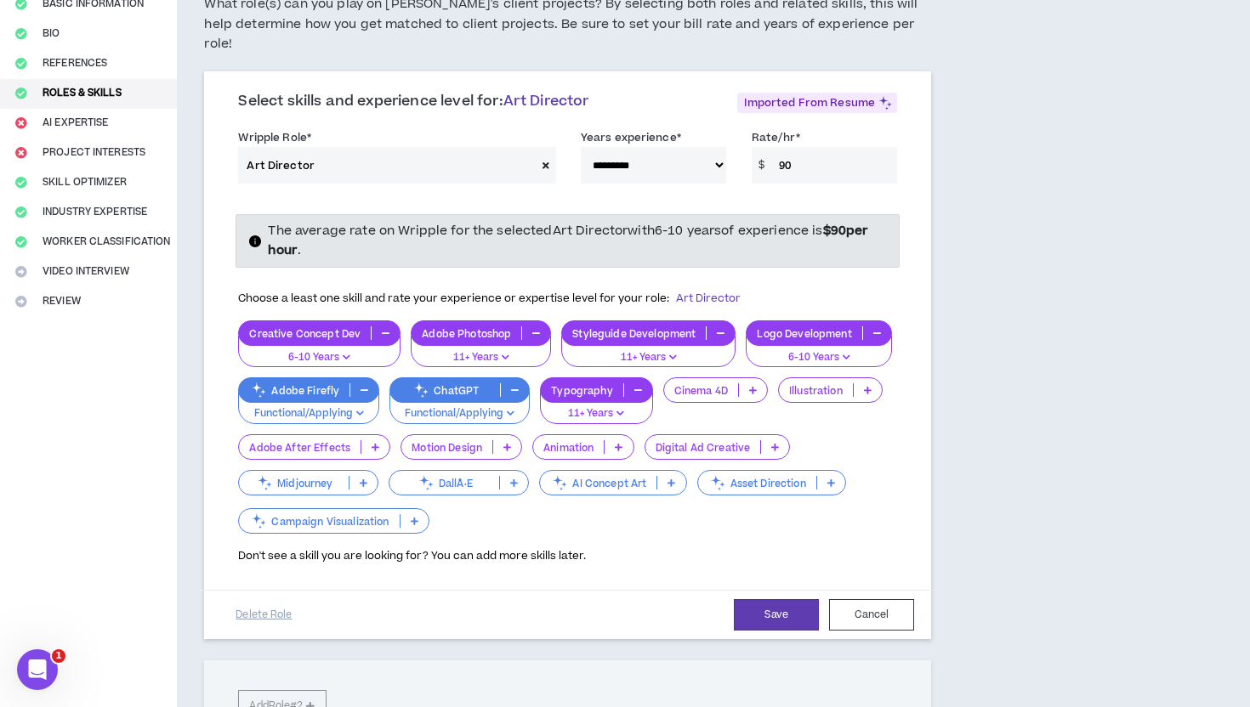
click at [780, 440] on p at bounding box center [775, 447] width 28 height 14
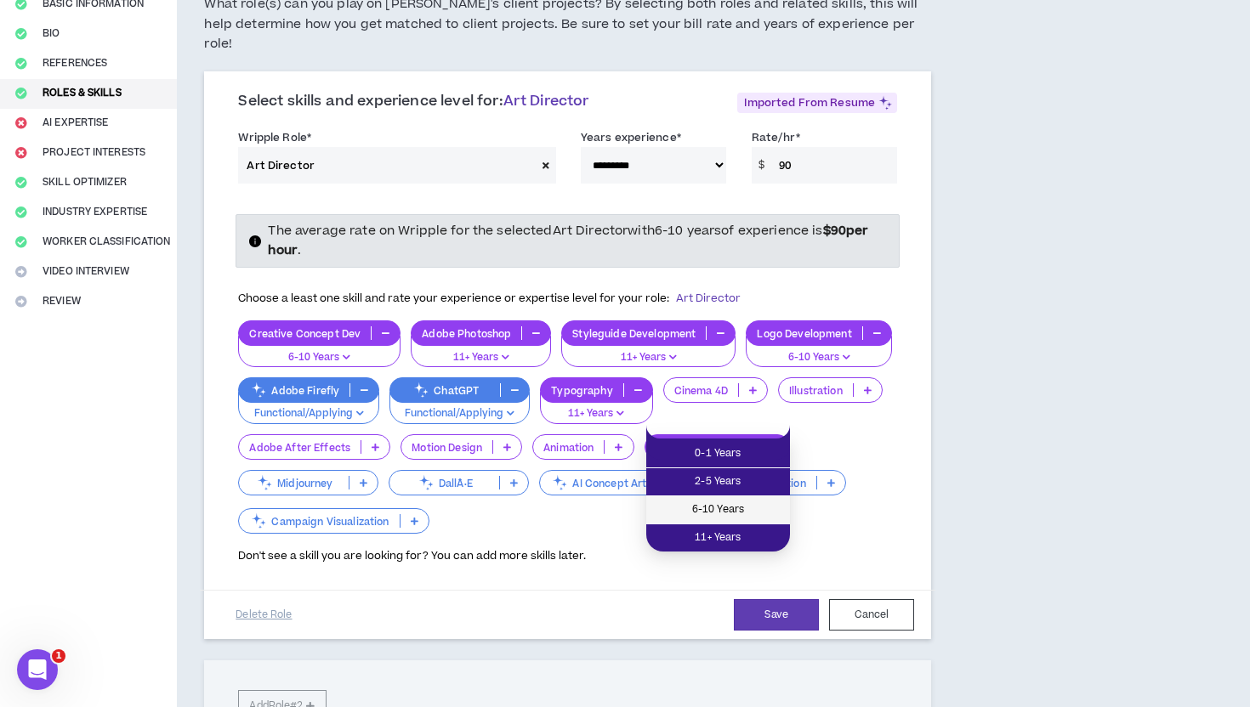
click at [748, 505] on span "6-10 Years" at bounding box center [717, 510] width 123 height 19
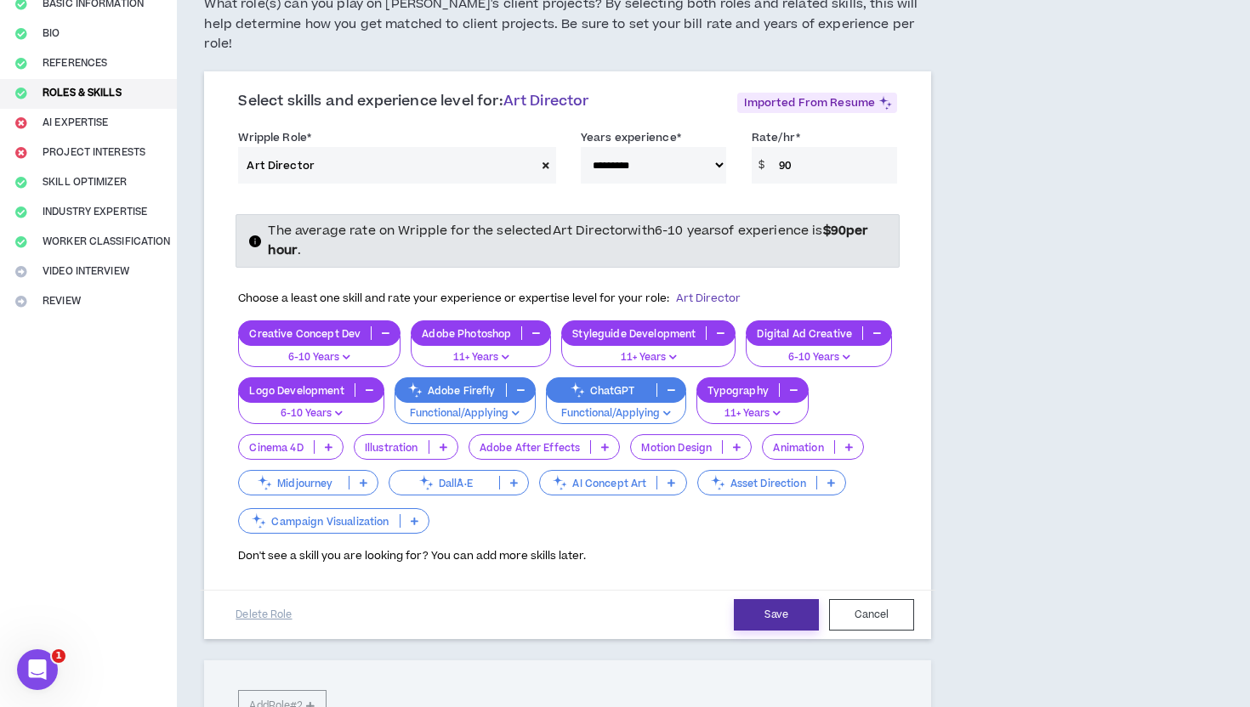
click at [778, 599] on button "Save" at bounding box center [776, 614] width 85 height 31
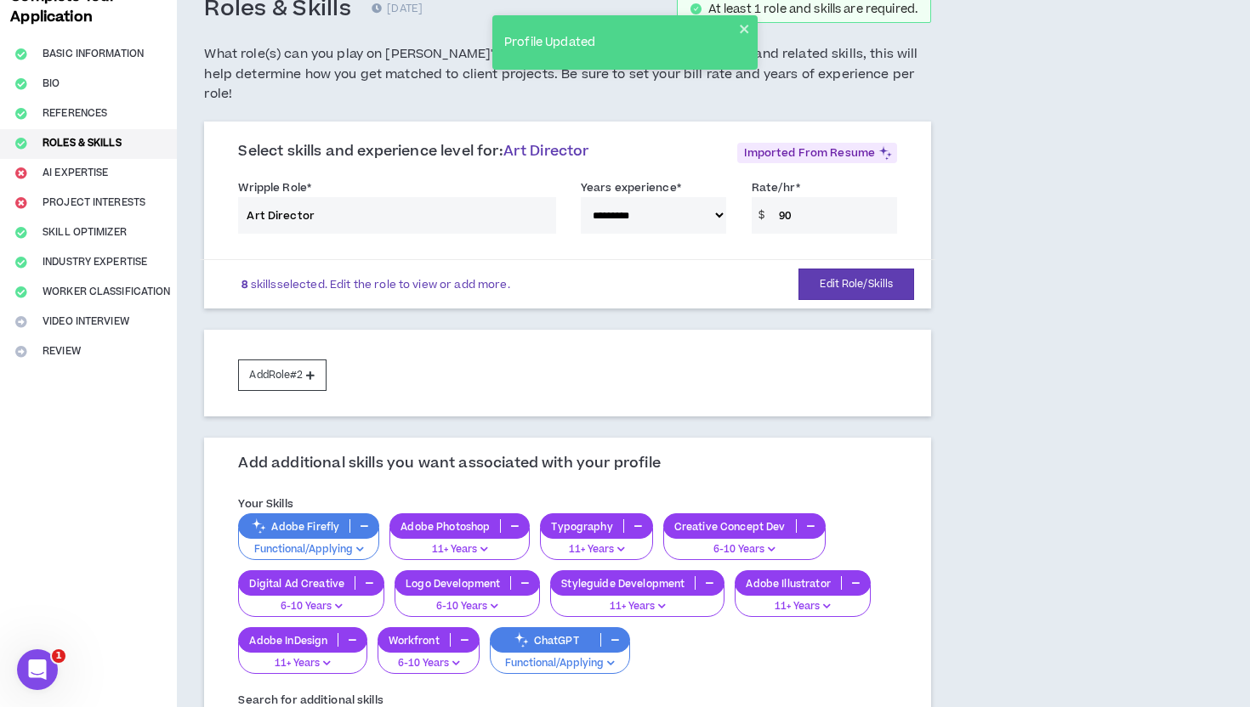
scroll to position [40, 0]
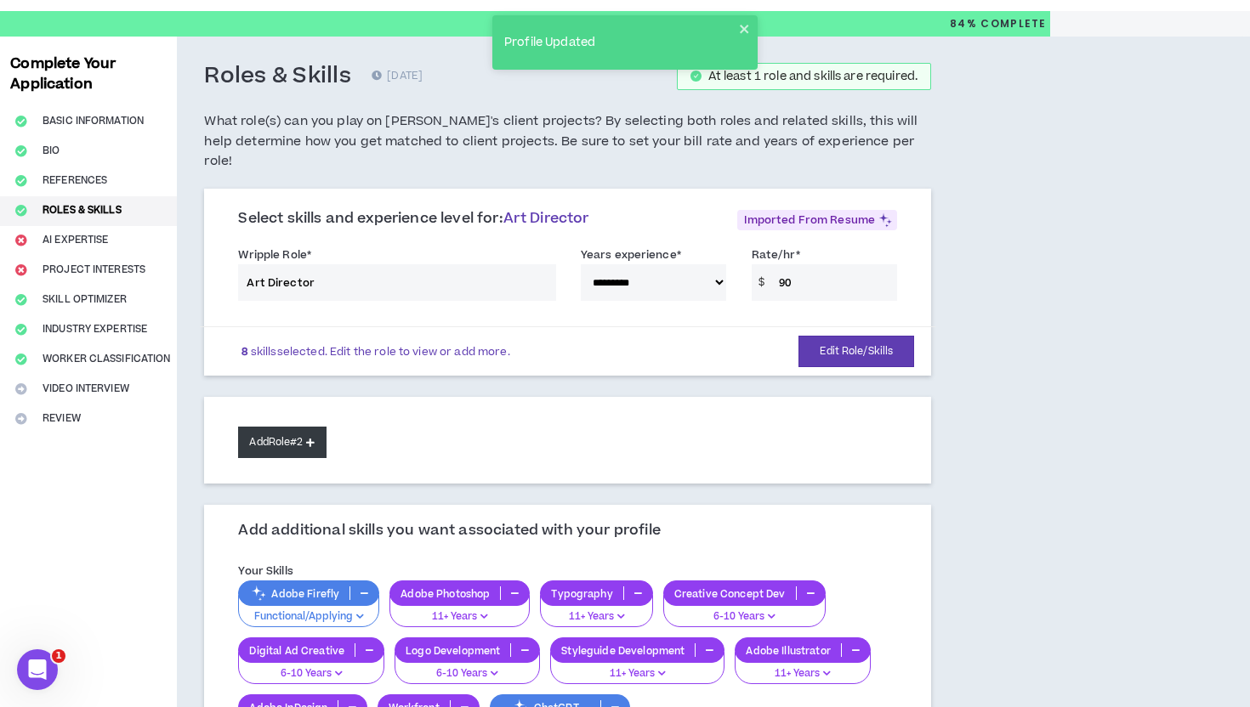
click at [312, 432] on button "Add Role #2" at bounding box center [282, 442] width 88 height 31
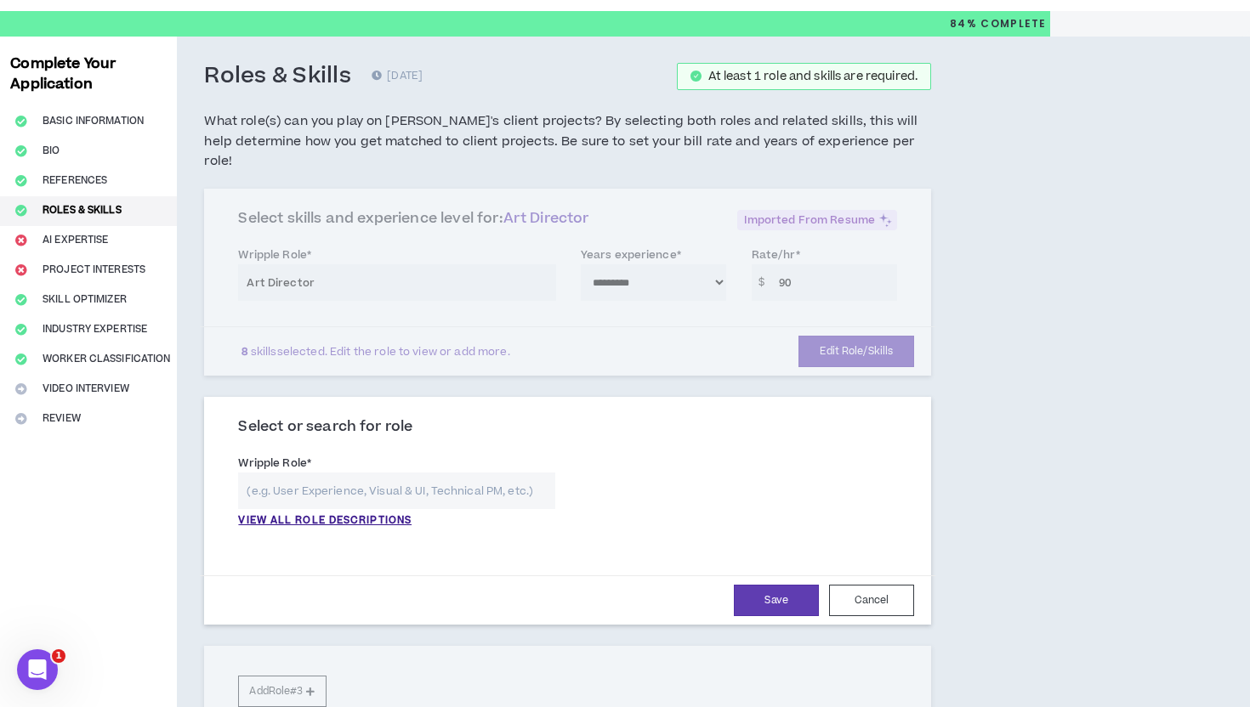
click at [427, 473] on input "text" at bounding box center [396, 491] width 316 height 37
type input "s"
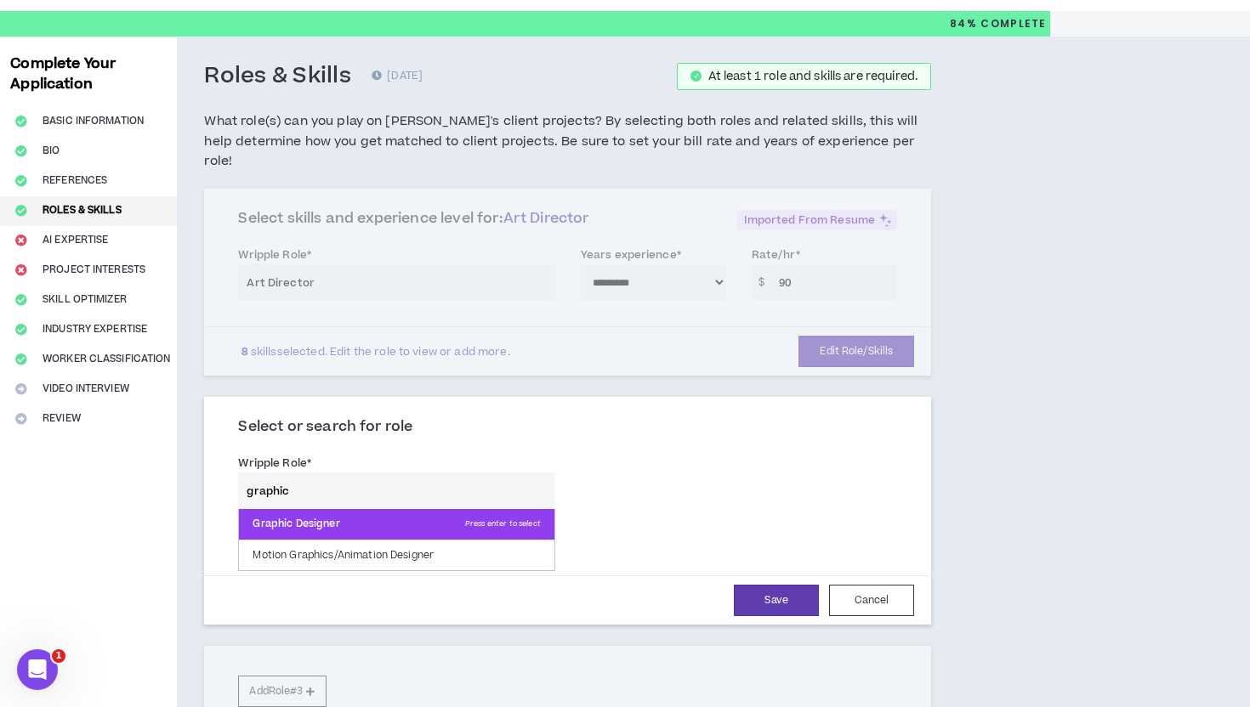
click at [411, 509] on p "Graphic Designer Press enter to select" at bounding box center [396, 524] width 315 height 31
type input "Graphic Designer"
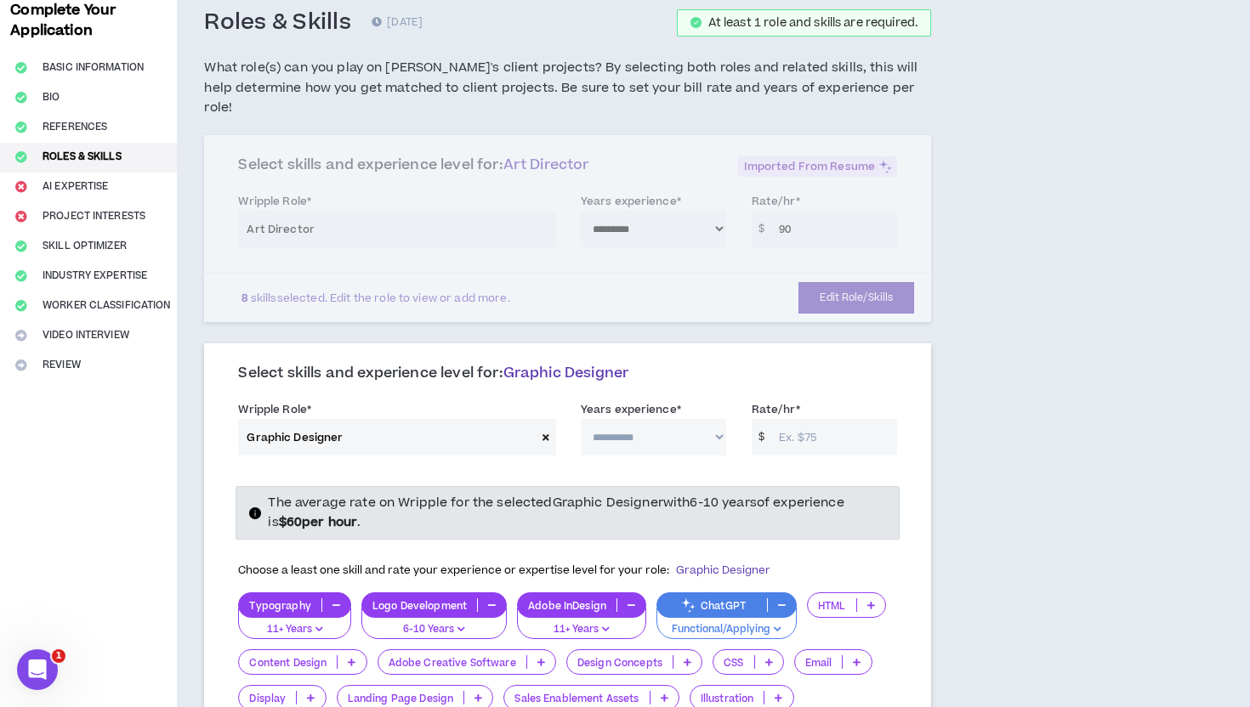
scroll to position [95, 0]
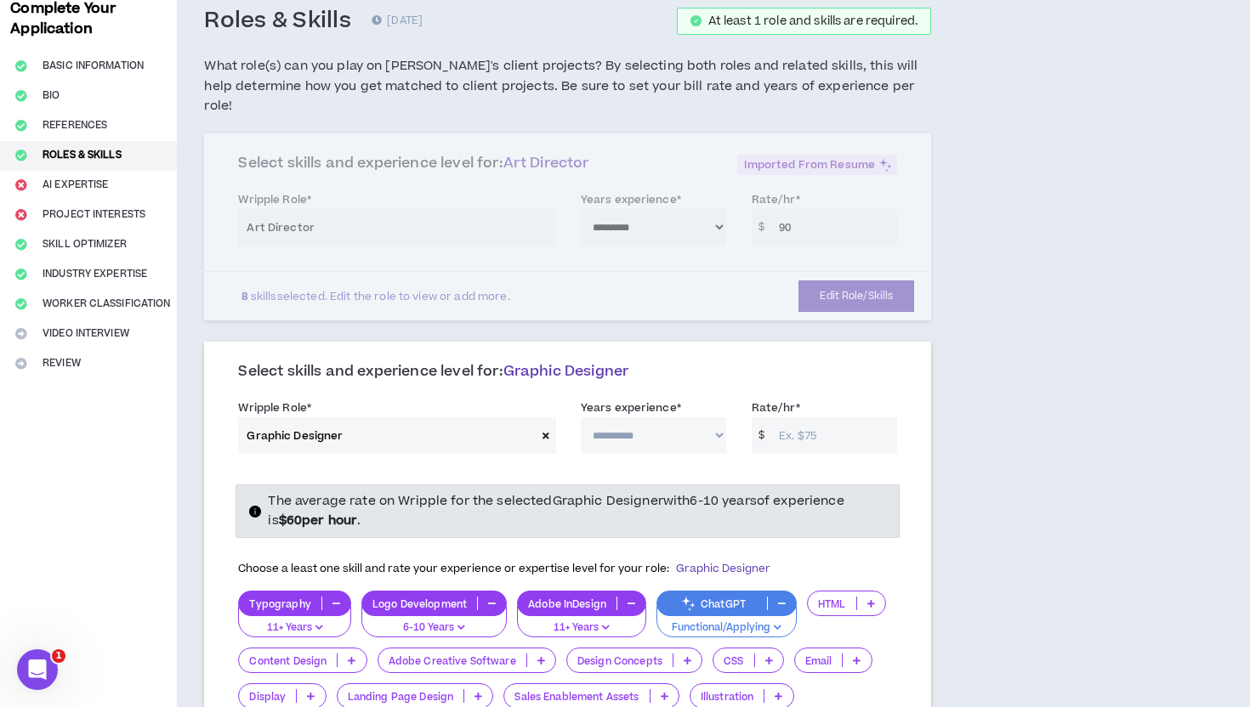
click at [715, 417] on select "**********" at bounding box center [653, 435] width 145 height 37
select select "***"
click at [581, 417] on select "**********" at bounding box center [653, 435] width 145 height 37
click at [814, 417] on input "Rate/hr *" at bounding box center [833, 435] width 127 height 37
type input "60"
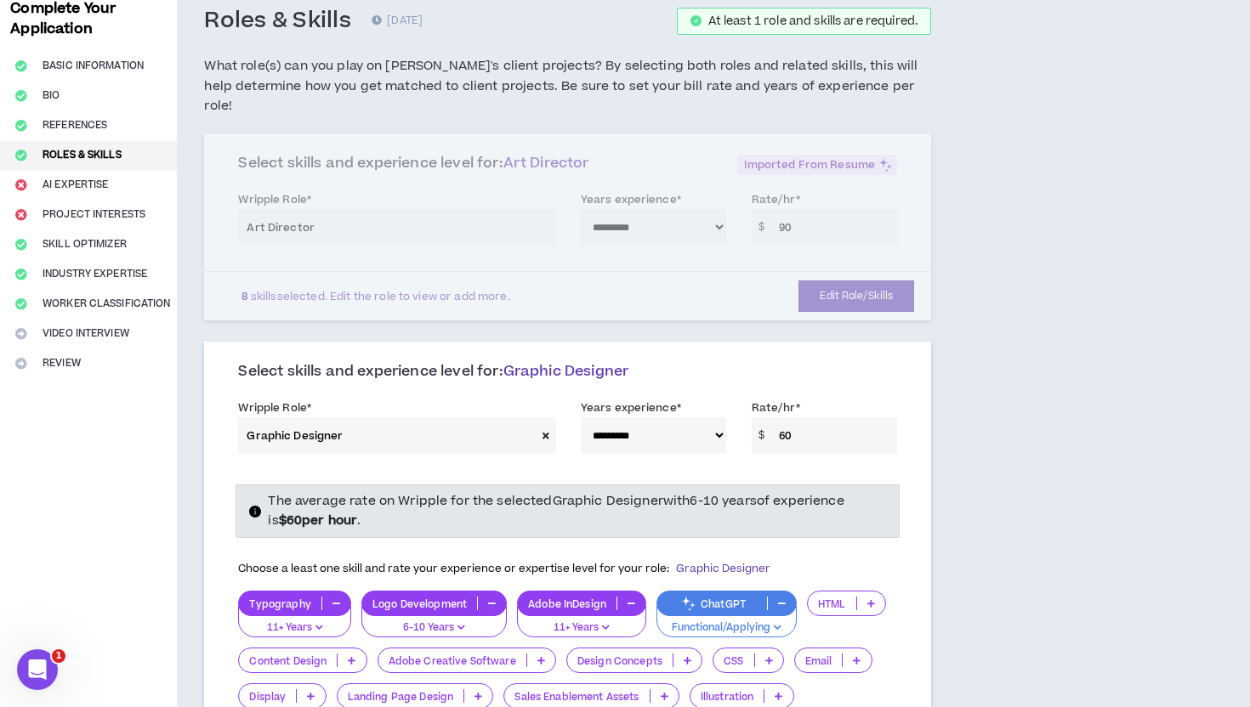
click at [839, 394] on div "**********" at bounding box center [567, 430] width 684 height 72
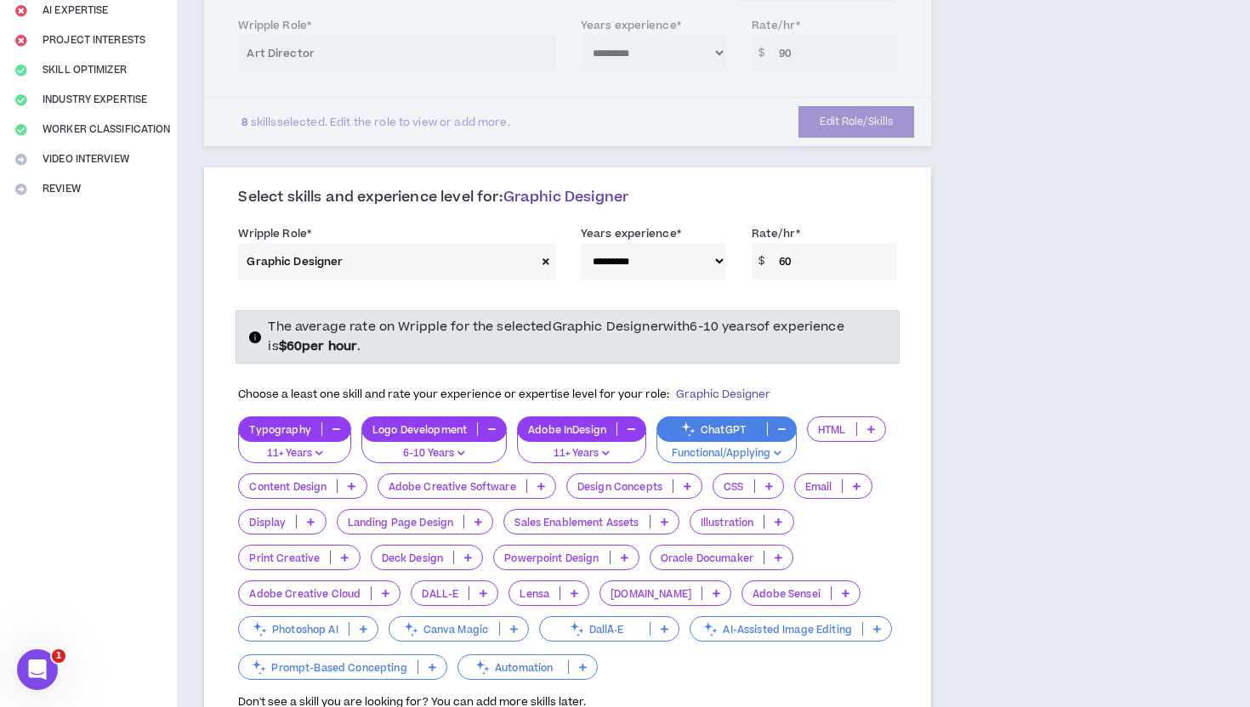
scroll to position [322, 0]
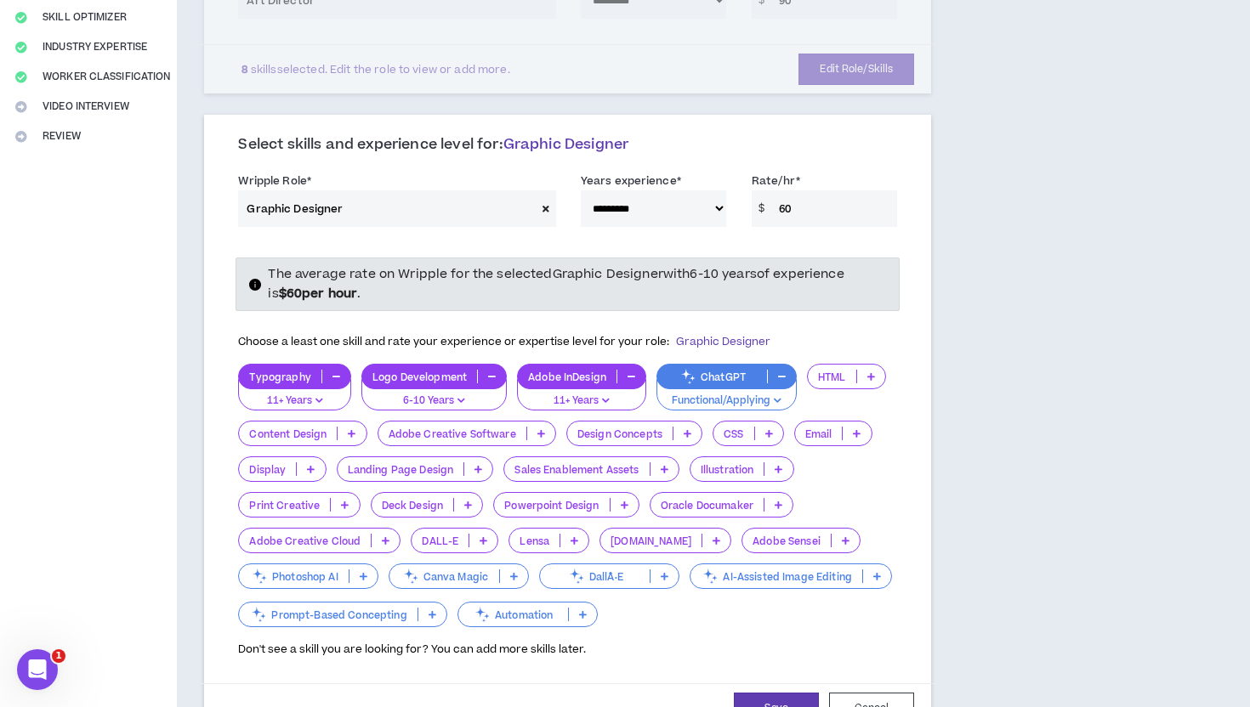
click at [541, 429] on icon at bounding box center [541, 433] width 8 height 9
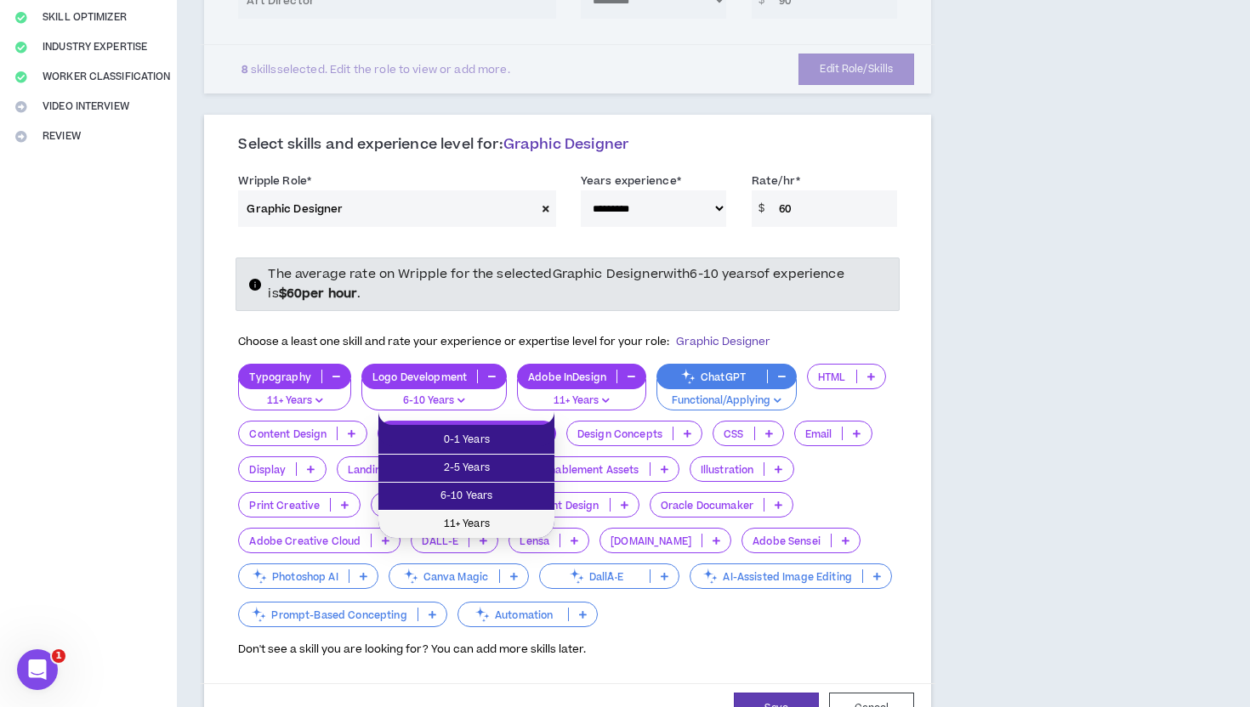
click at [476, 529] on span "11+ Years" at bounding box center [467, 524] width 156 height 19
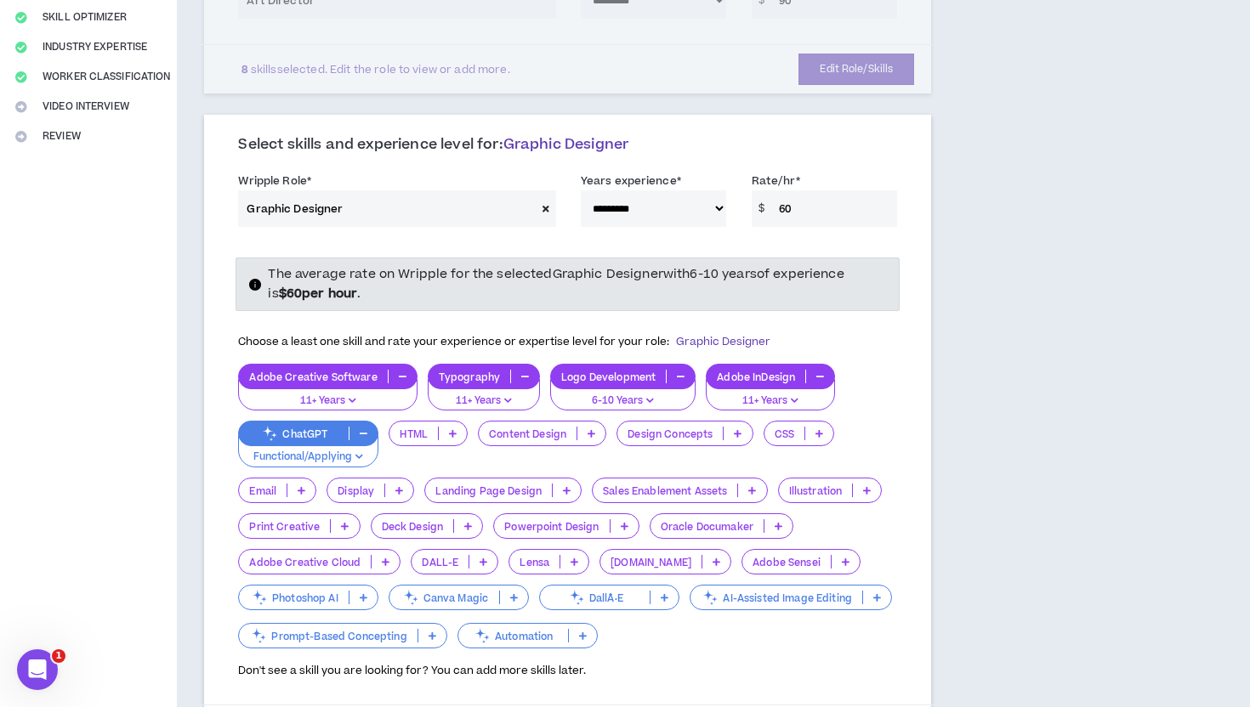
click at [593, 429] on icon at bounding box center [591, 433] width 8 height 9
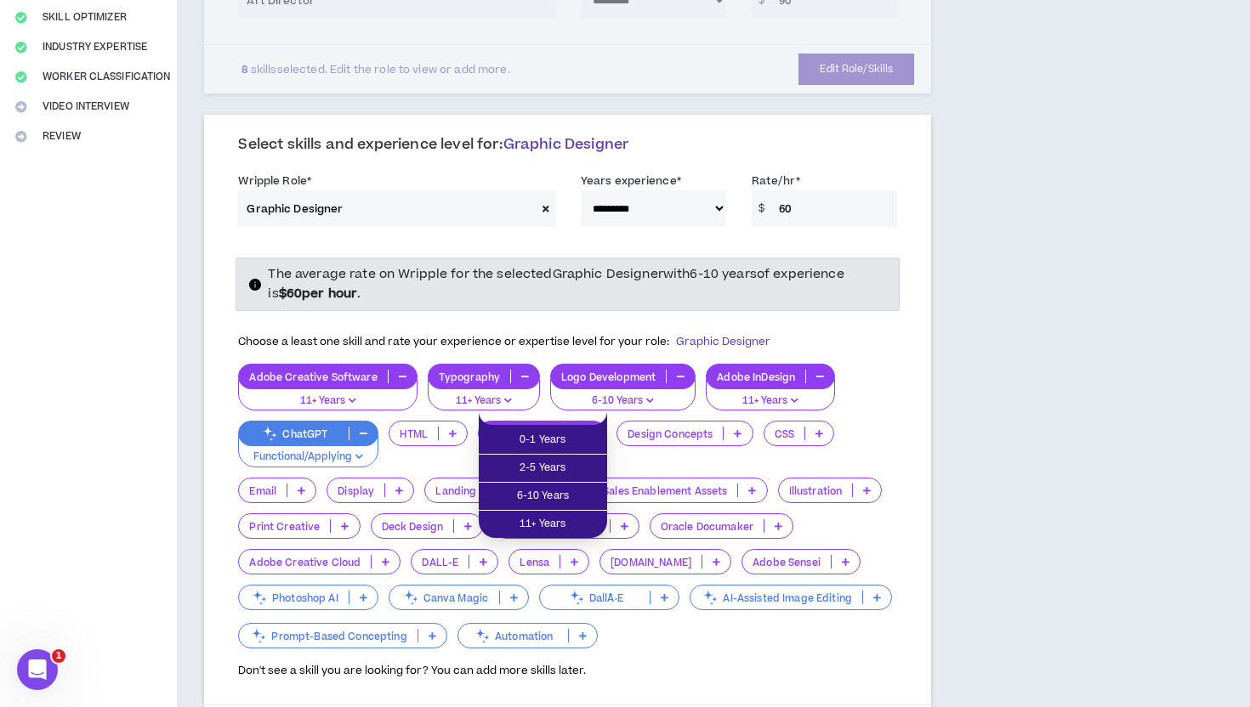
click at [737, 421] on div "Design Concepts" at bounding box center [684, 434] width 136 height 26
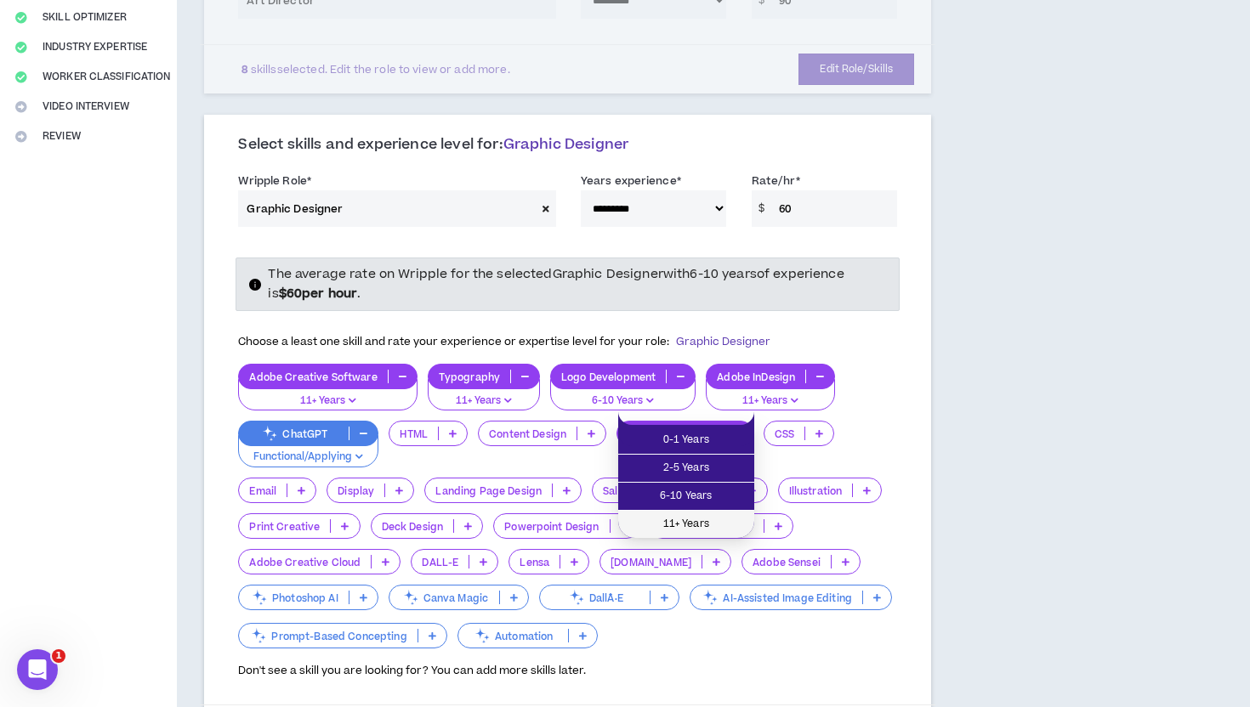
click at [706, 512] on li "11+ Years" at bounding box center [686, 524] width 136 height 27
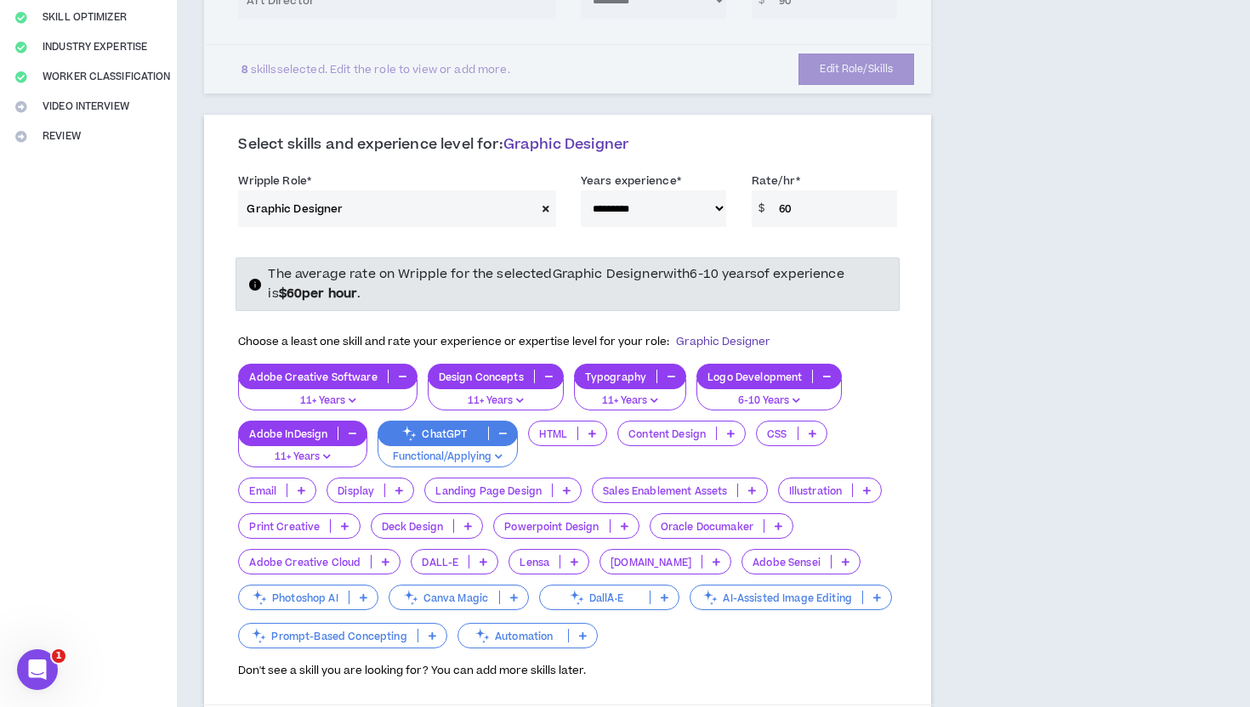
click at [567, 486] on icon at bounding box center [567, 490] width 8 height 9
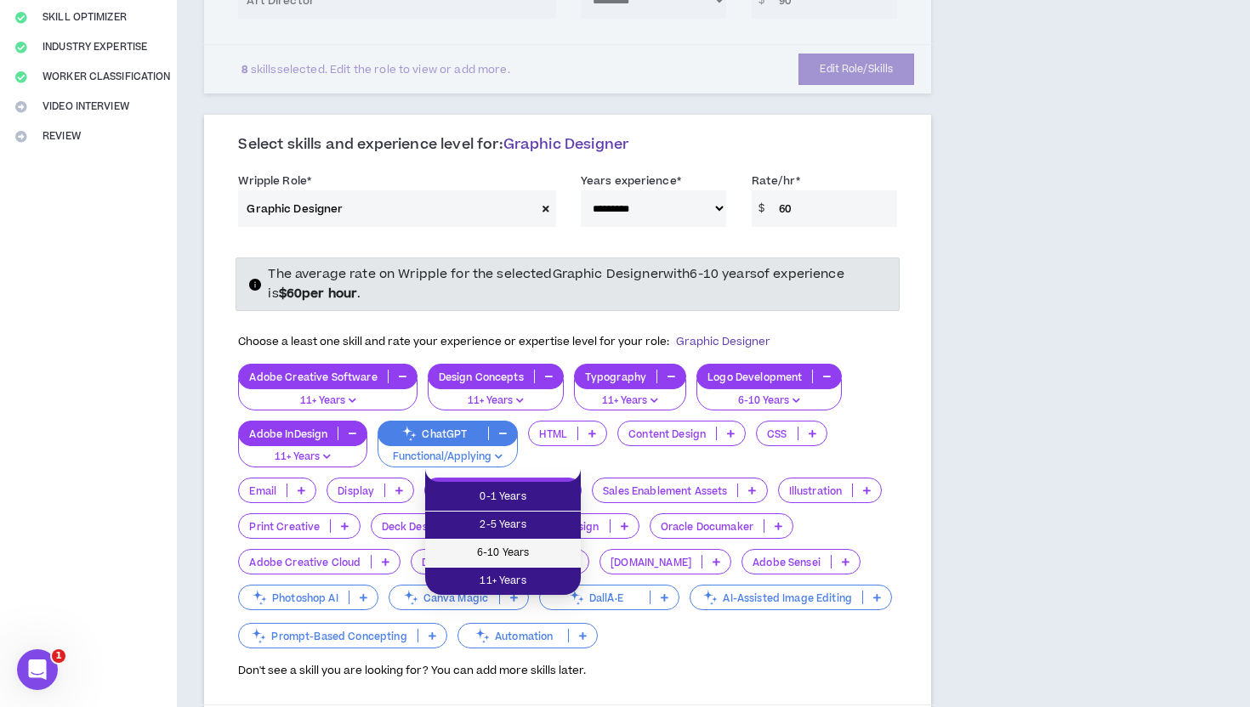
click at [536, 542] on ul "0-1 Years 2-5 Years 6-10 Years 11+ Years" at bounding box center [503, 538] width 156 height 113
click at [482, 548] on span "6-10 Years" at bounding box center [502, 553] width 135 height 19
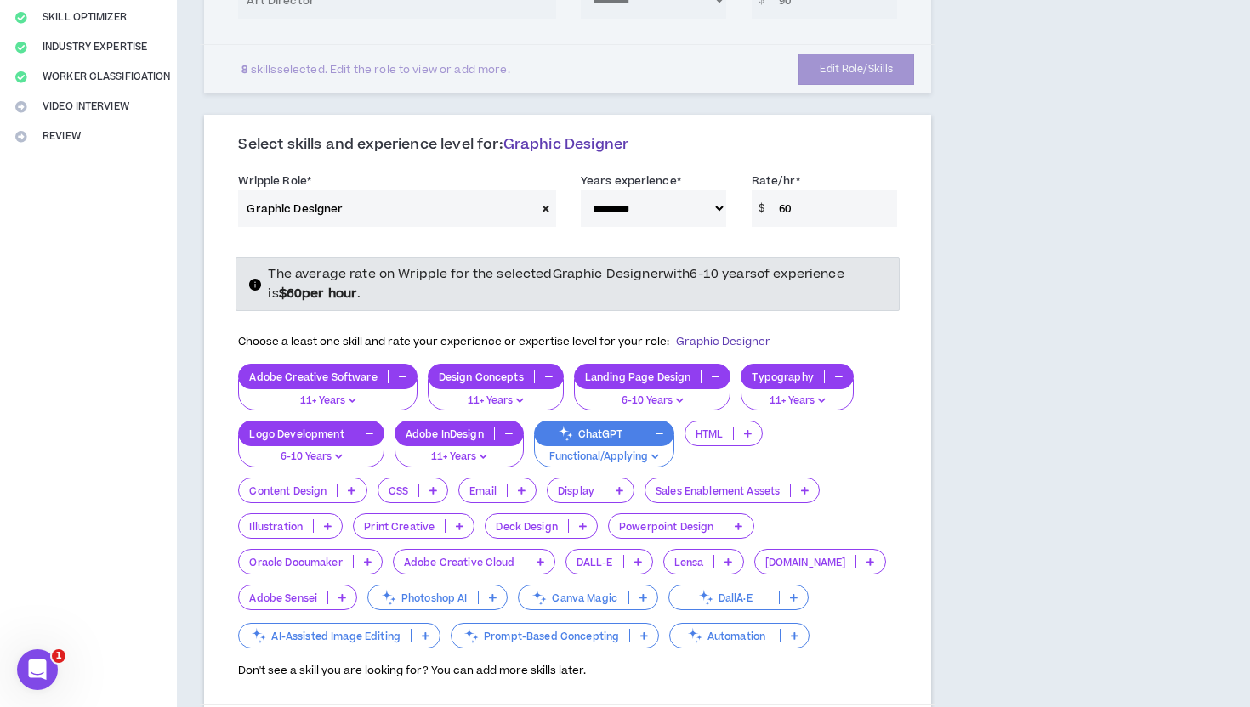
click at [618, 486] on icon at bounding box center [620, 490] width 8 height 9
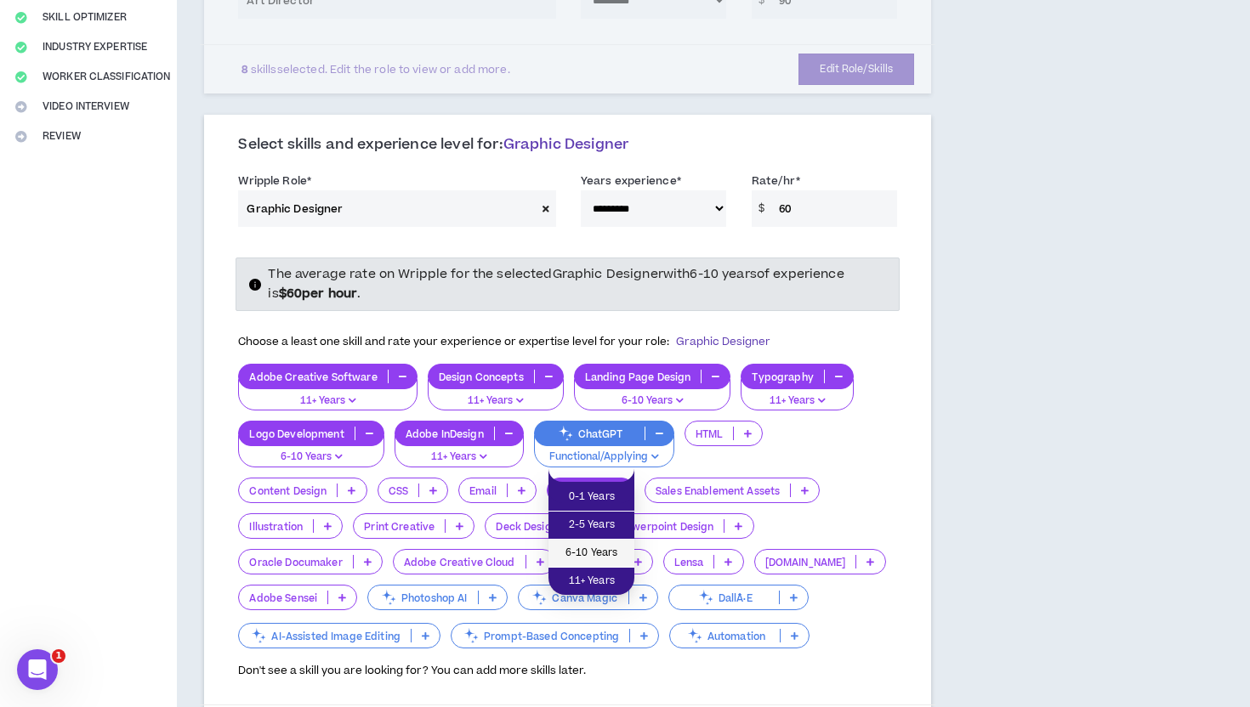
click at [594, 542] on li "6-10 Years" at bounding box center [591, 554] width 86 height 28
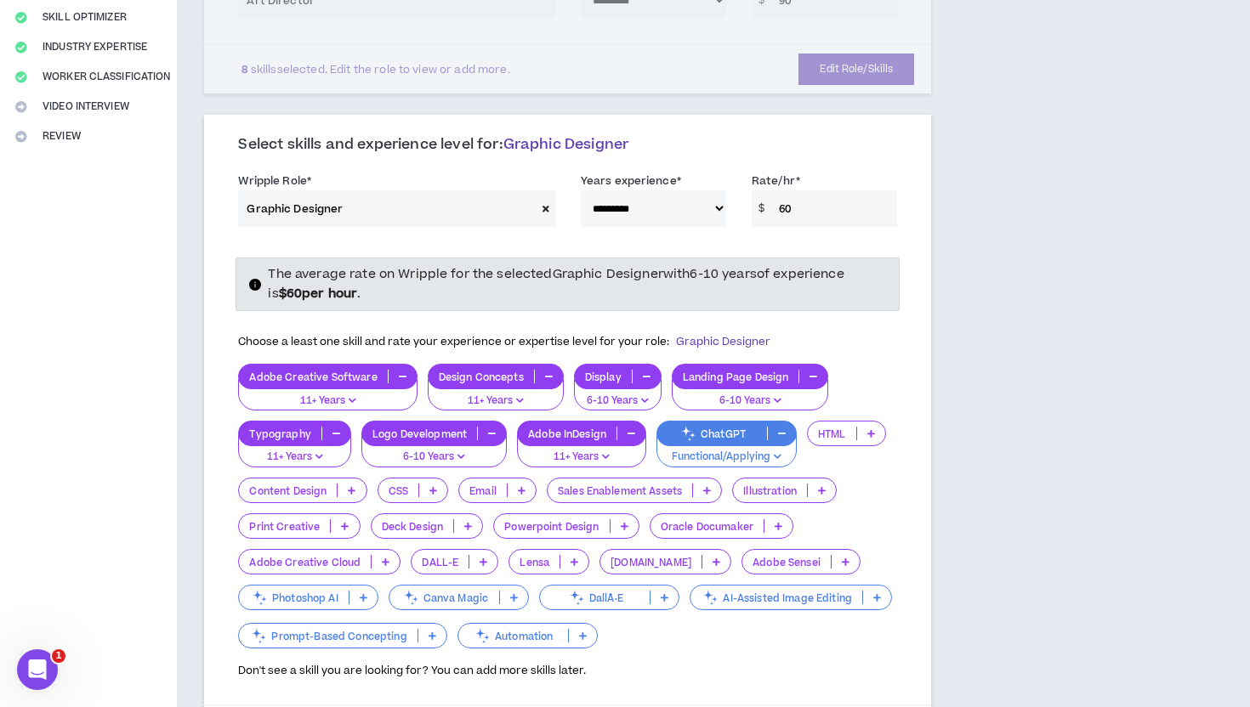
click at [630, 519] on p at bounding box center [624, 526] width 28 height 14
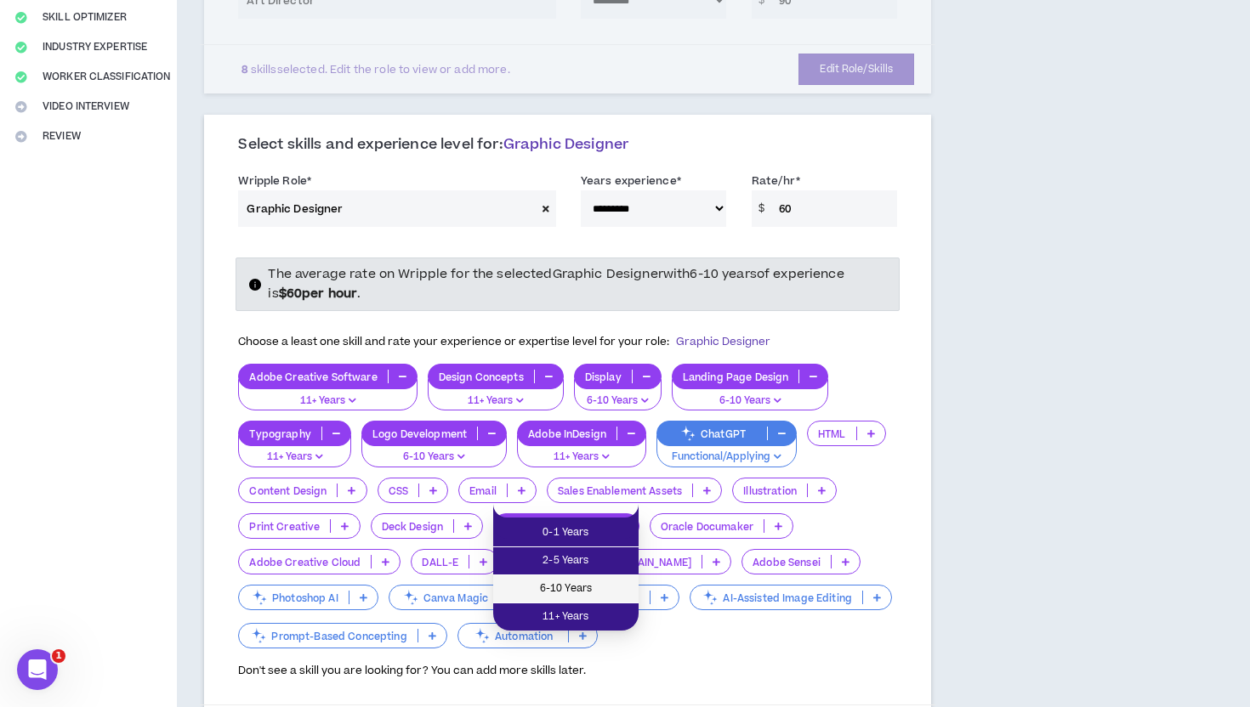
click at [590, 581] on span "6-10 Years" at bounding box center [565, 589] width 125 height 19
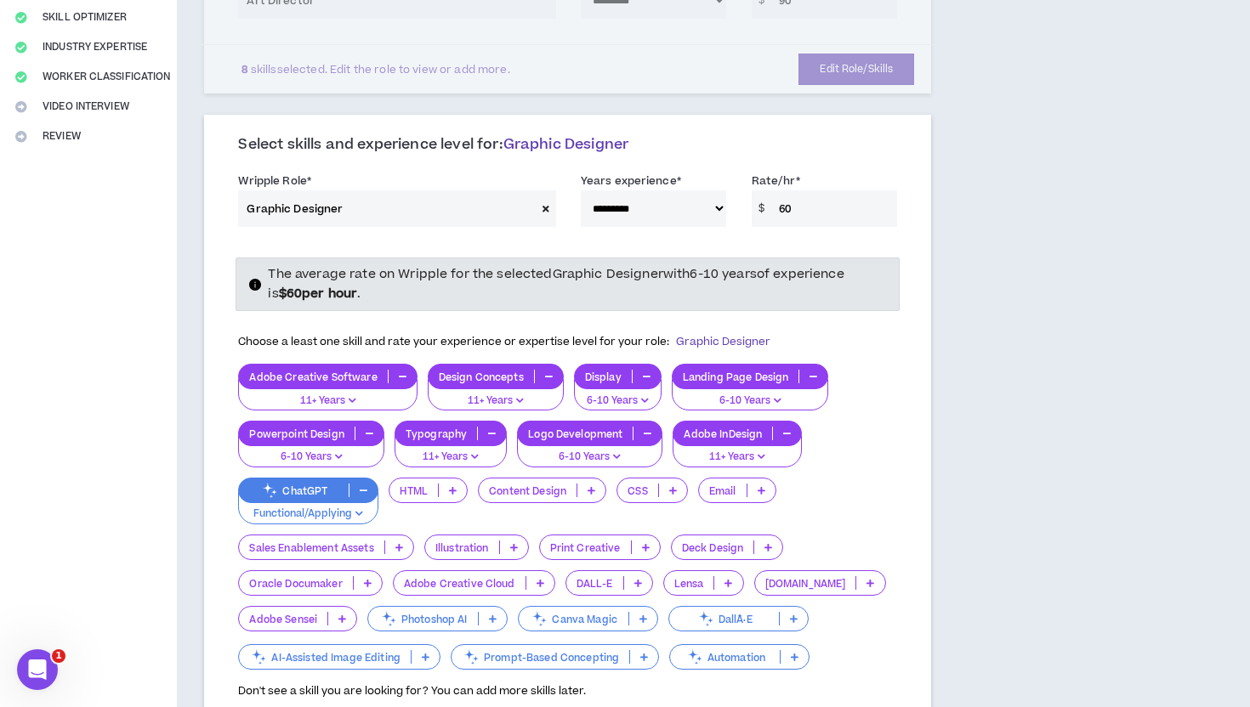
click at [542, 576] on p at bounding box center [540, 583] width 28 height 14
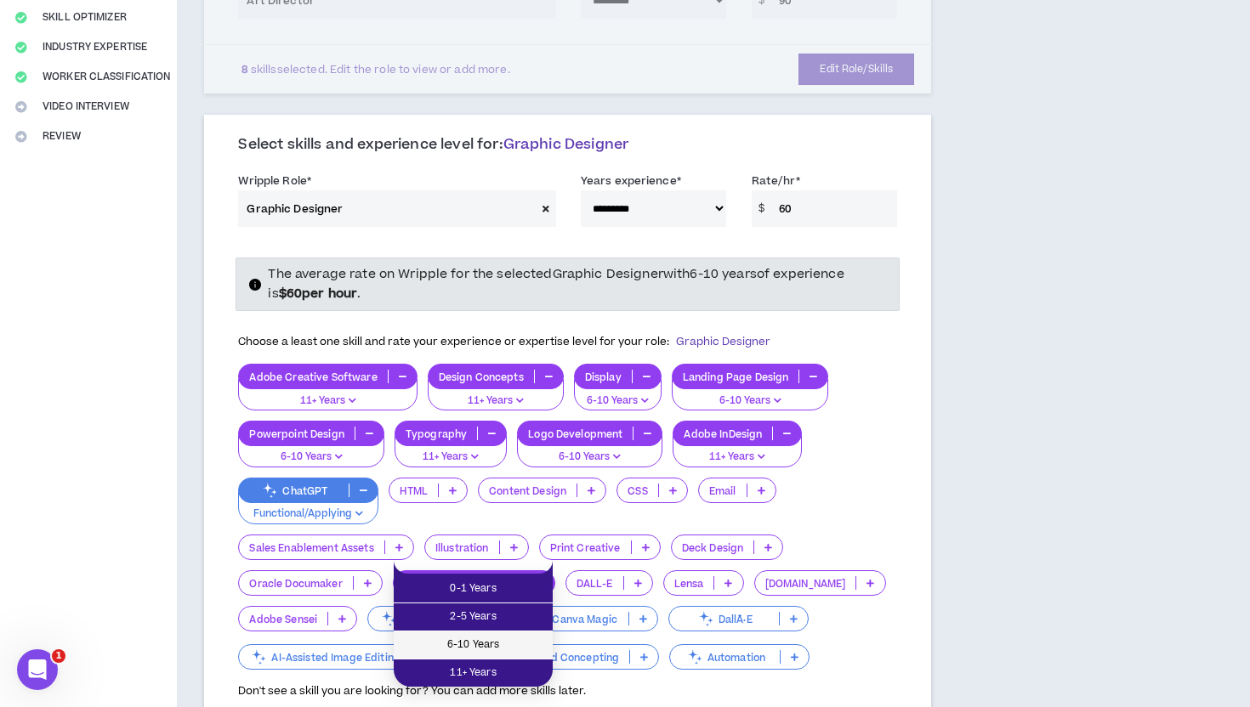
click at [489, 642] on span "6-10 Years" at bounding box center [473, 645] width 139 height 19
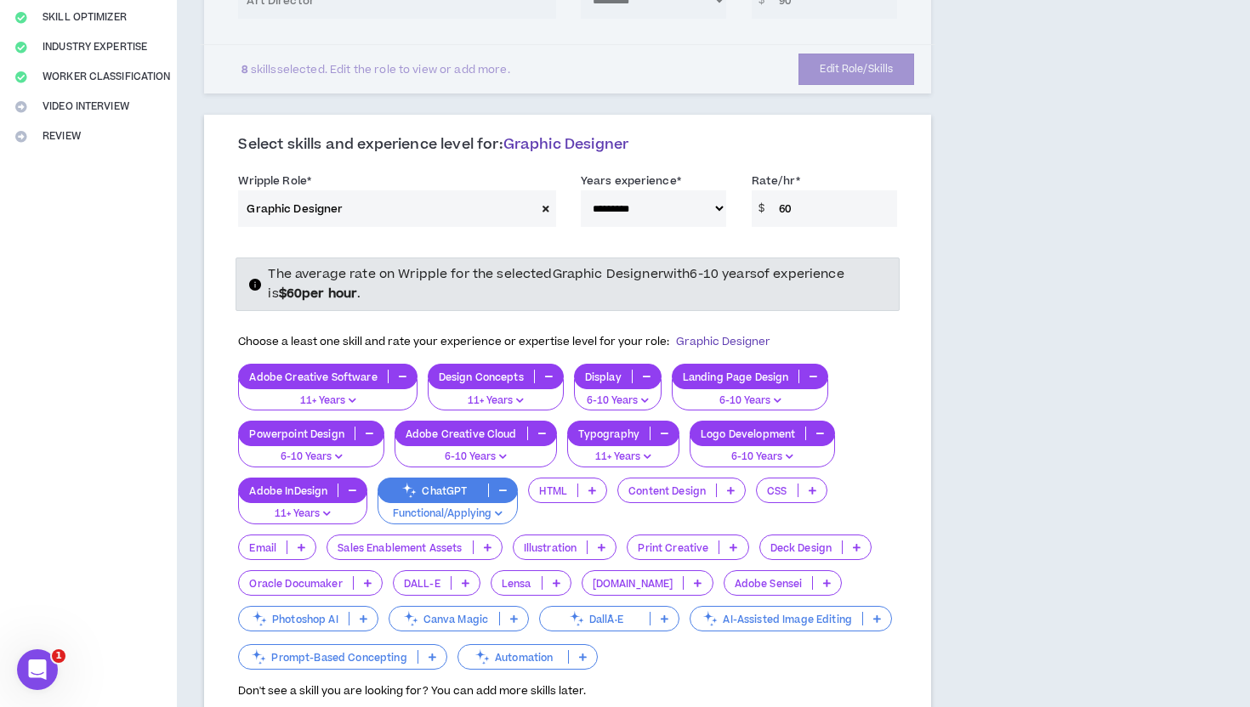
click at [301, 543] on icon at bounding box center [302, 547] width 8 height 9
click at [269, 633] on span "11+ Years" at bounding box center [277, 637] width 57 height 19
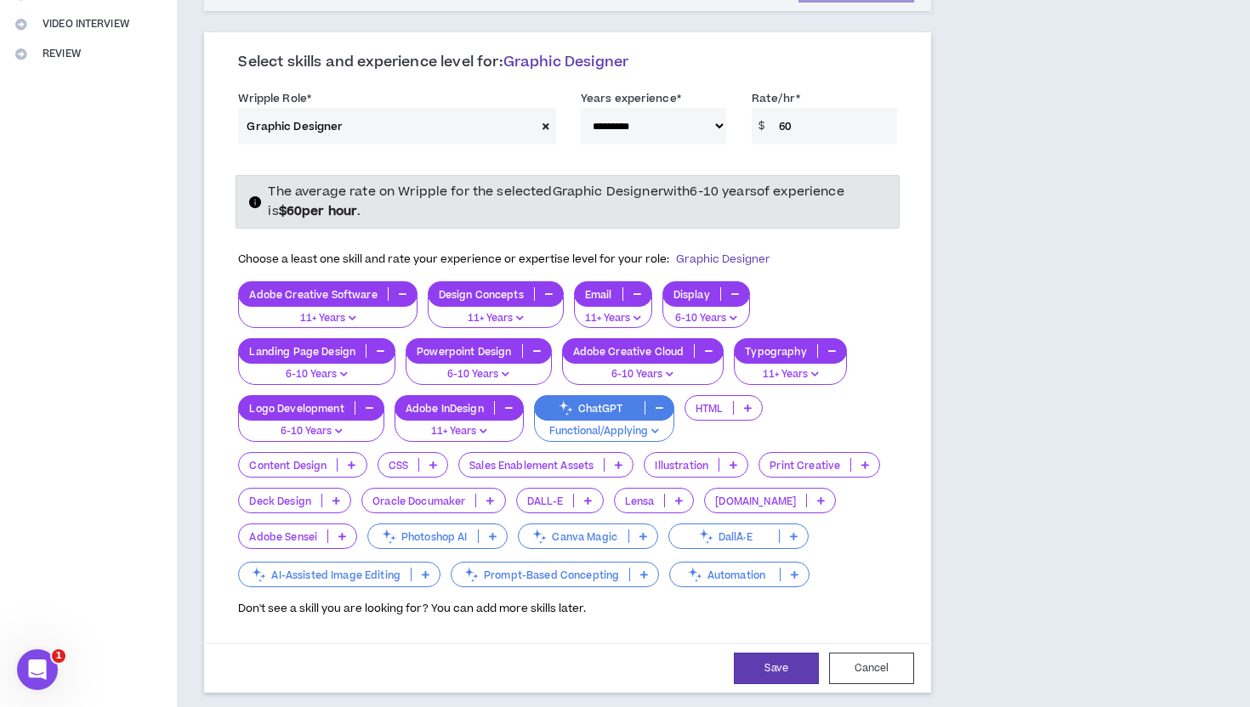
scroll to position [406, 0]
click at [340, 487] on div "Deck Design" at bounding box center [294, 500] width 113 height 26
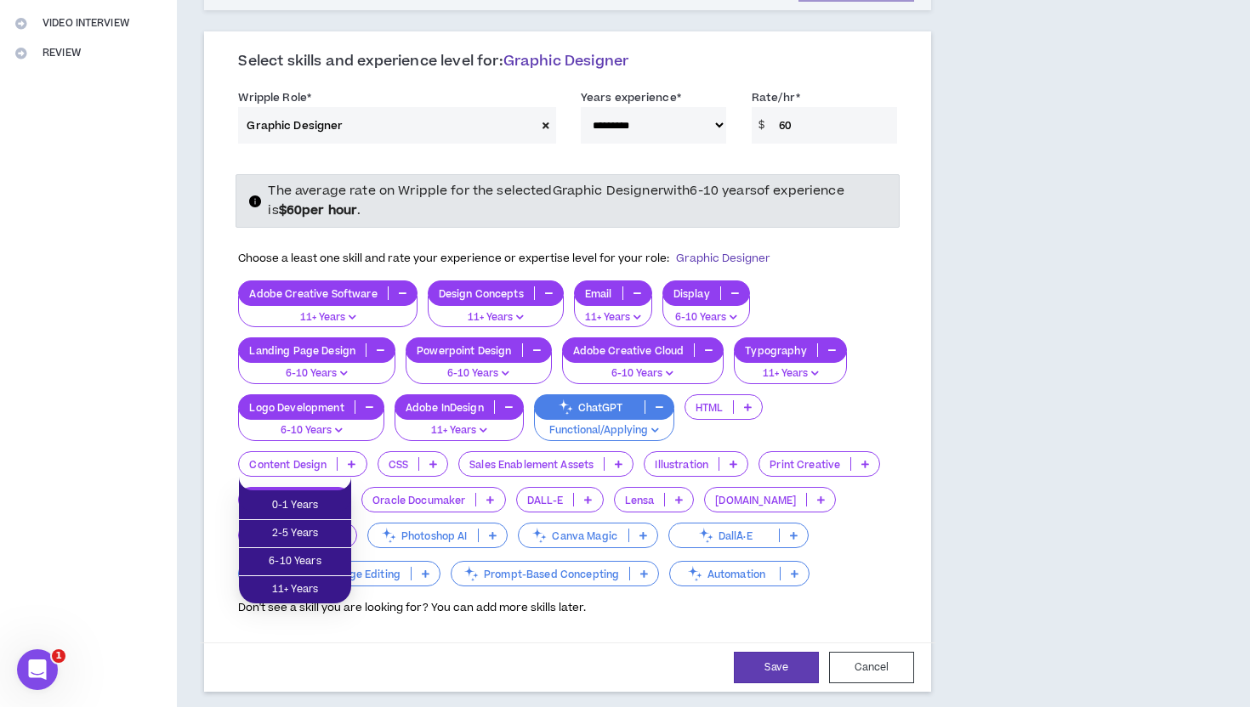
click at [335, 496] on icon at bounding box center [336, 500] width 8 height 9
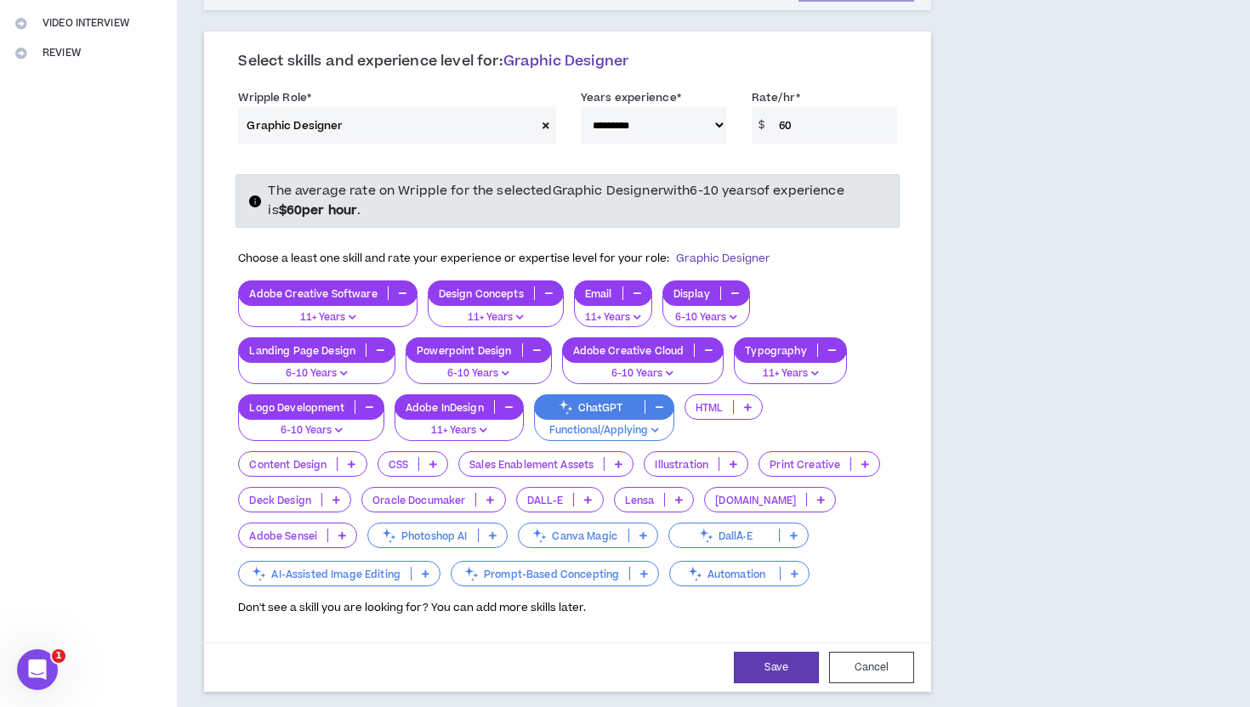
click at [335, 496] on icon at bounding box center [336, 500] width 8 height 9
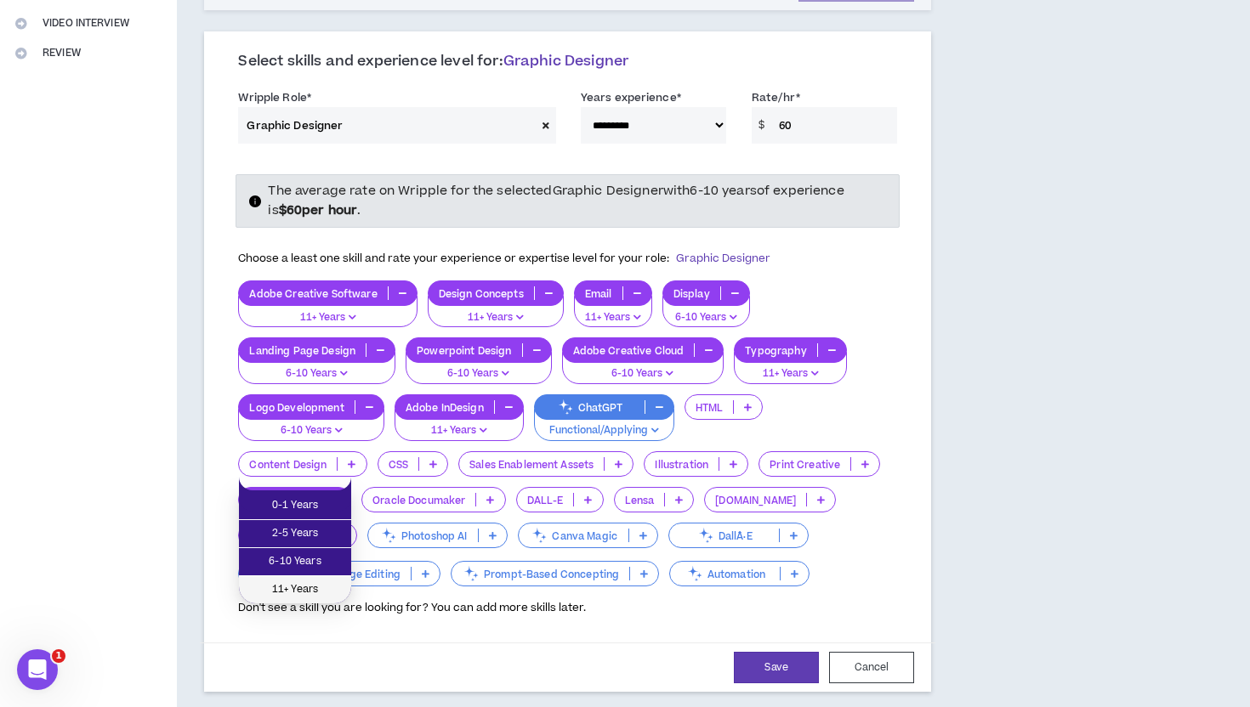
click at [300, 585] on span "11+ Years" at bounding box center [295, 590] width 92 height 19
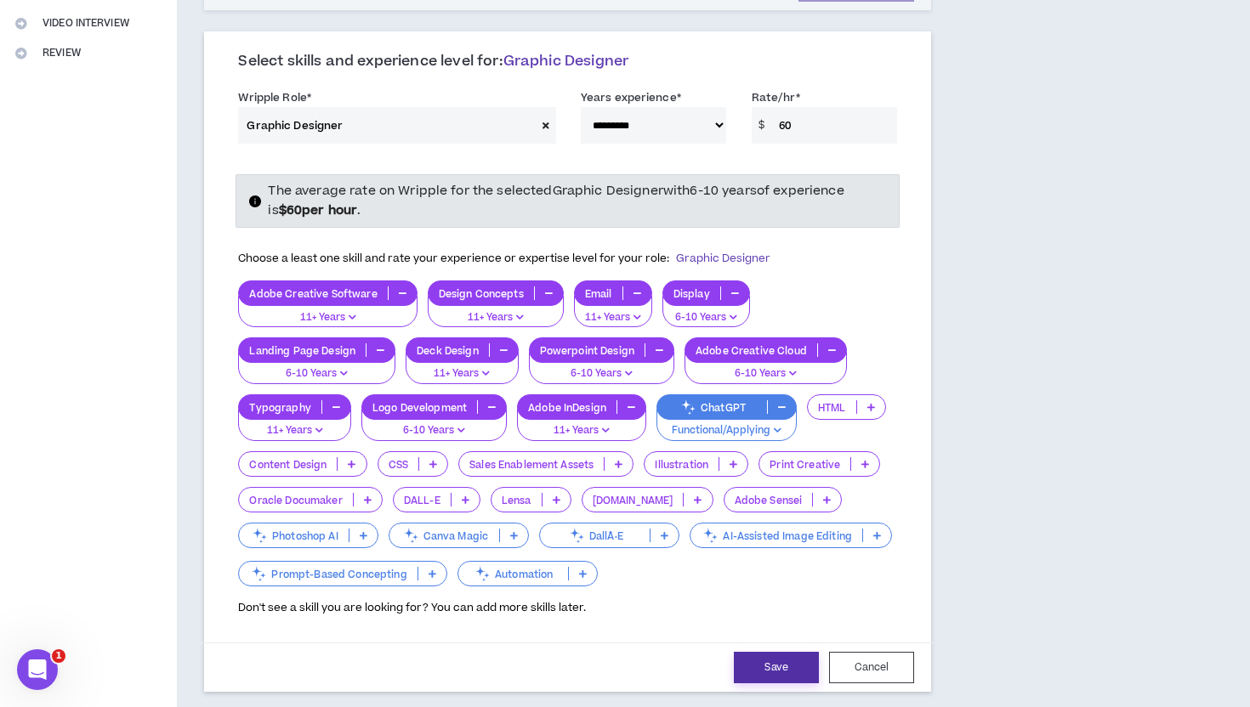
click at [786, 652] on button "Save" at bounding box center [776, 667] width 85 height 31
select select "***"
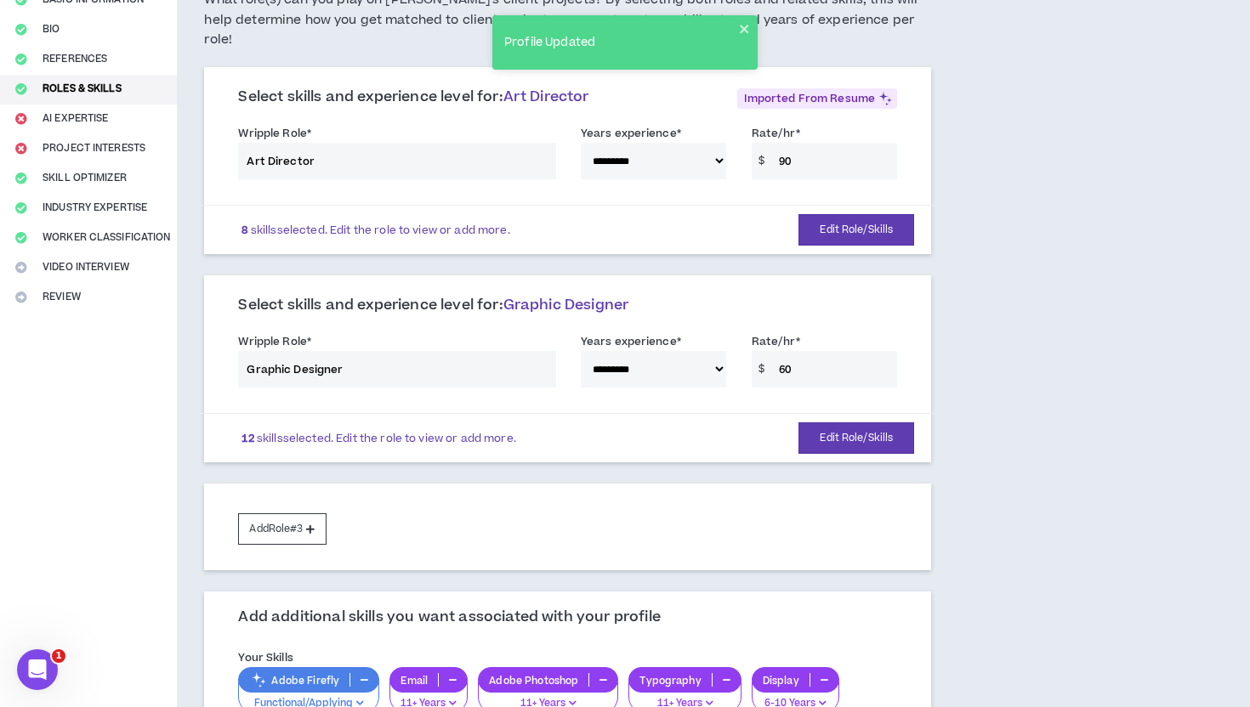
scroll to position [182, 0]
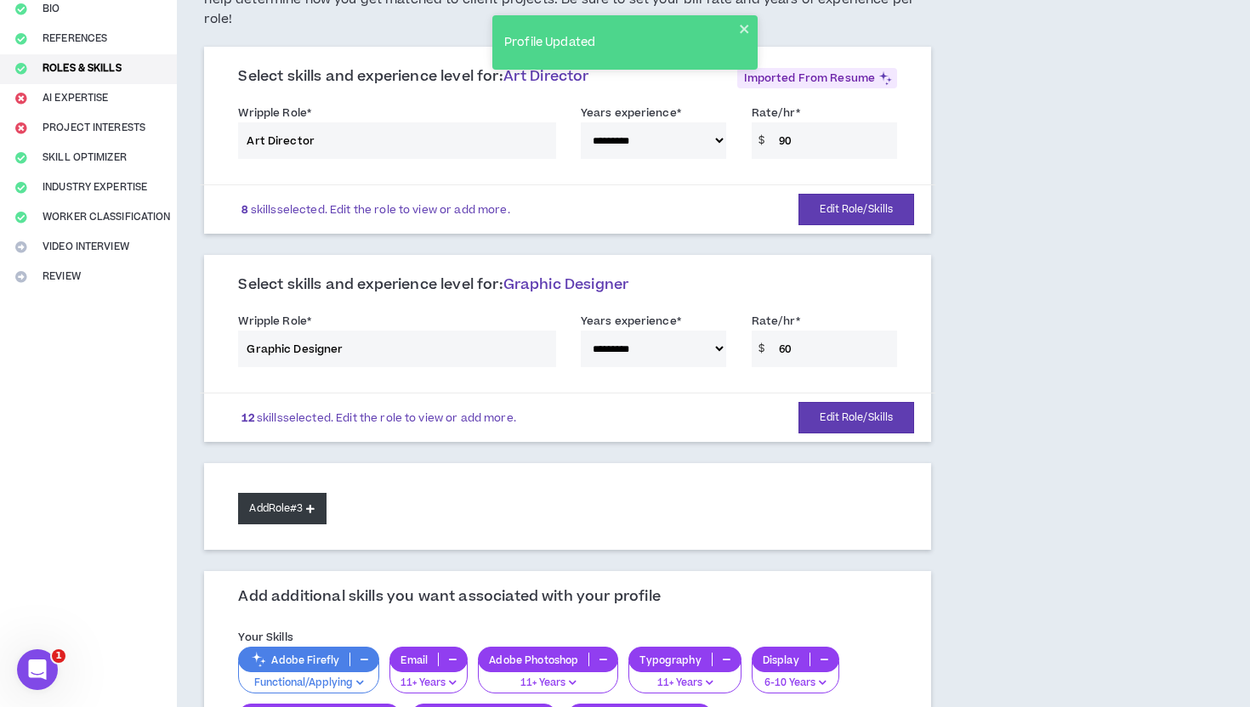
click at [292, 493] on button "Add Role #3" at bounding box center [282, 508] width 88 height 31
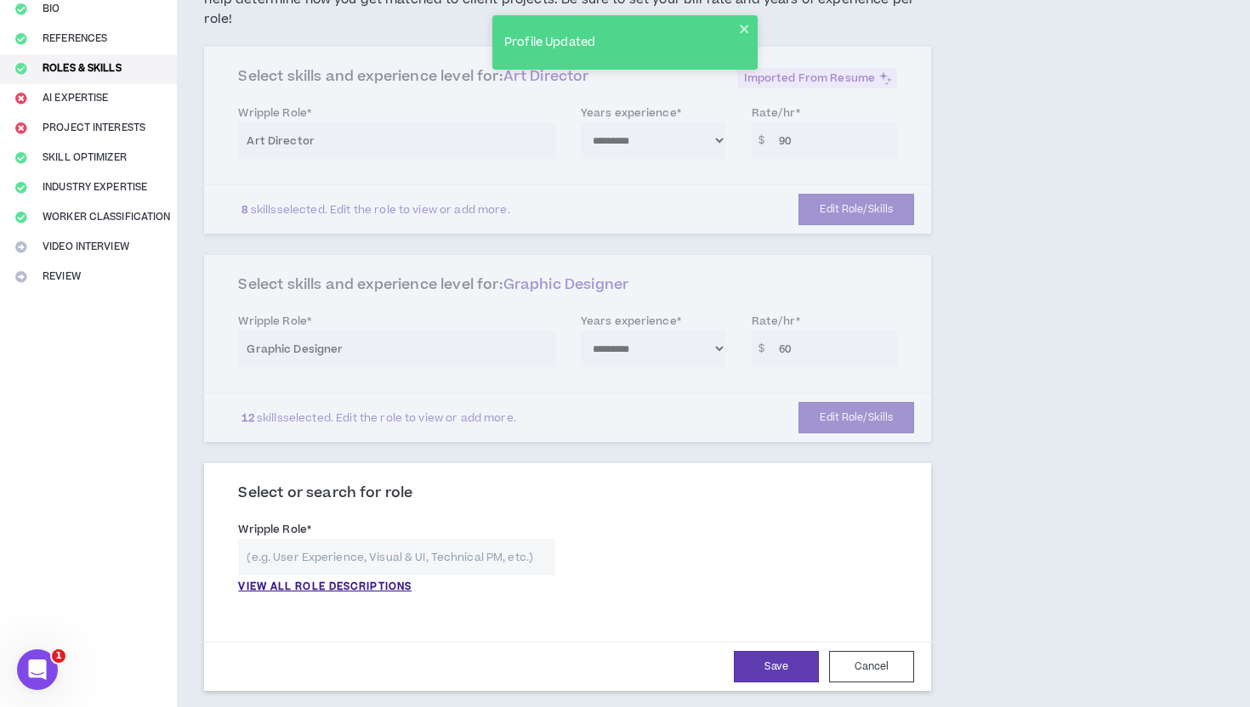
click at [329, 539] on input "text" at bounding box center [396, 557] width 316 height 37
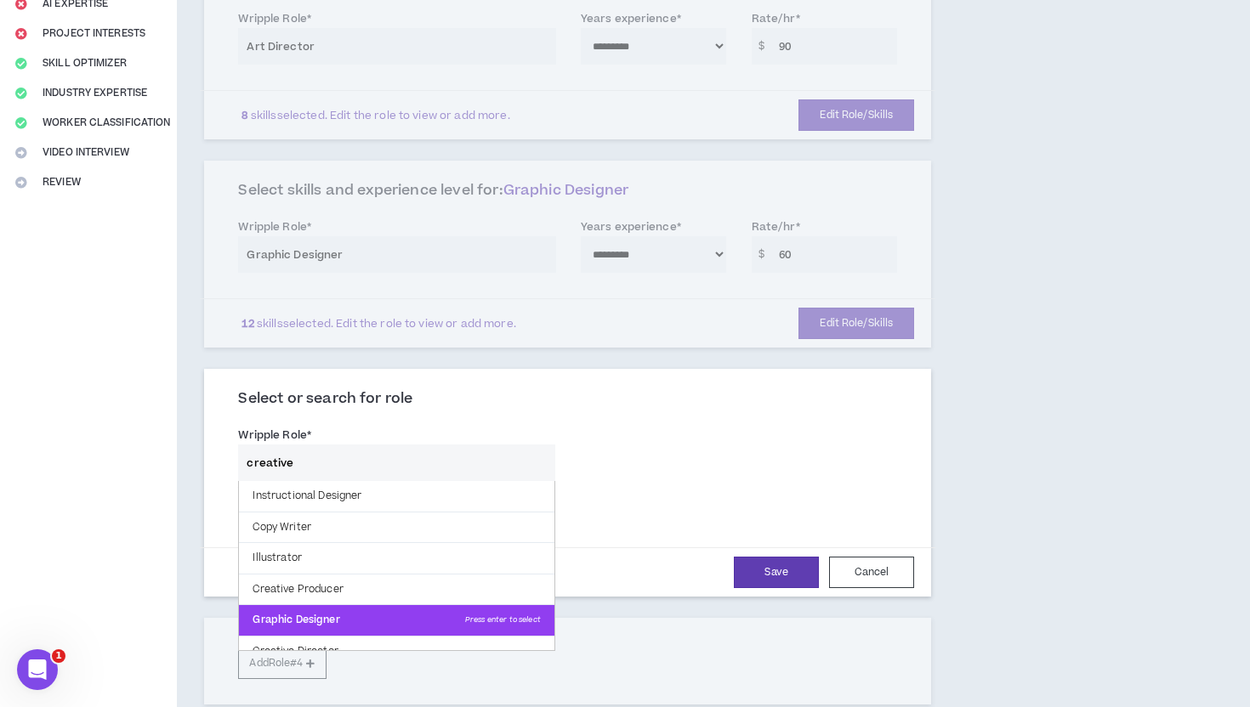
scroll to position [14, 0]
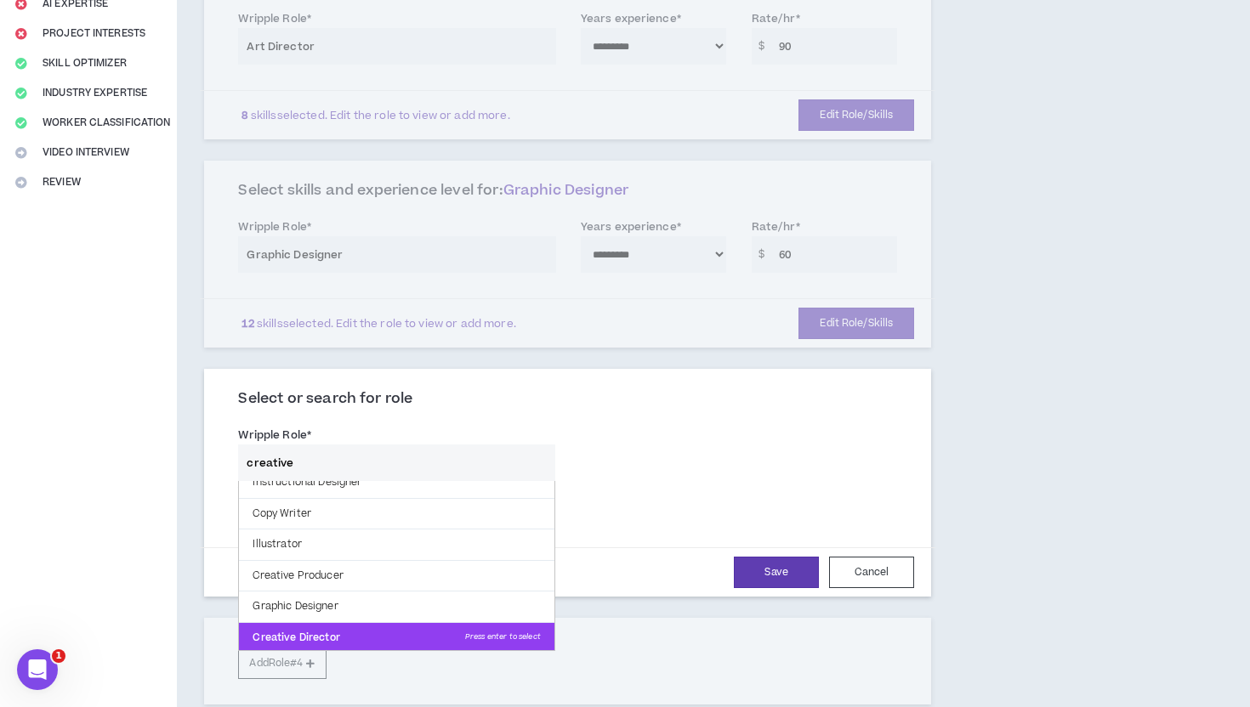
click at [321, 623] on p "Creative Director Press enter to select" at bounding box center [396, 638] width 315 height 31
type input "Creative Director"
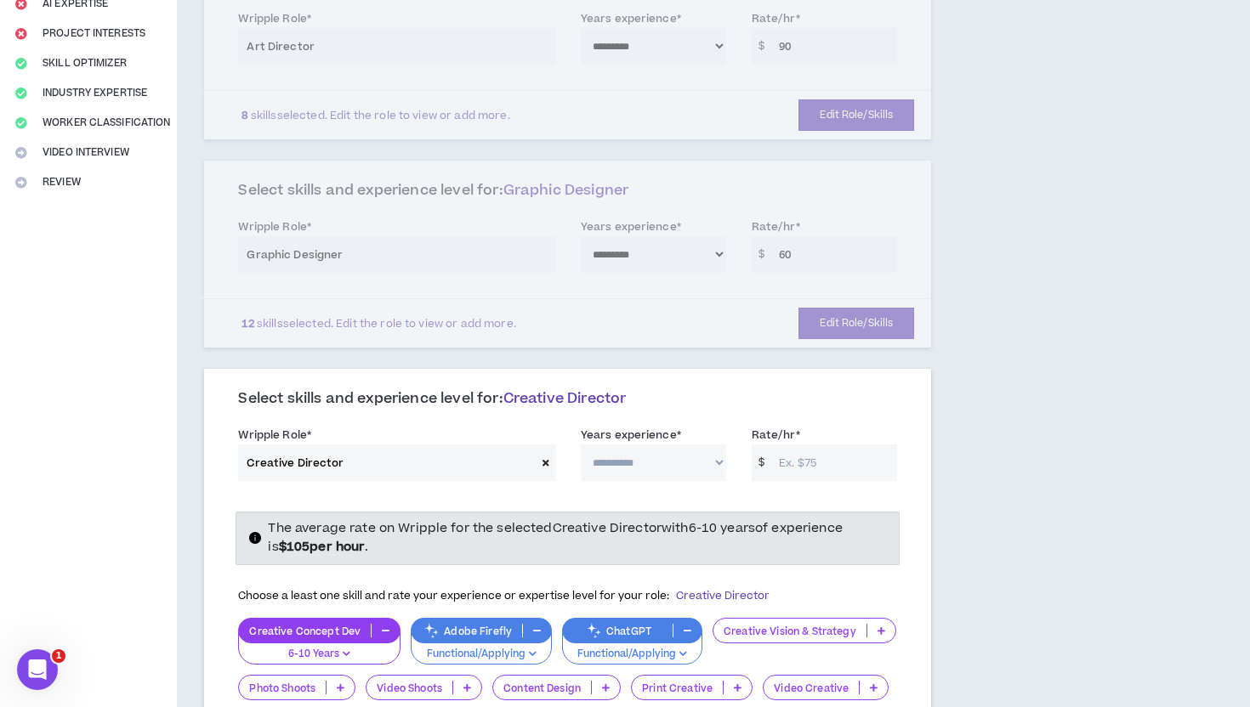
click at [906, 390] on div "Select skills and experience level for: Creative Director" at bounding box center [567, 405] width 684 height 31
click at [714, 445] on select "**********" at bounding box center [653, 463] width 145 height 37
select select "**"
click at [581, 445] on select "**********" at bounding box center [653, 463] width 145 height 37
click at [786, 450] on input "Rate/hr *" at bounding box center [833, 463] width 127 height 37
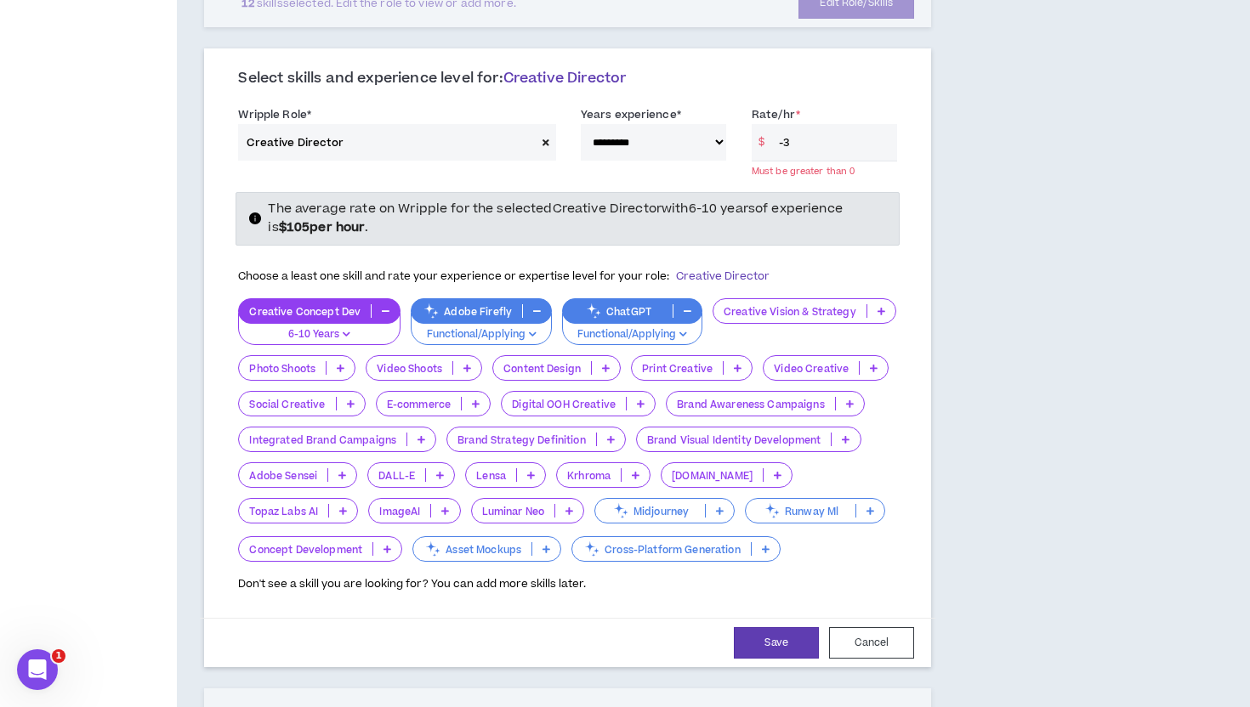
scroll to position [744, 0]
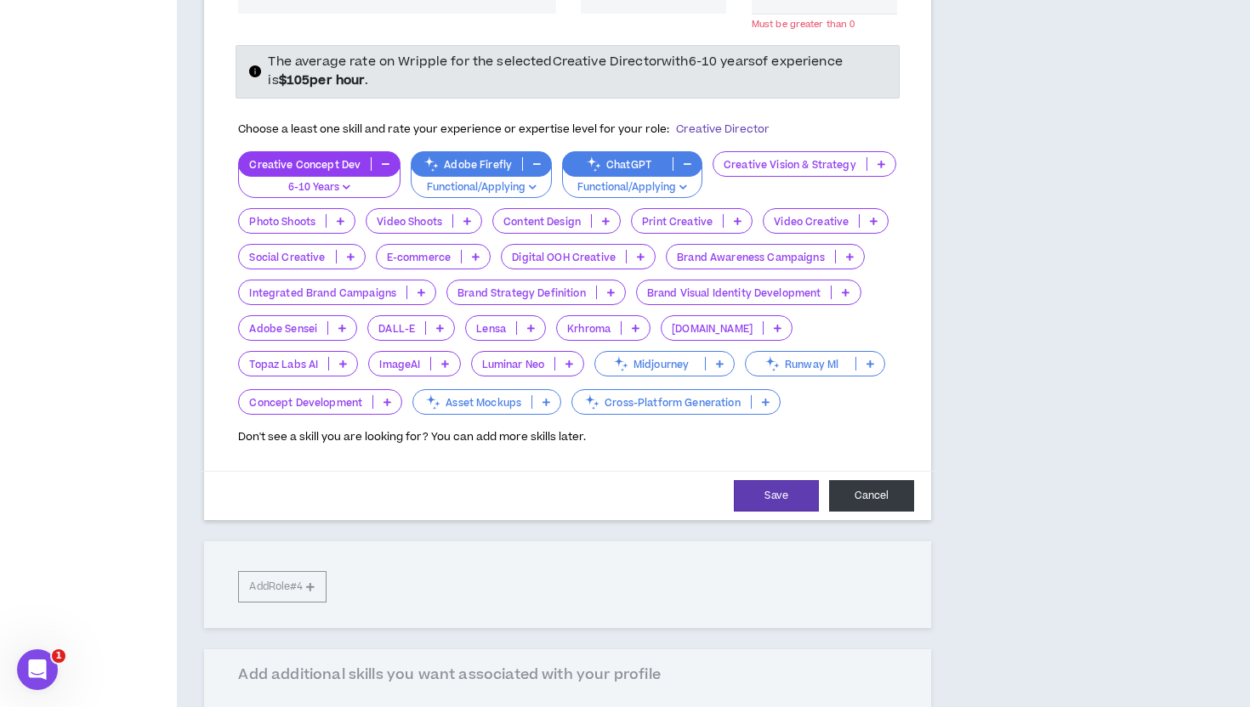
type input "-3"
click at [870, 480] on button "Cancel" at bounding box center [871, 495] width 85 height 31
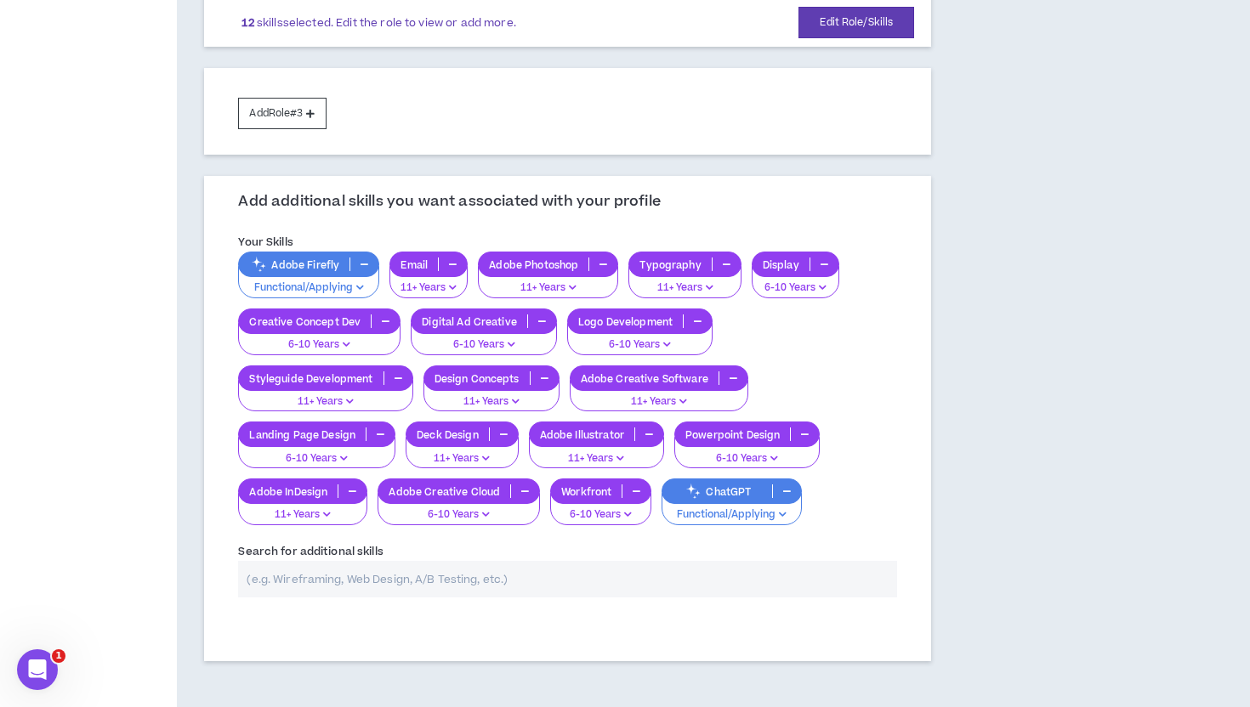
scroll to position [604, 0]
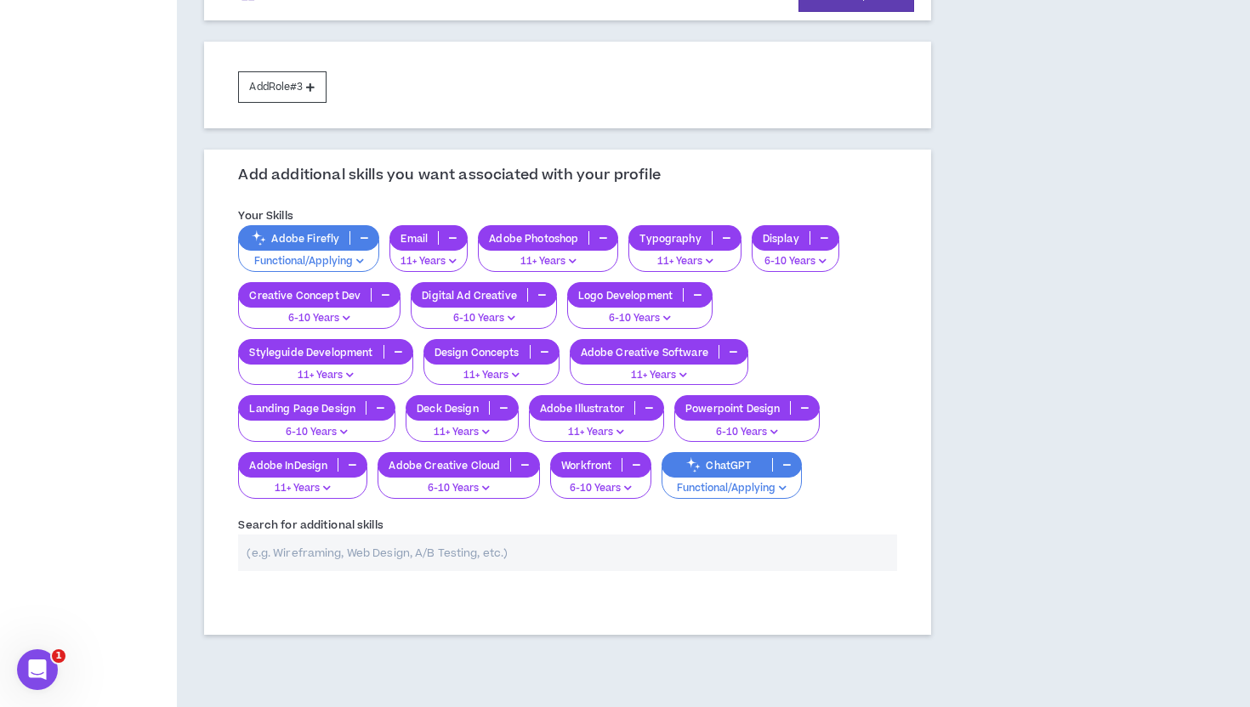
click at [449, 538] on input "text" at bounding box center [567, 553] width 659 height 37
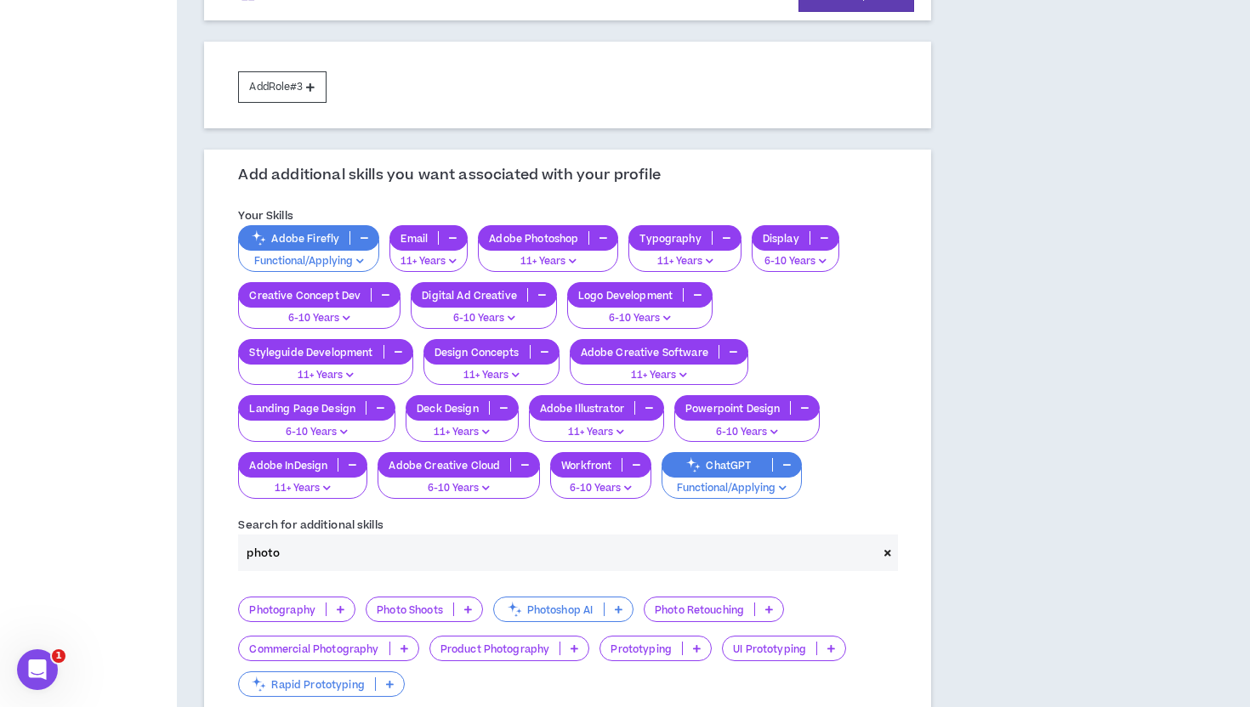
type input "photo"
click at [474, 603] on p at bounding box center [468, 610] width 28 height 14
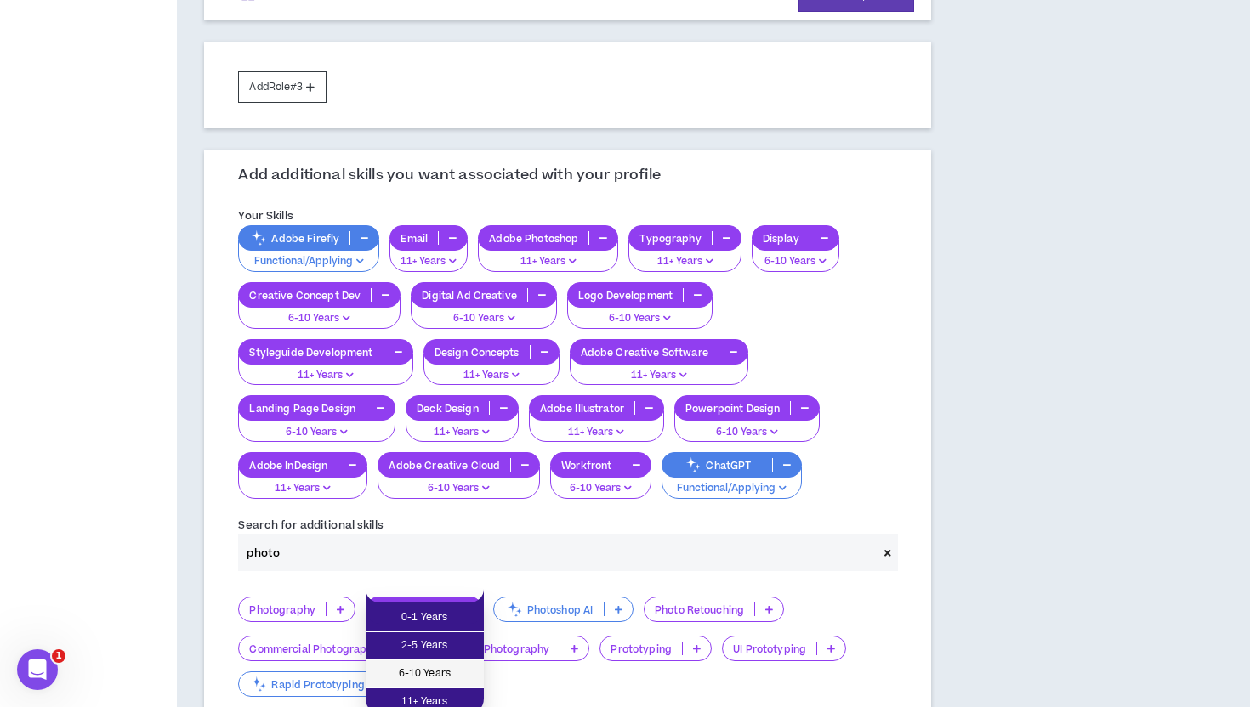
click at [428, 668] on span "6-10 Years" at bounding box center [425, 674] width 98 height 19
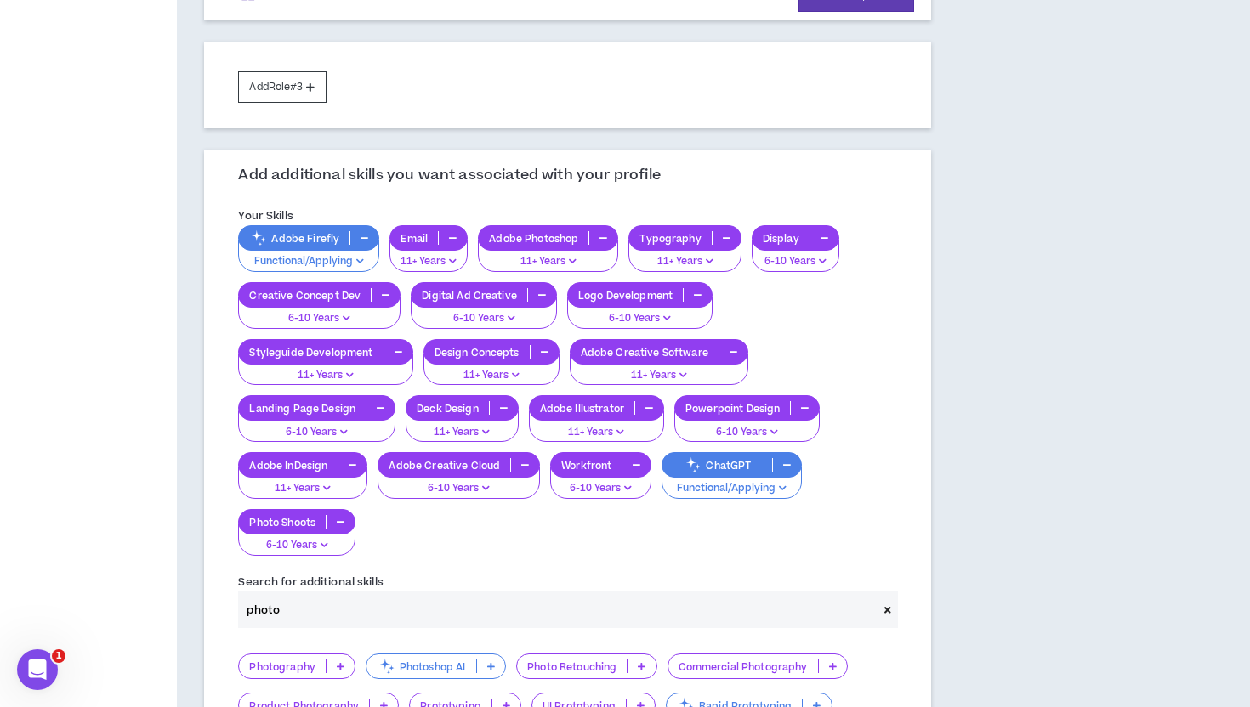
click at [388, 699] on p at bounding box center [384, 706] width 28 height 14
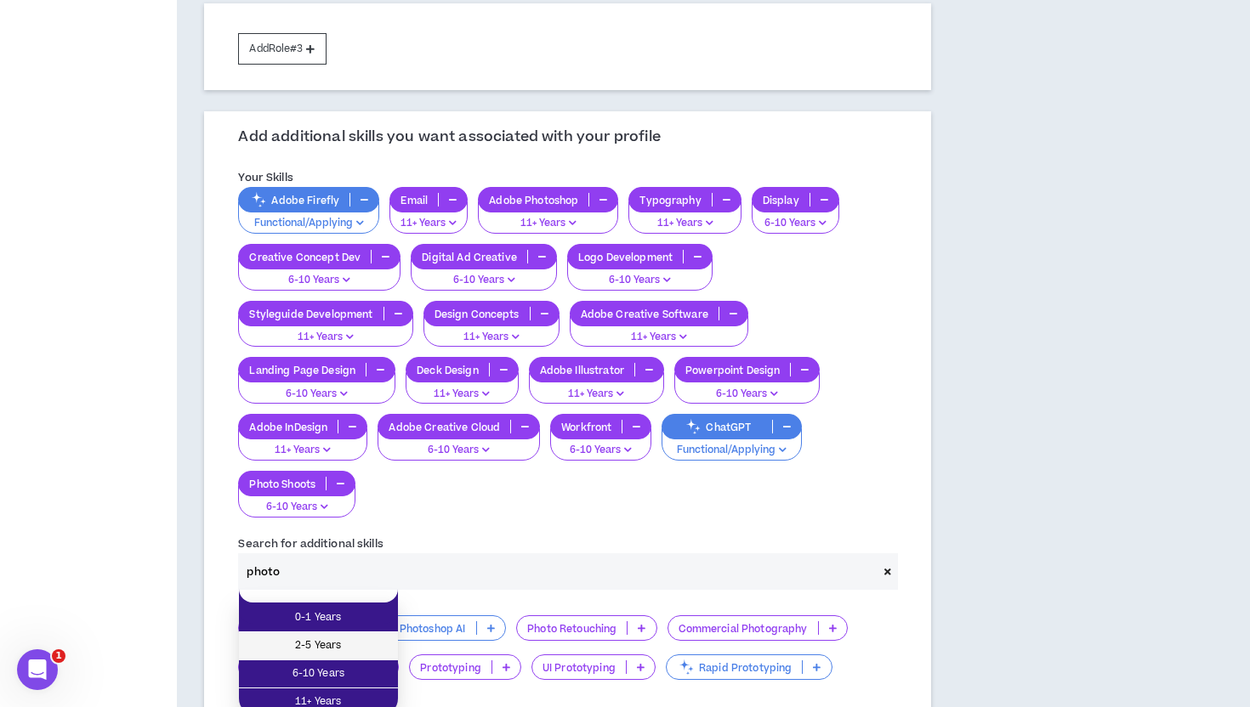
scroll to position [644, 0]
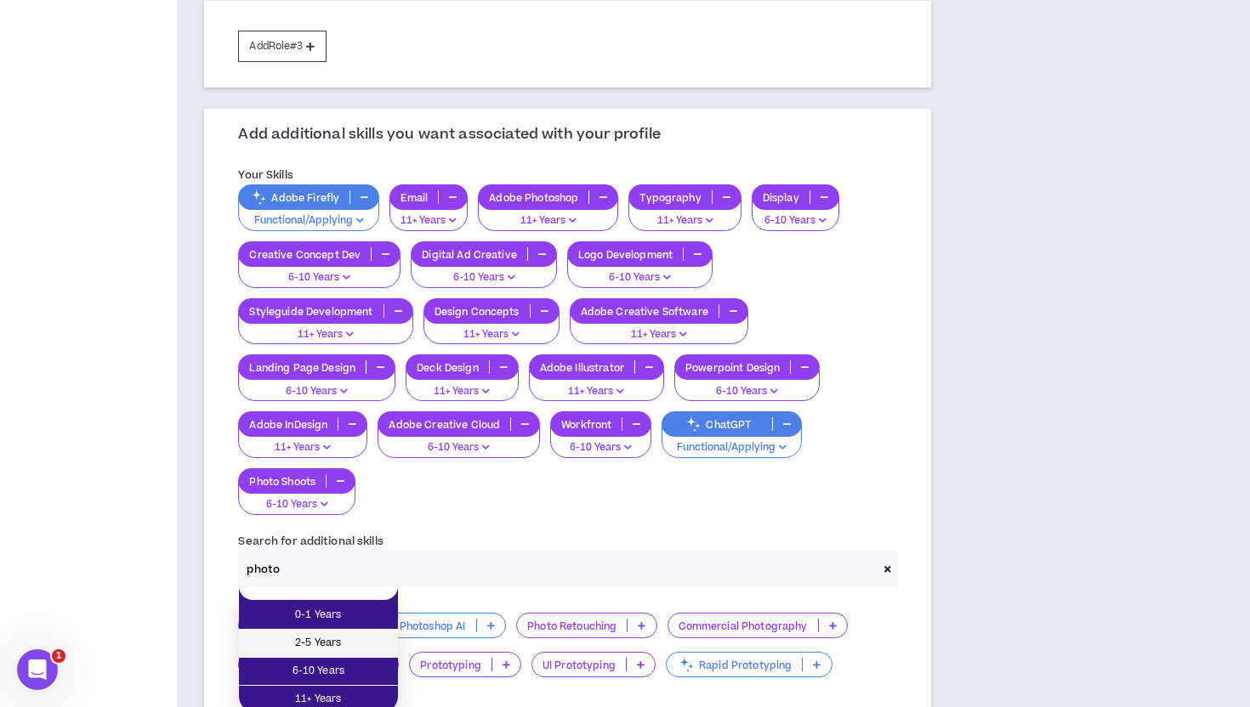
click at [342, 645] on span "2-5 Years" at bounding box center [318, 643] width 139 height 19
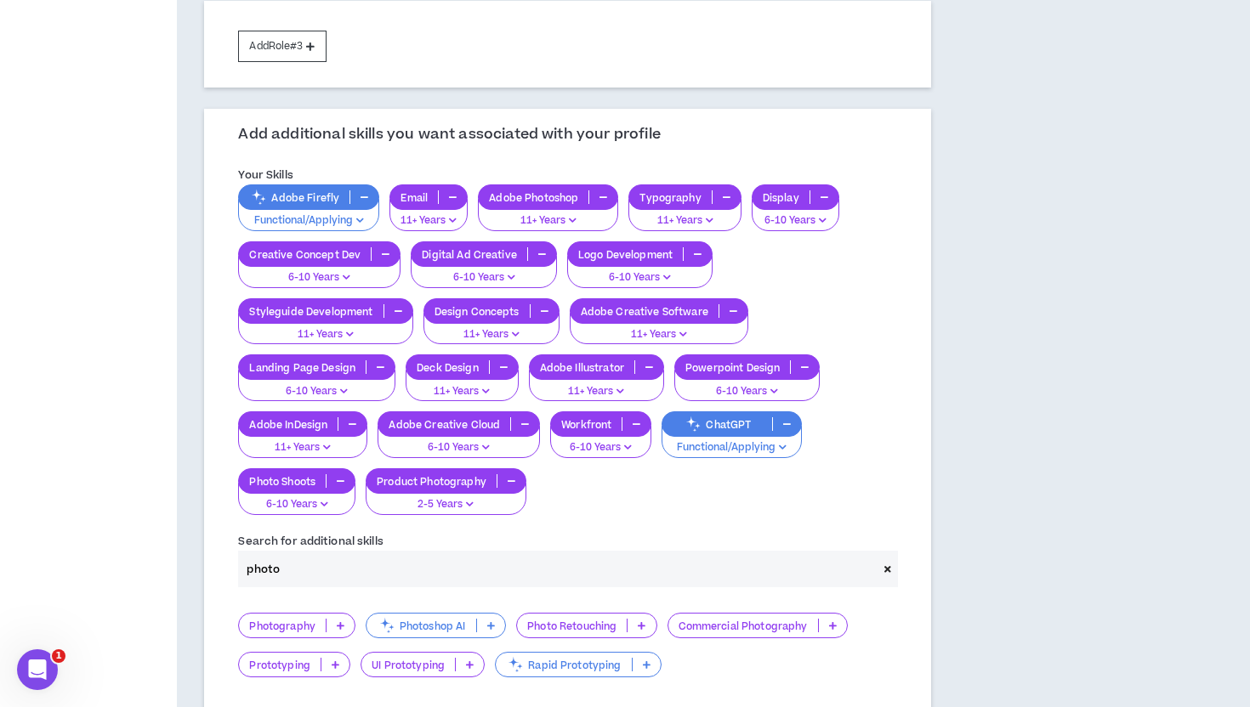
click at [340, 621] on icon at bounding box center [341, 625] width 8 height 9
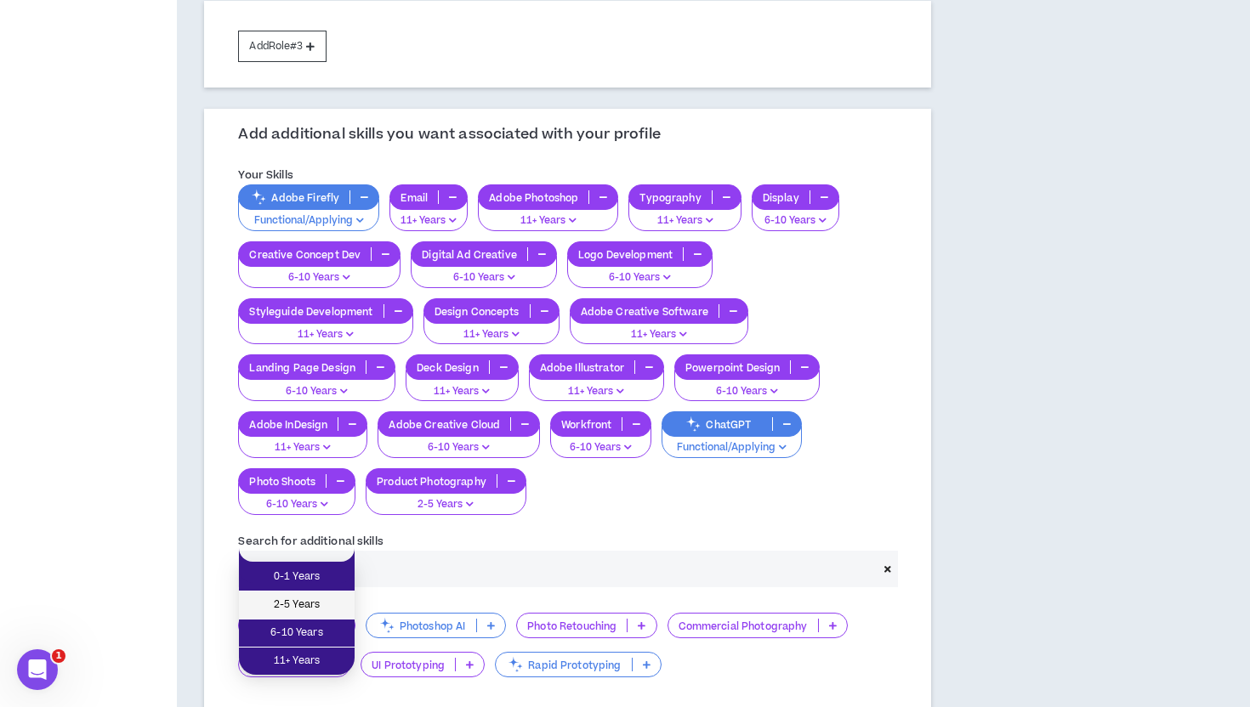
click at [310, 614] on li "2-5 Years" at bounding box center [297, 606] width 116 height 28
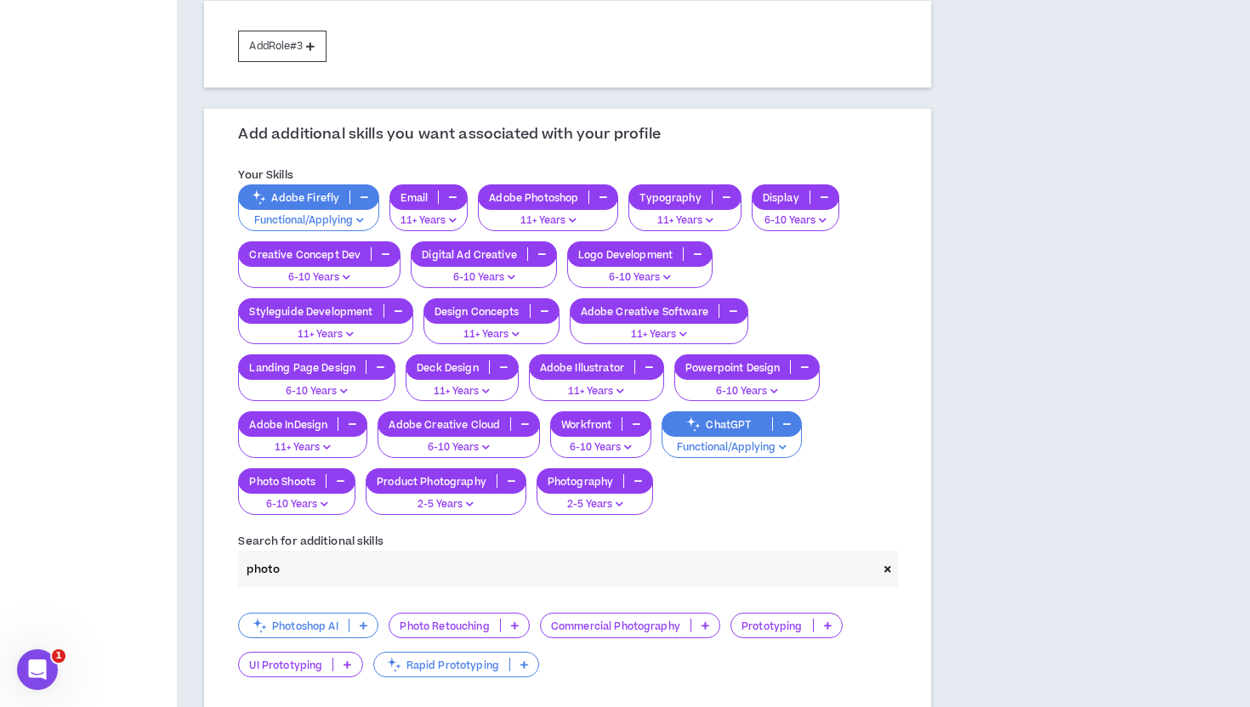
click at [511, 619] on p at bounding box center [515, 626] width 28 height 14
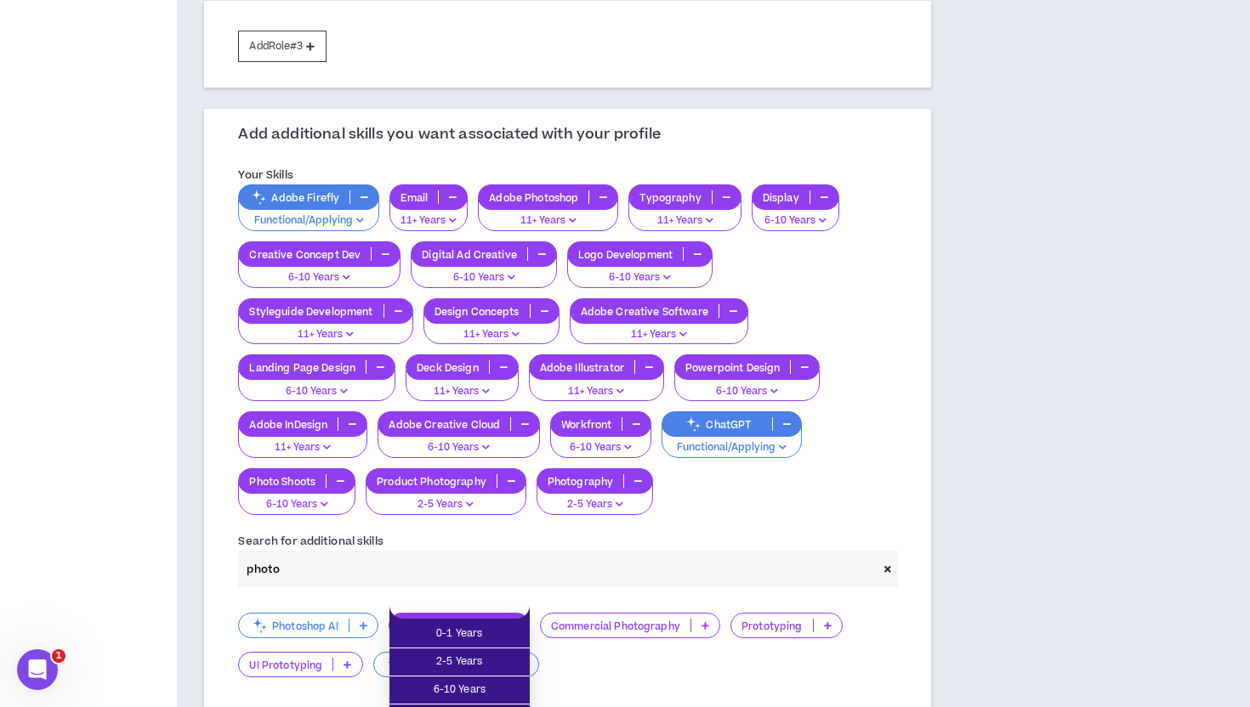
click at [626, 643] on div "Photoshop AI Photo Retouching Commercial Photography Prototyping UI Prototyping…" at bounding box center [567, 646] width 659 height 67
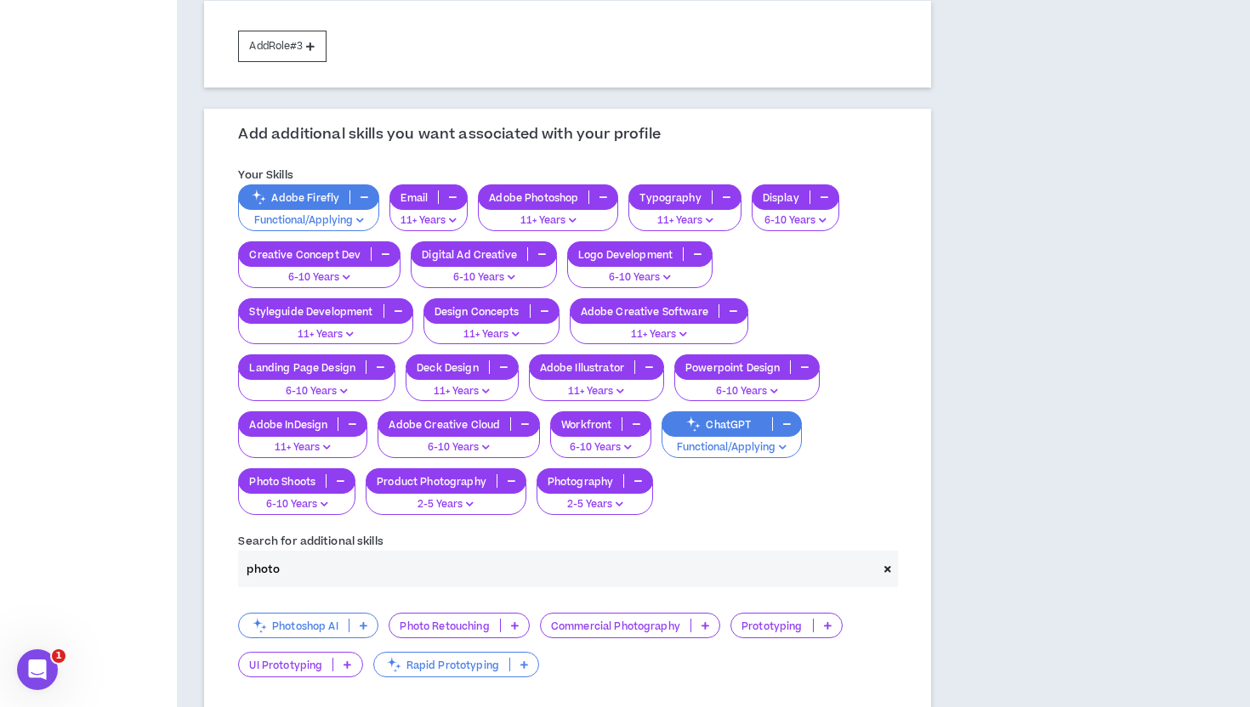
scroll to position [786, 0]
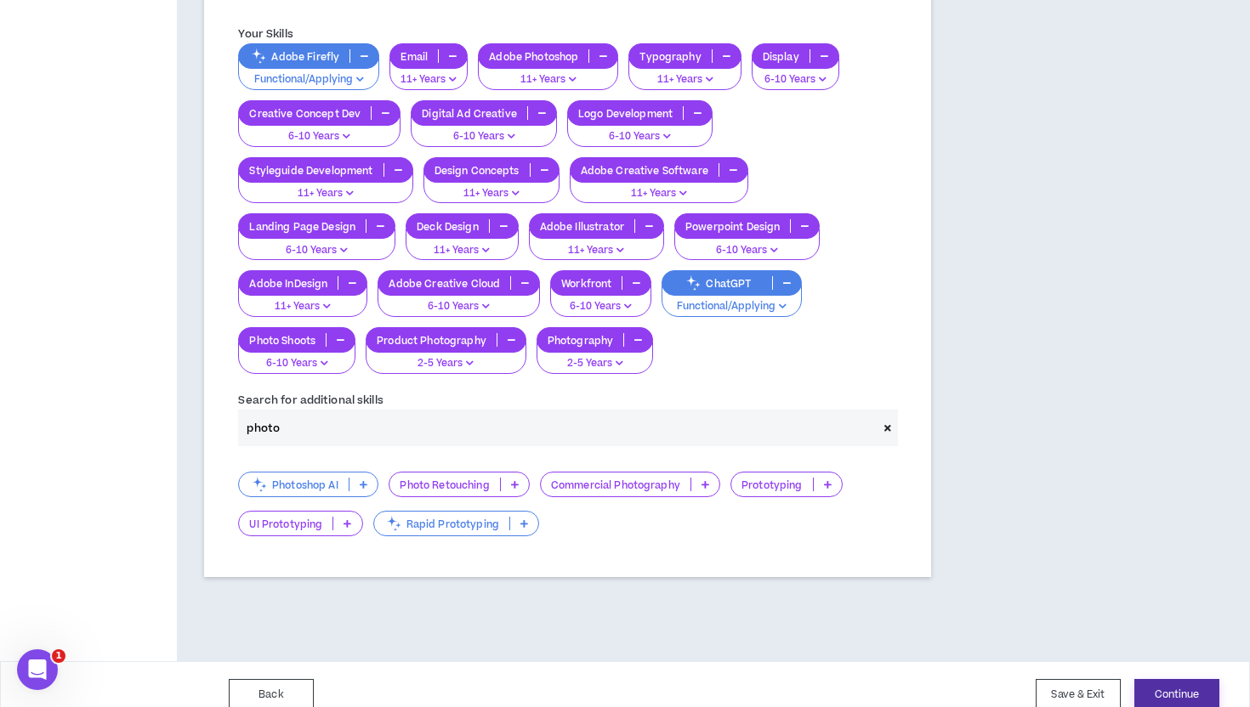
click at [1176, 679] on button "Continue" at bounding box center [1176, 694] width 85 height 31
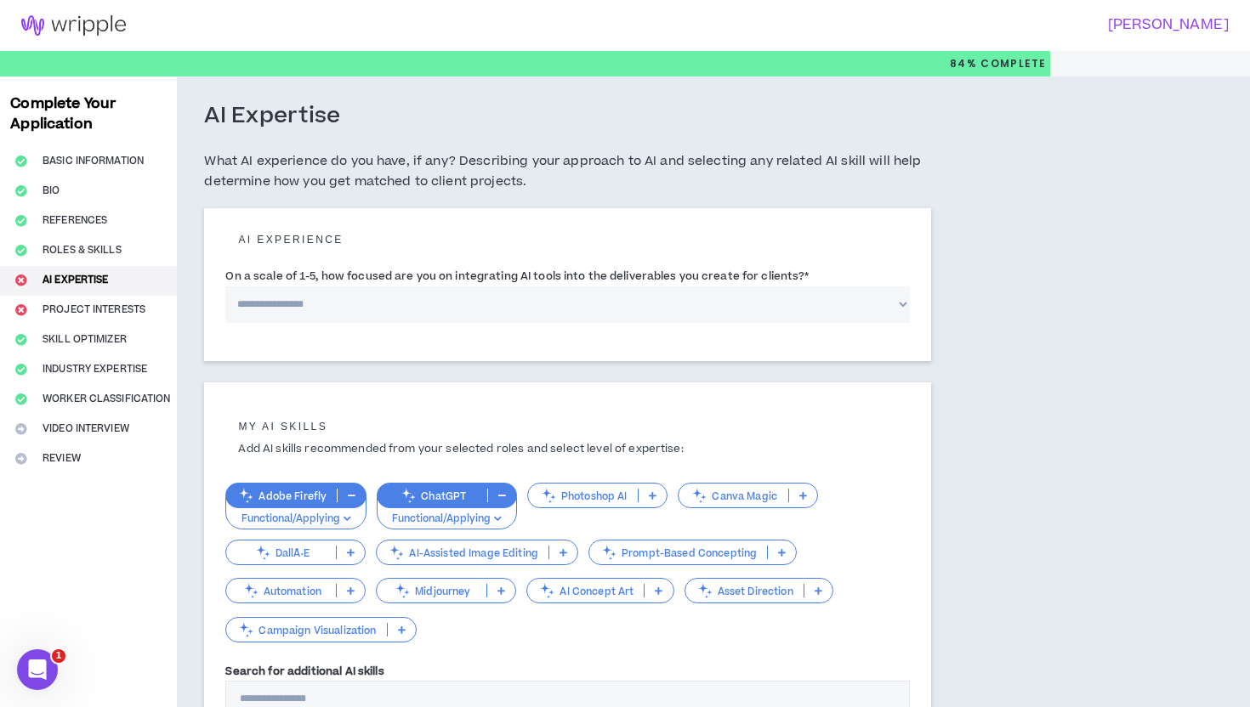
click at [281, 306] on select "**********" at bounding box center [567, 304] width 684 height 37
select select "*"
click at [225, 286] on select "**********" at bounding box center [567, 304] width 684 height 37
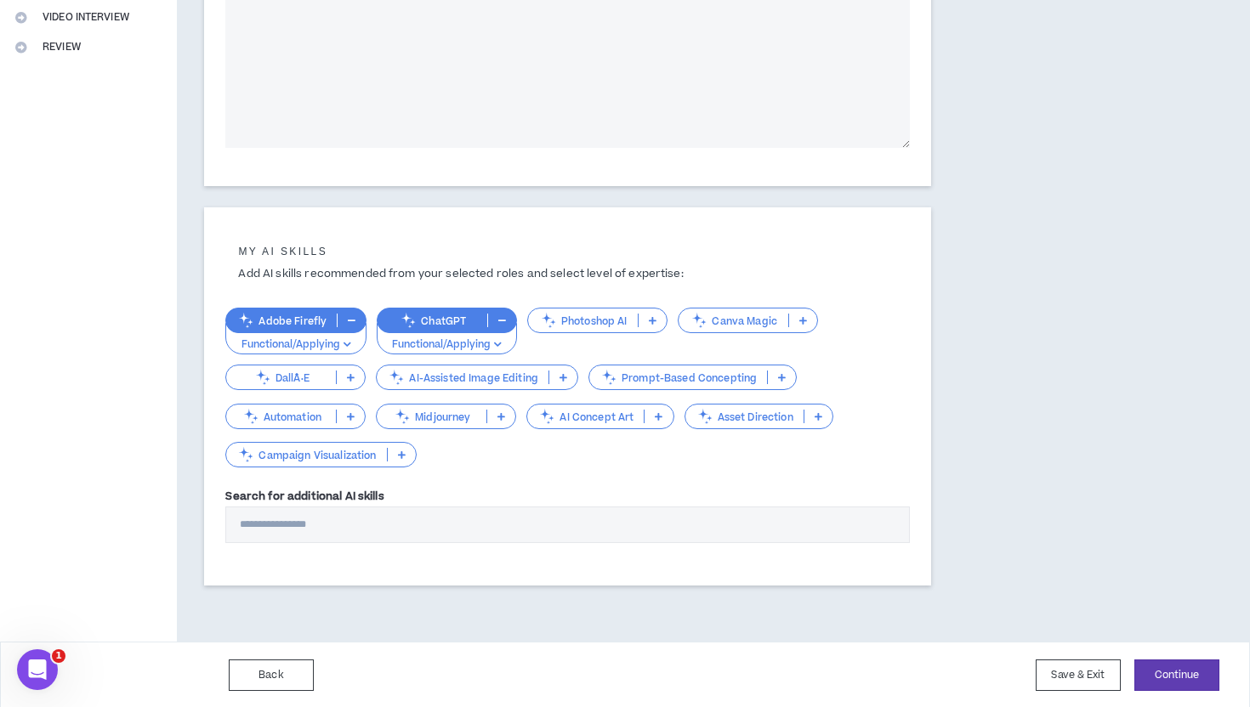
scroll to position [46, 0]
